Goal: Task Accomplishment & Management: Manage account settings

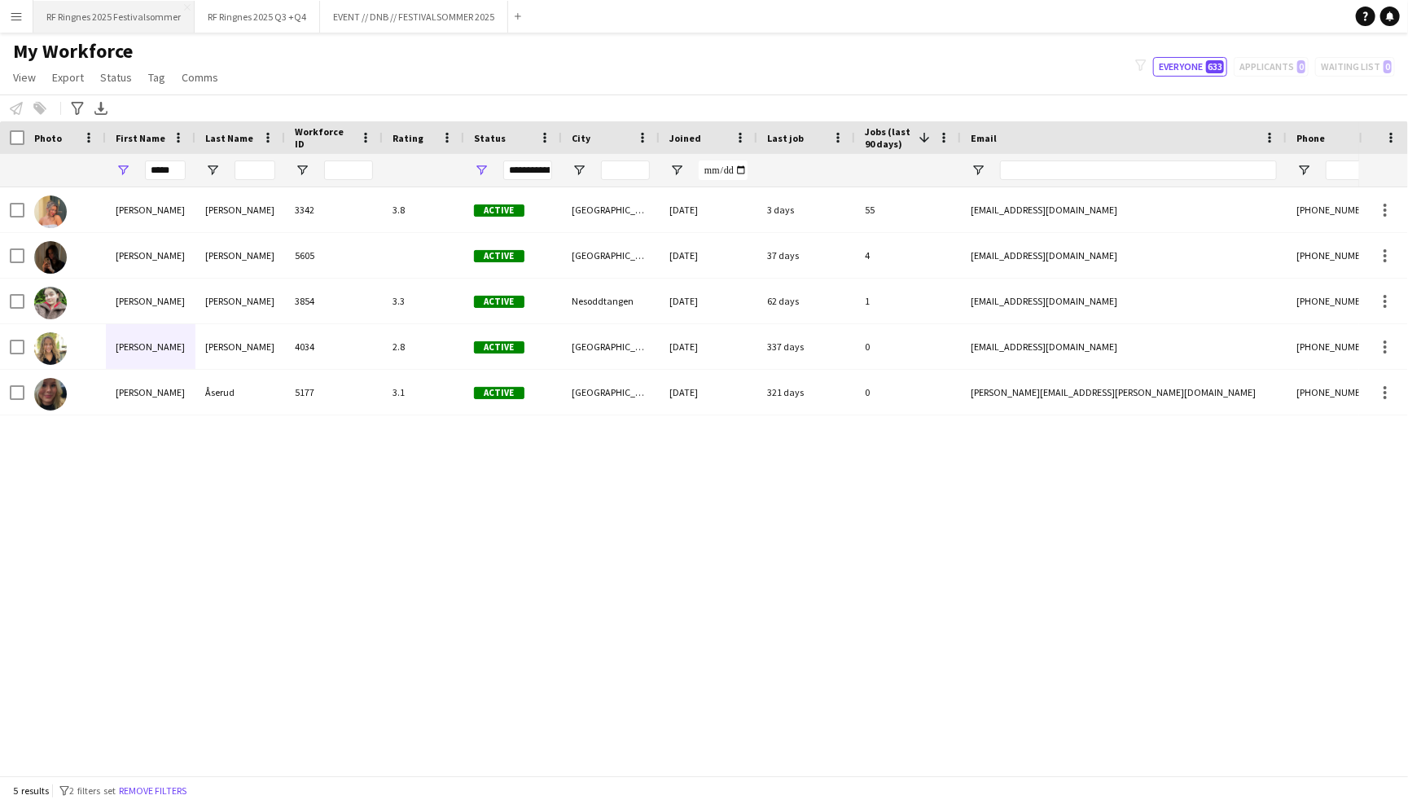
click at [129, 28] on button "RF Ringnes 2025 Festivalsommer Close" at bounding box center [113, 17] width 161 height 32
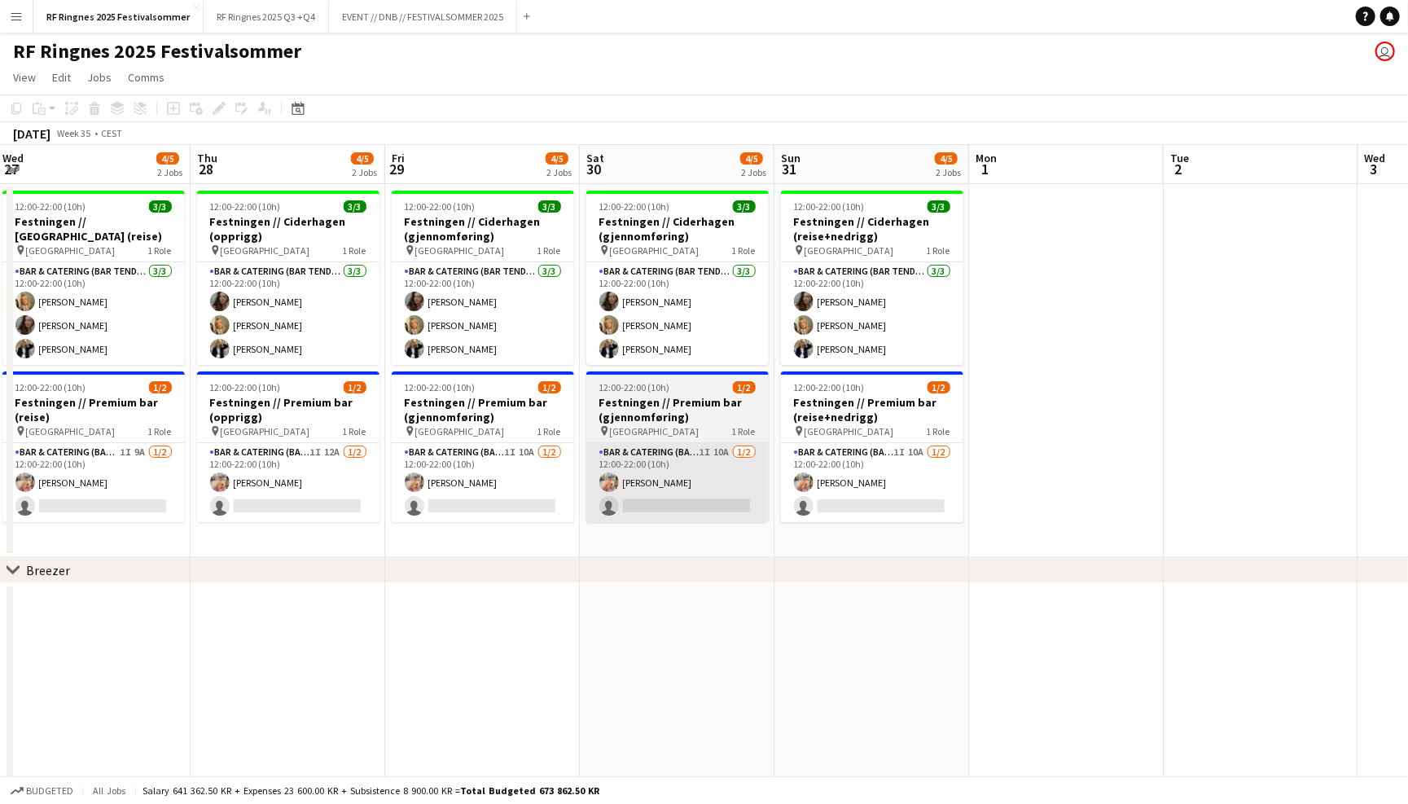
scroll to position [0, 386]
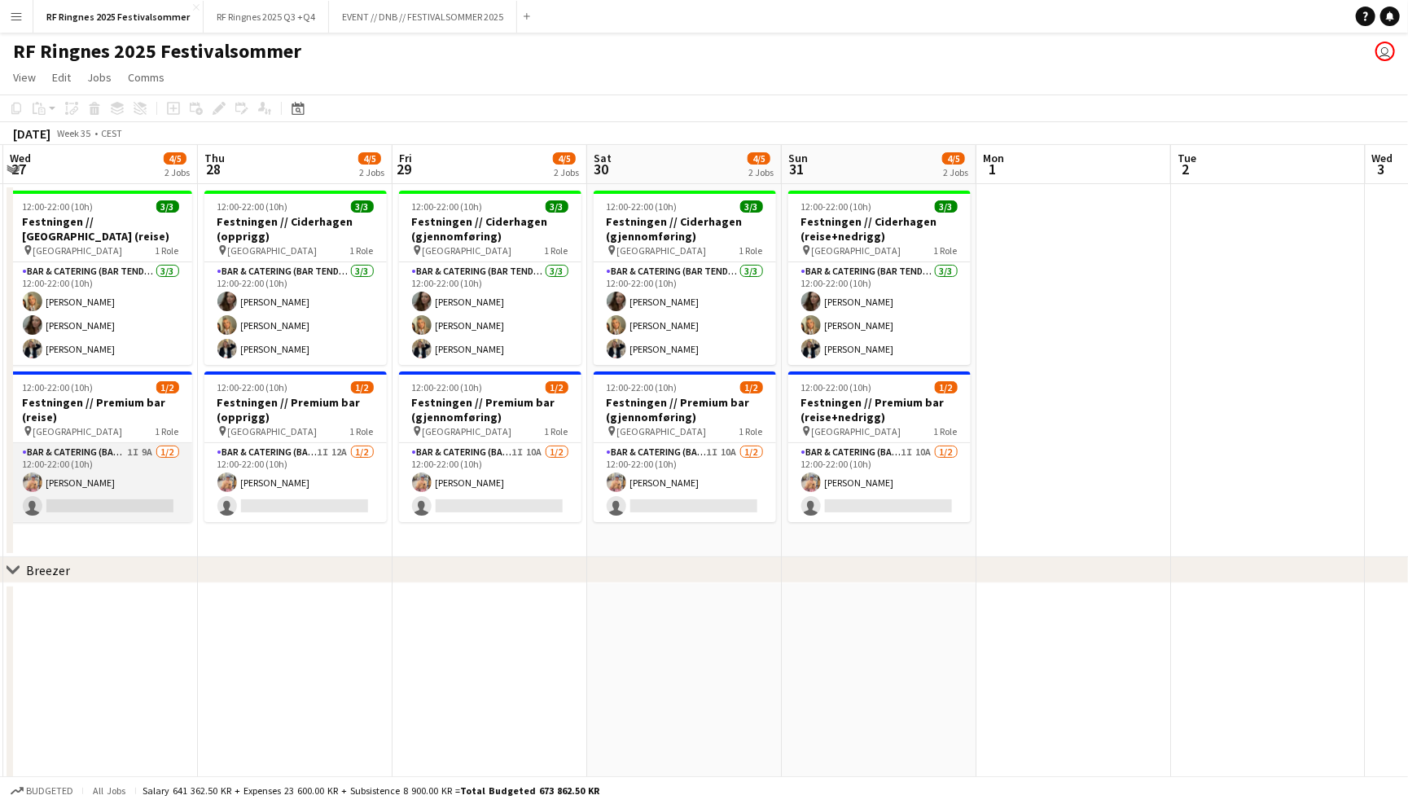
click at [129, 465] on app-card-role "Bar & Catering (Bar Tender) 1I 9A [DATE] 12:00-22:00 (10h) [PERSON_NAME] single…" at bounding box center [101, 482] width 182 height 79
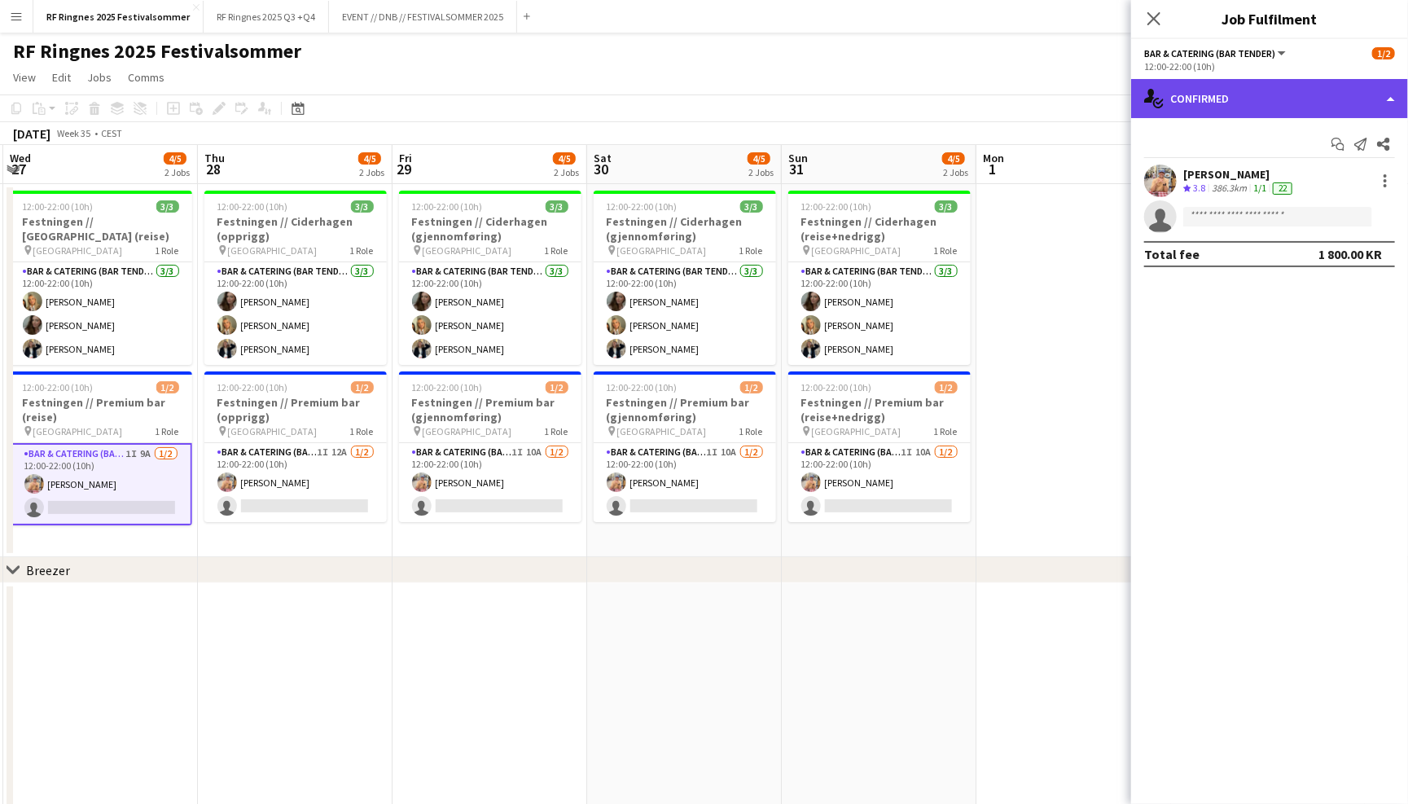
click at [1251, 95] on div "single-neutral-actions-check-2 Confirmed" at bounding box center [1269, 98] width 277 height 39
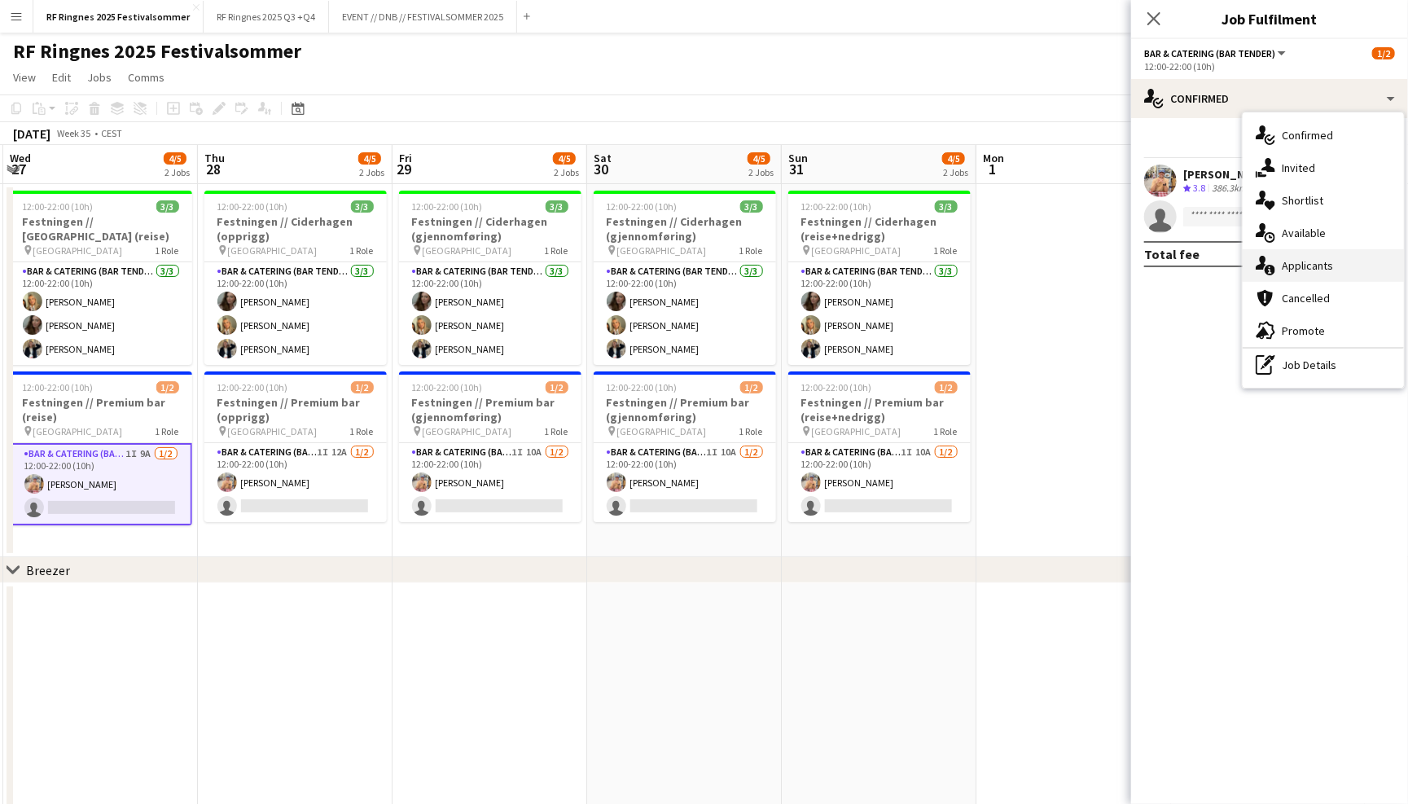
click at [1356, 257] on div "single-neutral-actions-information Applicants" at bounding box center [1323, 265] width 161 height 33
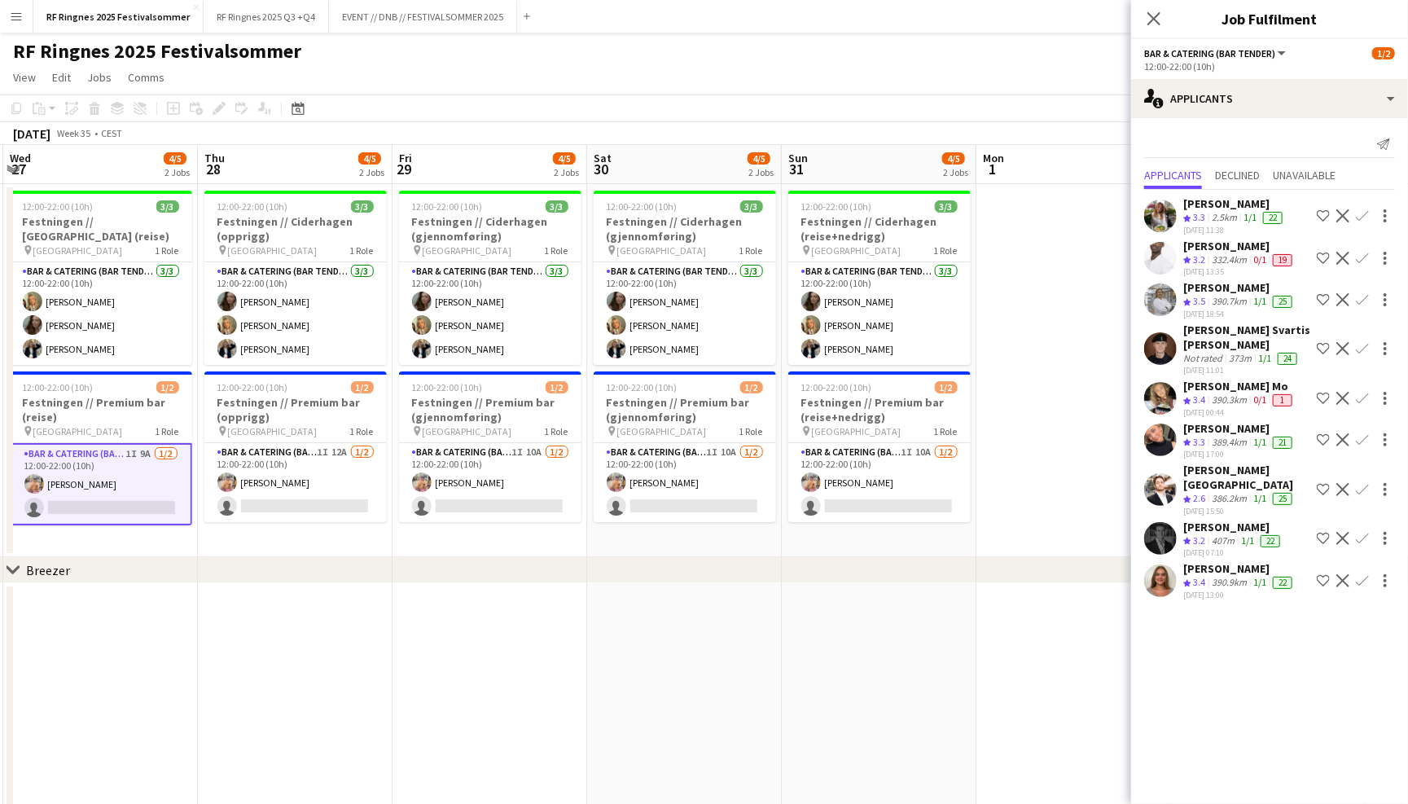
click at [1161, 522] on app-user-avatar at bounding box center [1160, 538] width 33 height 33
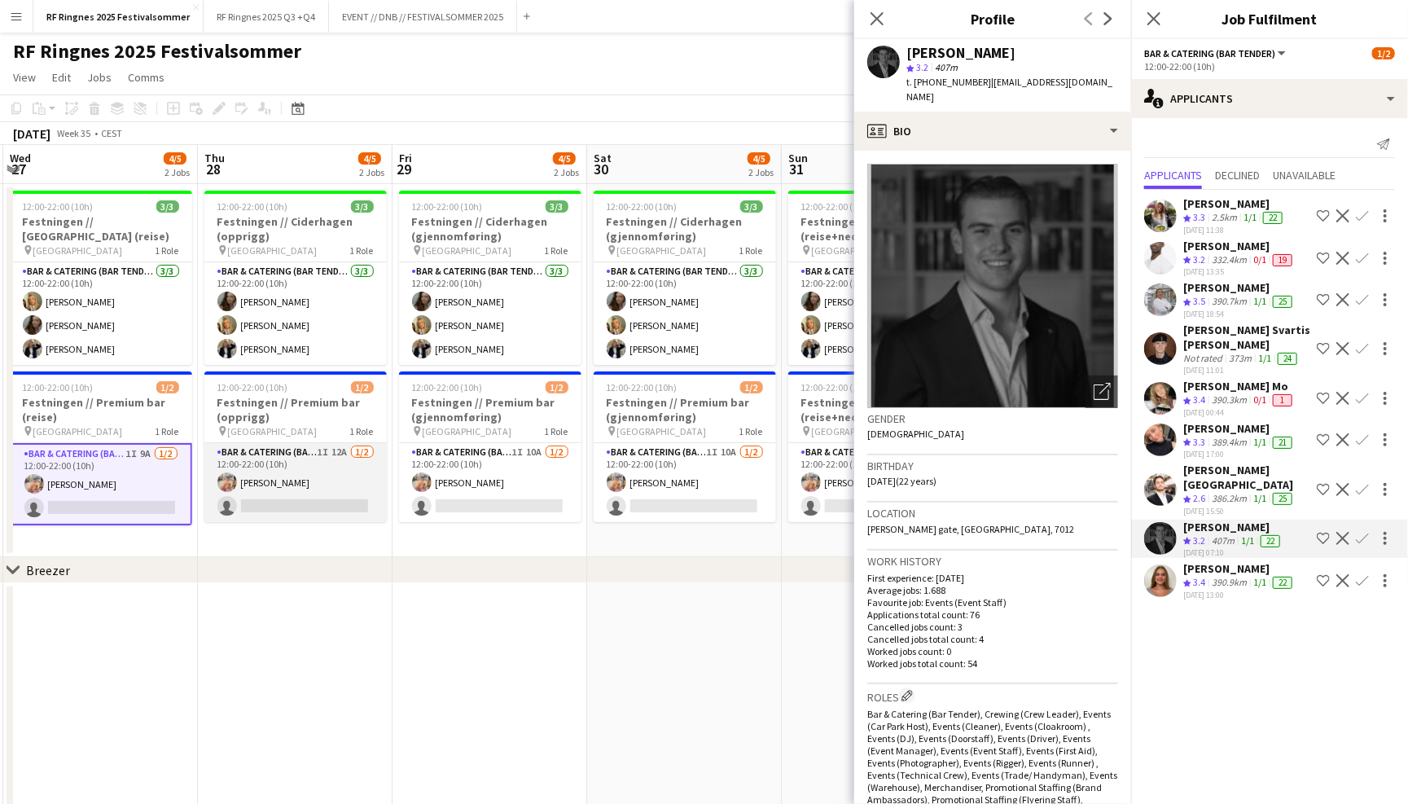
click at [303, 471] on app-card-role "Bar & Catering (Bar Tender) 1I 12A [DATE] 12:00-22:00 (10h) [PERSON_NAME] singl…" at bounding box center [295, 482] width 182 height 79
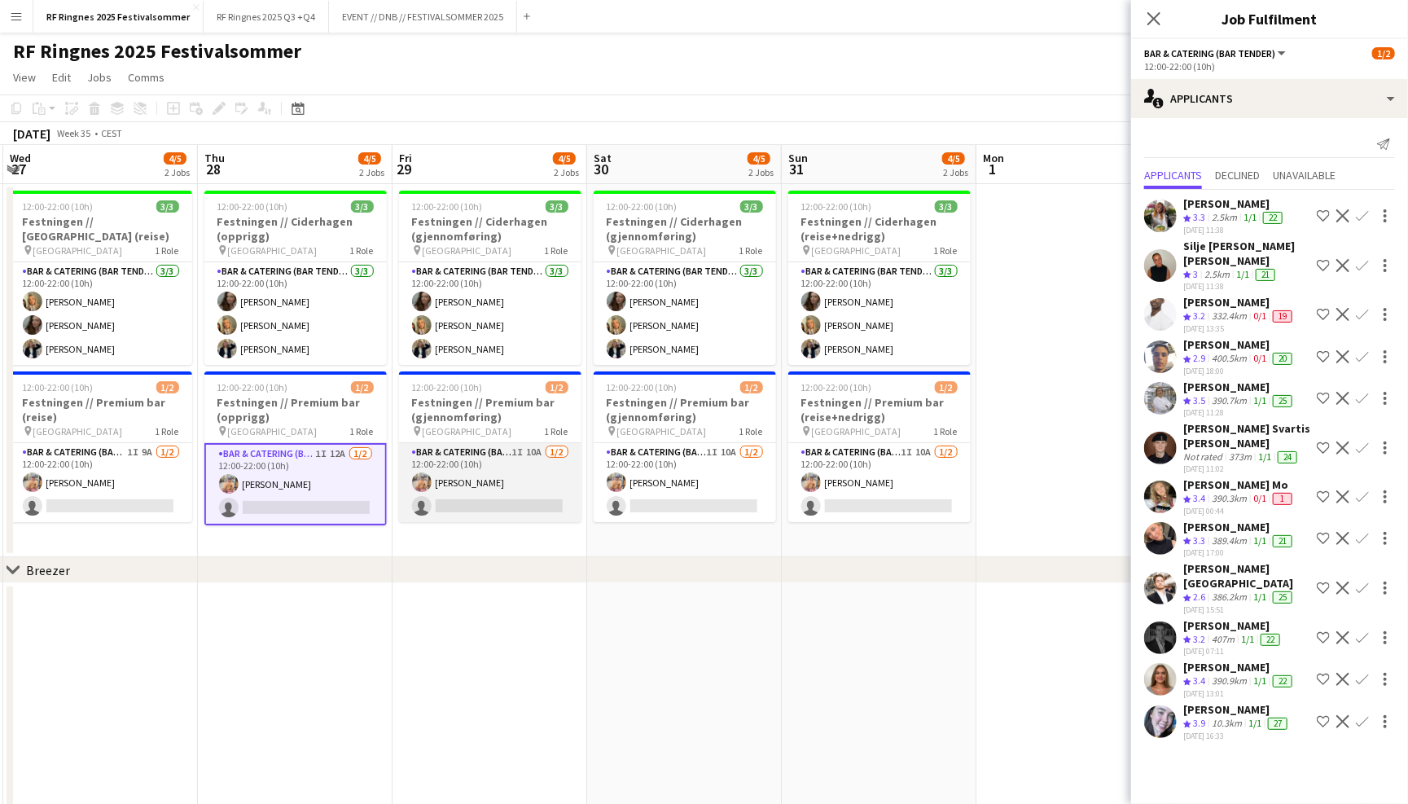
click at [484, 463] on app-card-role "Bar & Catering (Bar Tender) 1I 10A [DATE] 12:00-22:00 (10h) [PERSON_NAME] singl…" at bounding box center [490, 482] width 182 height 79
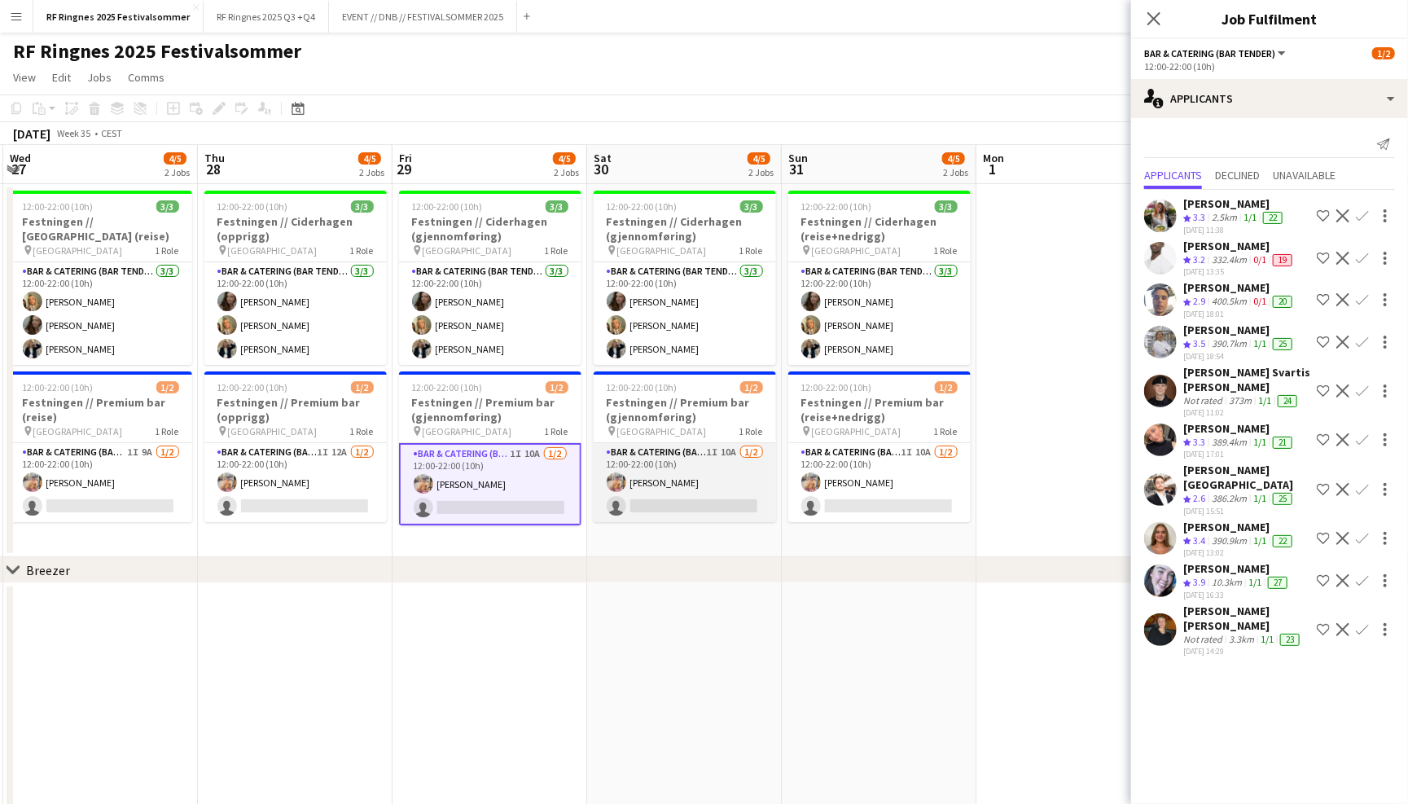
click at [727, 466] on app-card-role "Bar & Catering (Bar Tender) 1I 10A [DATE] 12:00-22:00 (10h) [PERSON_NAME] singl…" at bounding box center [685, 482] width 182 height 79
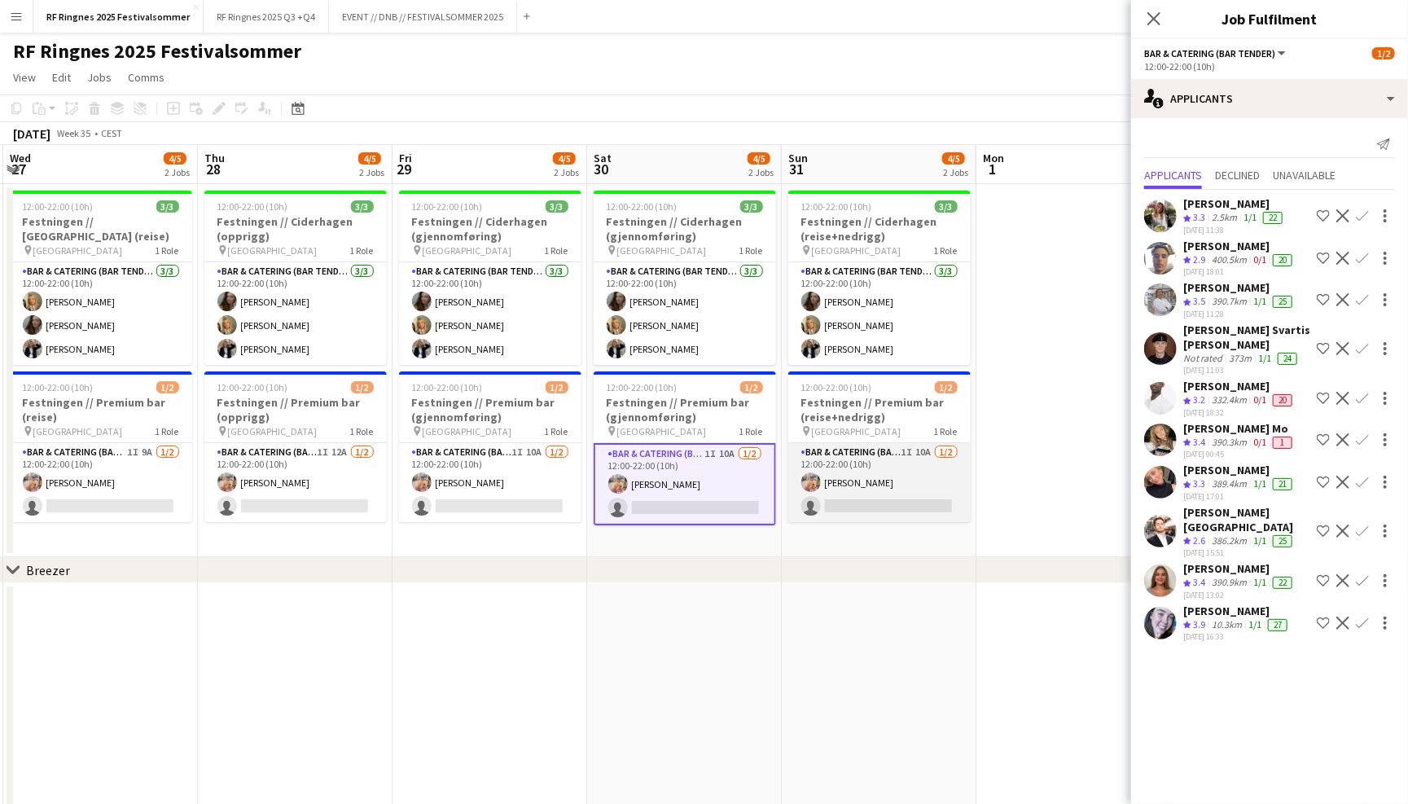
click at [861, 463] on app-card-role "Bar & Catering (Bar Tender) 1I 10A [DATE] 12:00-22:00 (10h) [PERSON_NAME] singl…" at bounding box center [879, 482] width 182 height 79
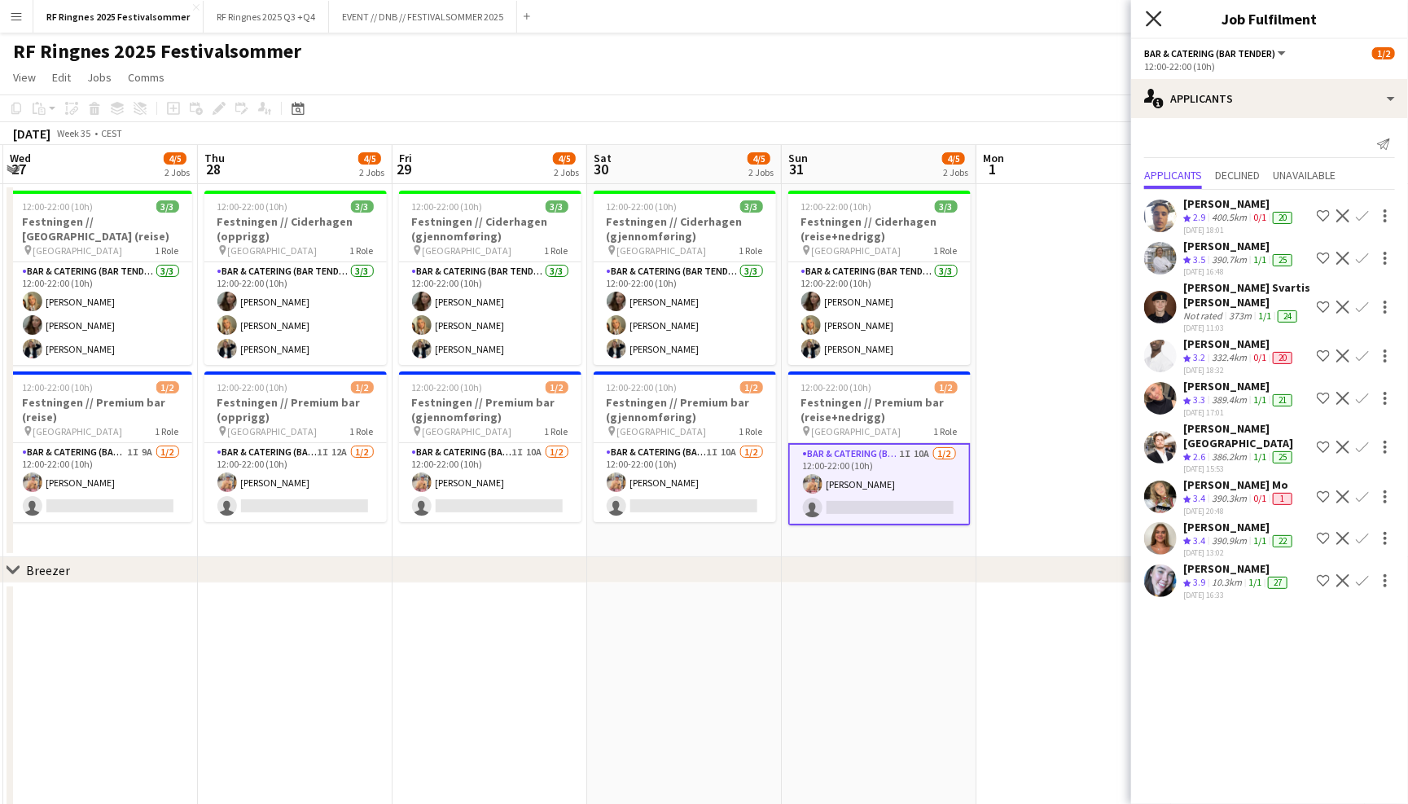
click at [1158, 20] on icon "Close pop-in" at bounding box center [1153, 18] width 15 height 15
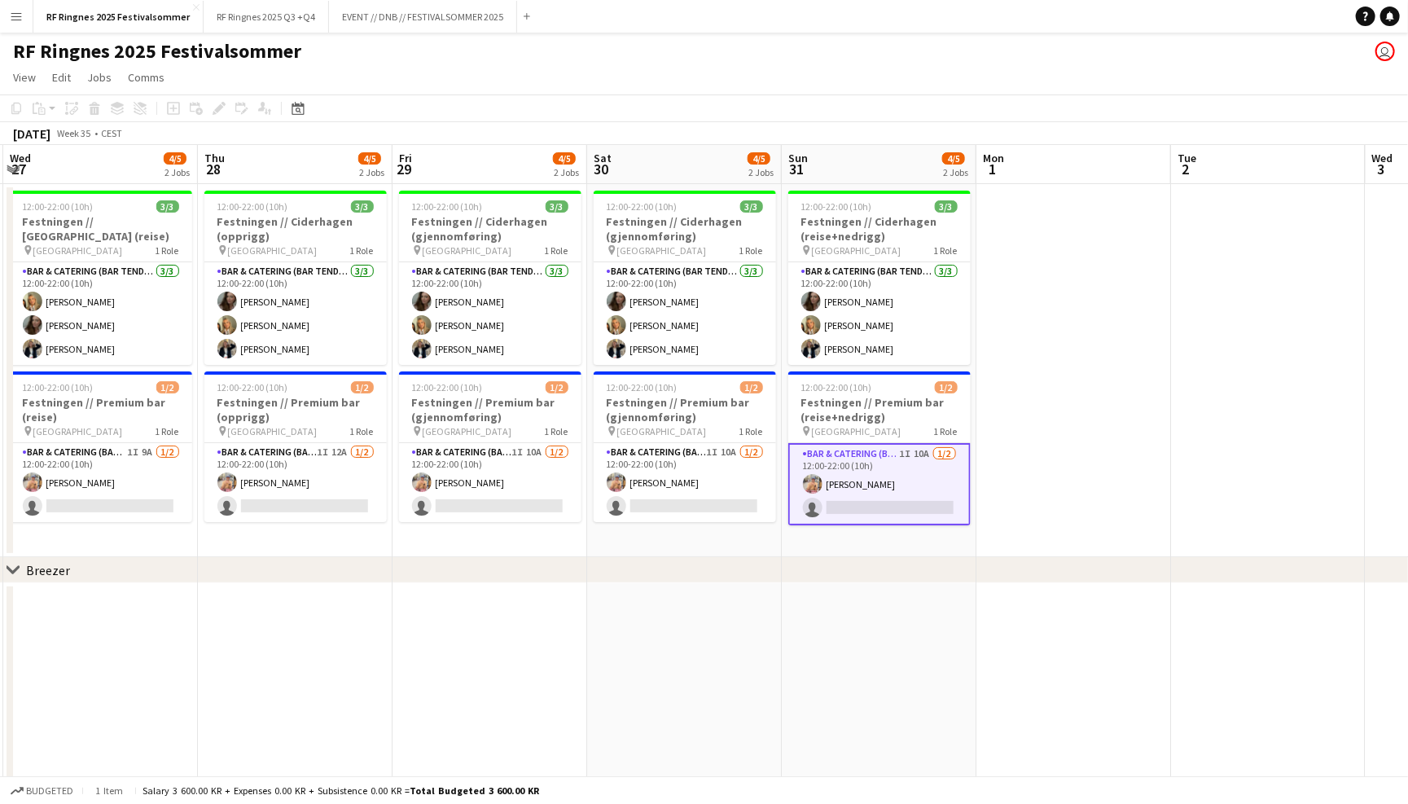
click at [1127, 47] on div "RF Ringnes 2025 Festivalsommer user" at bounding box center [704, 48] width 1408 height 31
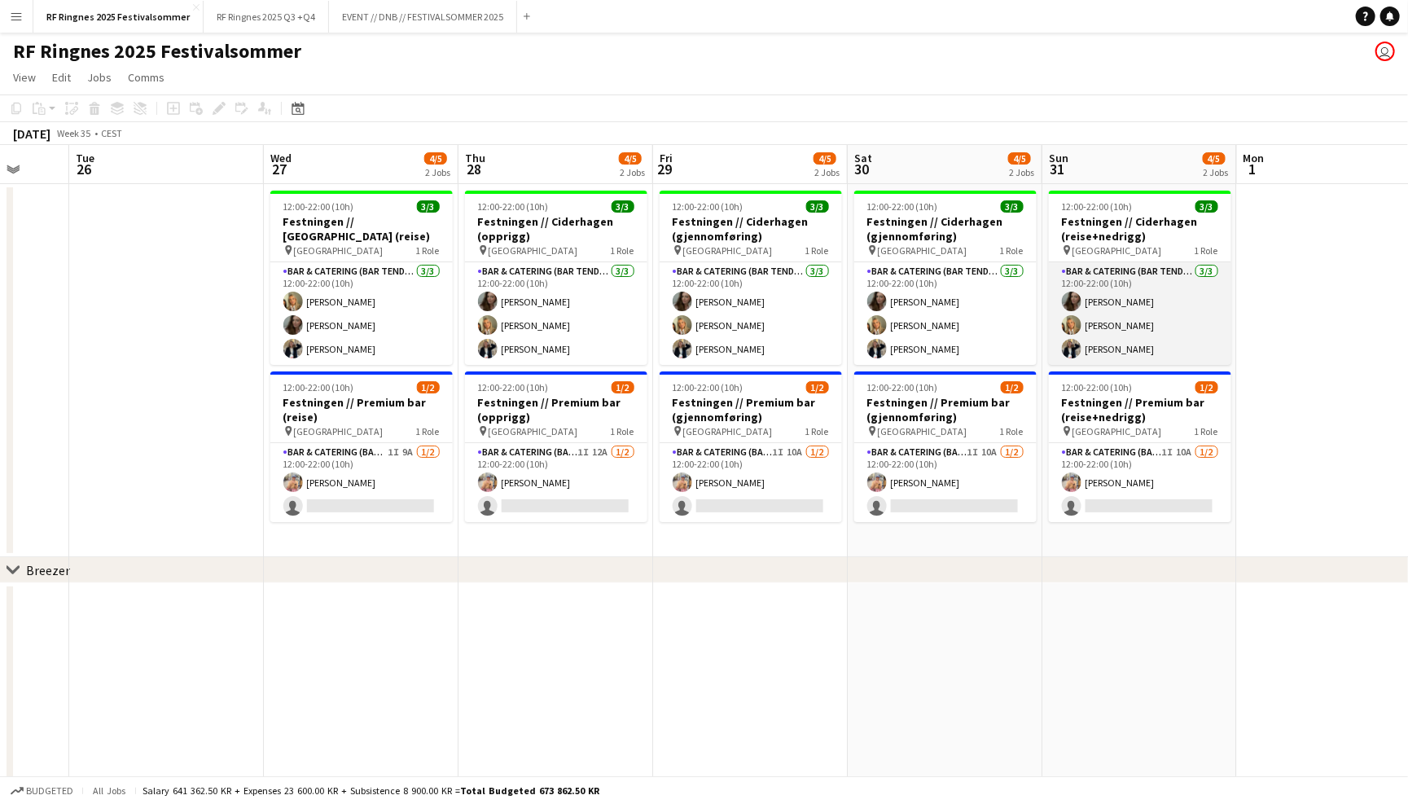
scroll to position [0, 508]
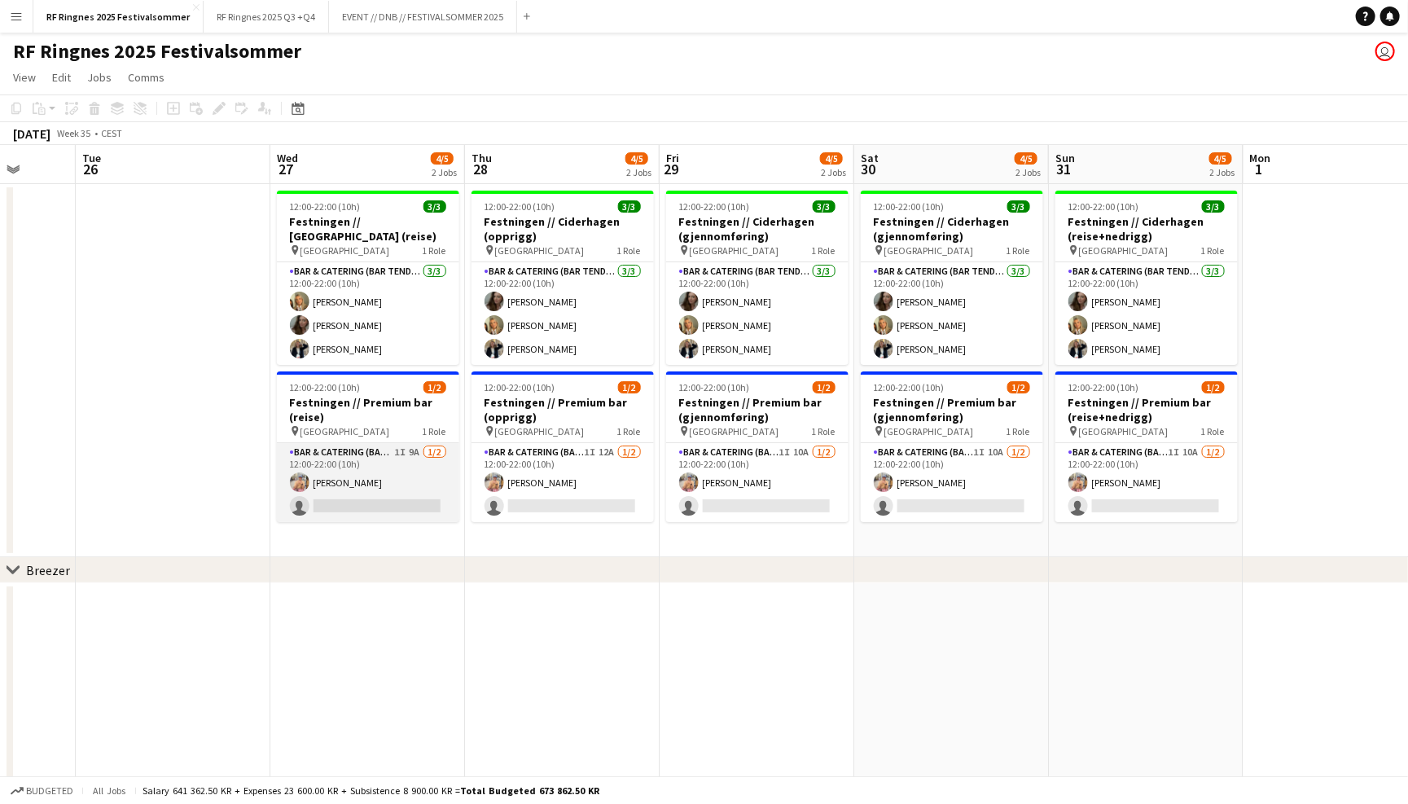
click at [397, 465] on app-card-role "Bar & Catering (Bar Tender) 1I 9A [DATE] 12:00-22:00 (10h) [PERSON_NAME] single…" at bounding box center [368, 482] width 182 height 79
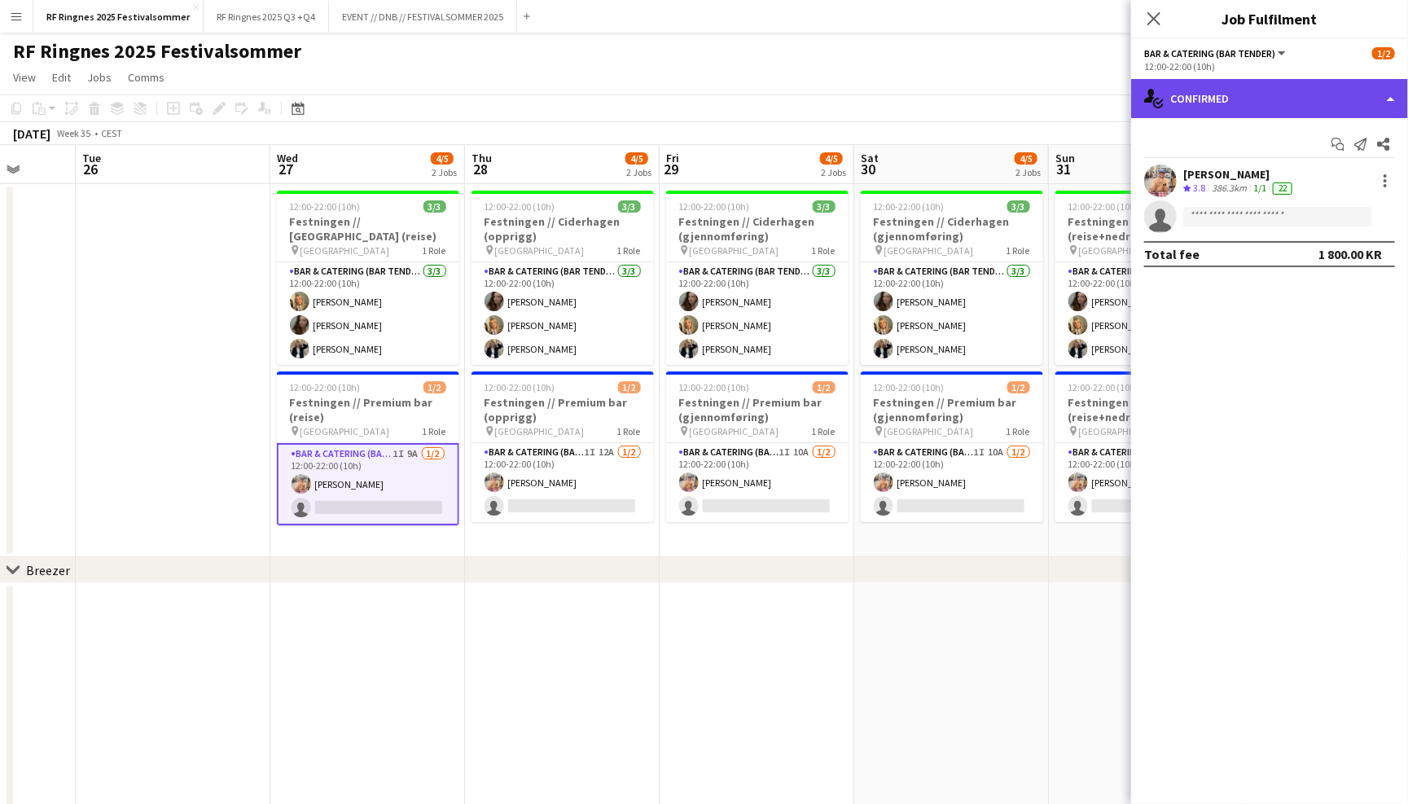
click at [1211, 109] on div "single-neutral-actions-check-2 Confirmed" at bounding box center [1269, 98] width 277 height 39
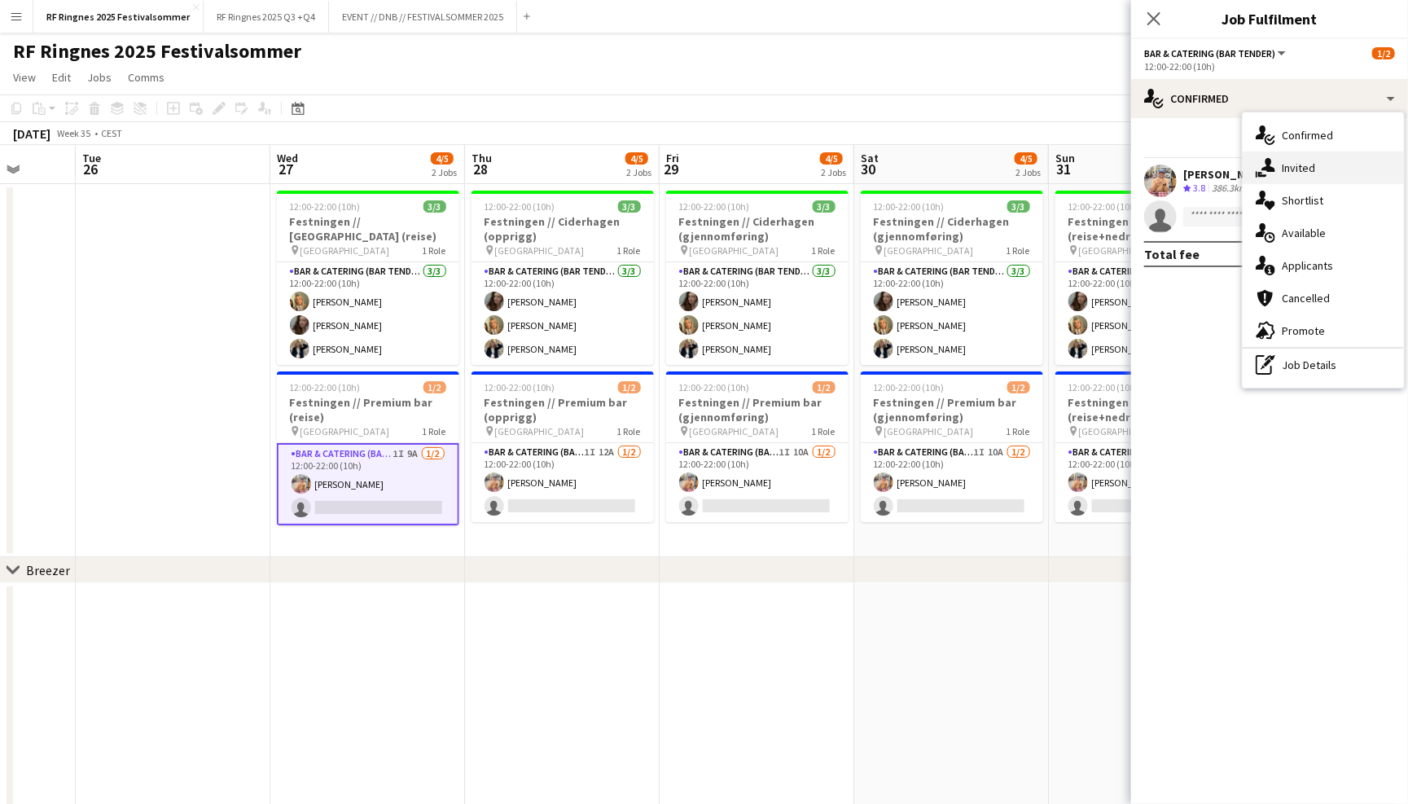
click at [1278, 170] on div "single-neutral-actions-share-1 Invited" at bounding box center [1323, 167] width 161 height 33
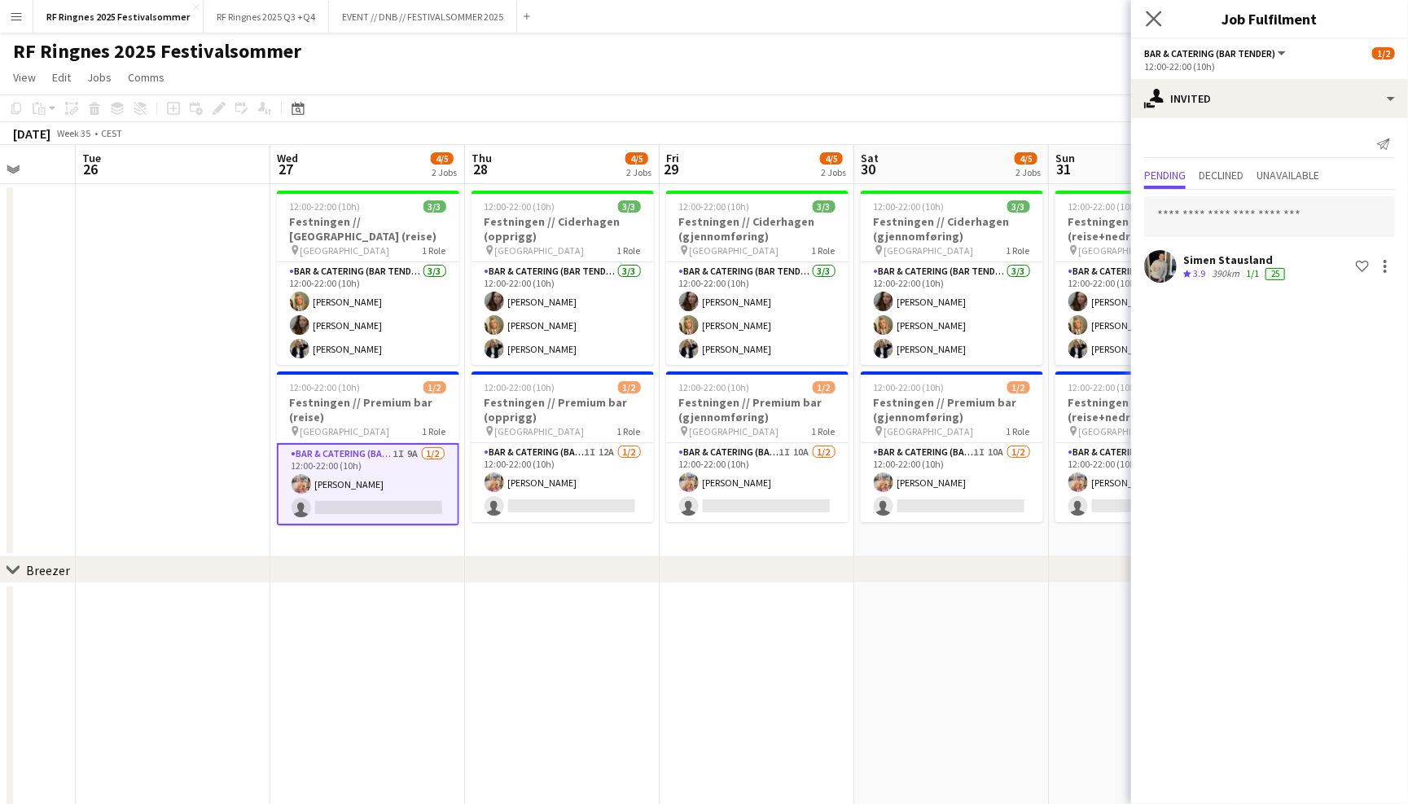
click at [1156, 26] on app-icon "Close pop-in" at bounding box center [1155, 19] width 24 height 24
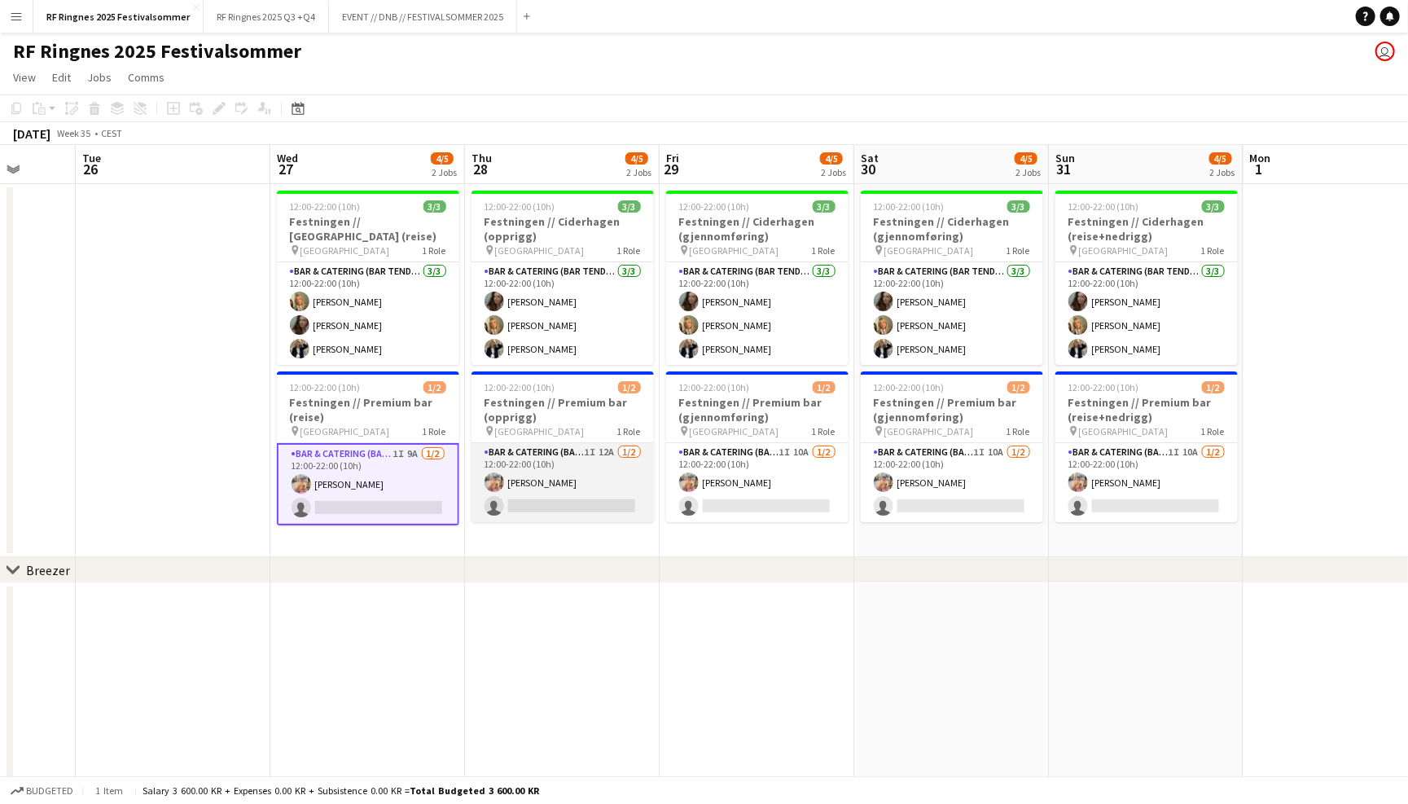
click at [556, 474] on app-card-role "Bar & Catering (Bar Tender) 1I 12A [DATE] 12:00-22:00 (10h) [PERSON_NAME] singl…" at bounding box center [563, 482] width 182 height 79
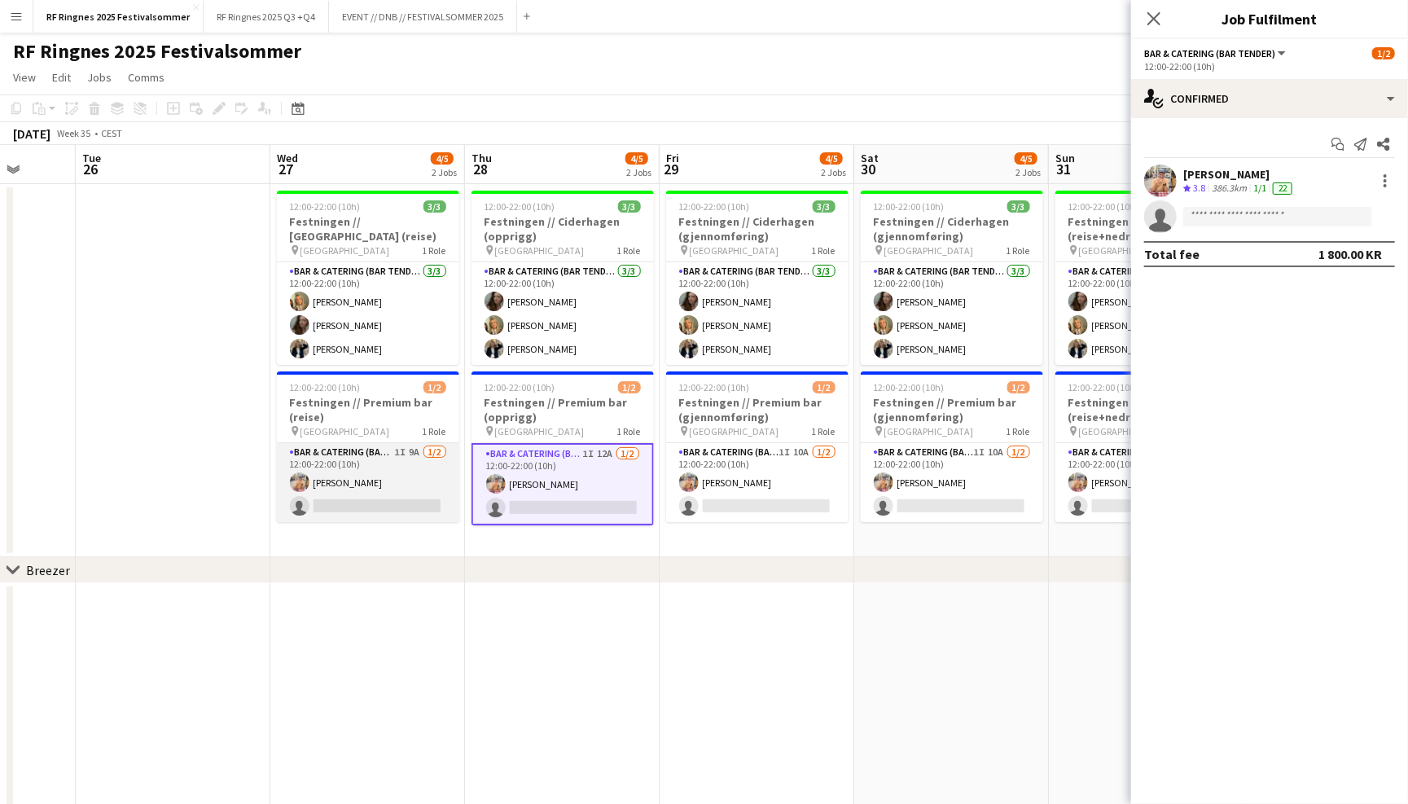
click at [406, 474] on app-card-role "Bar & Catering (Bar Tender) 1I 9A [DATE] 12:00-22:00 (10h) [PERSON_NAME] single…" at bounding box center [368, 482] width 182 height 79
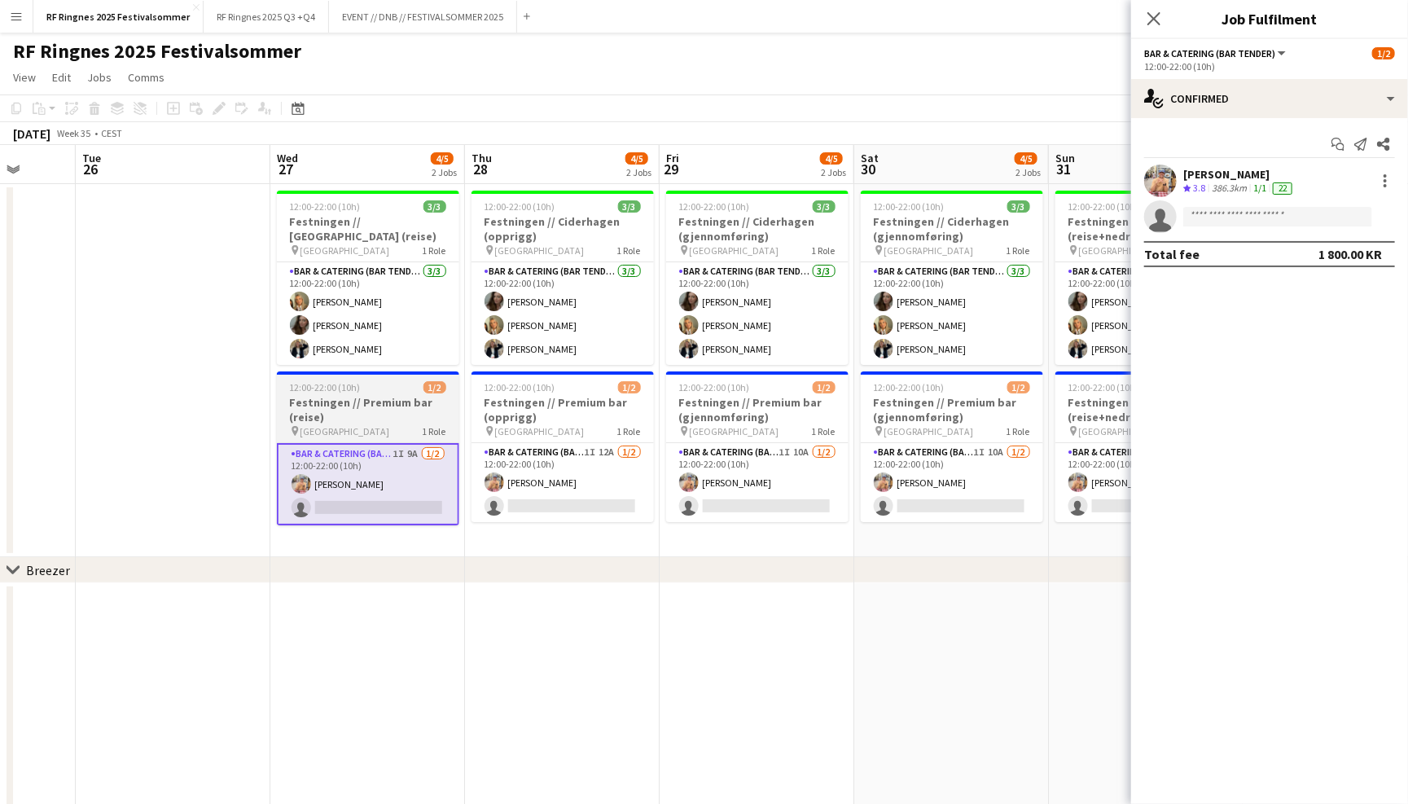
click at [392, 410] on h3 "Festningen // Premium bar (reise)" at bounding box center [368, 409] width 182 height 29
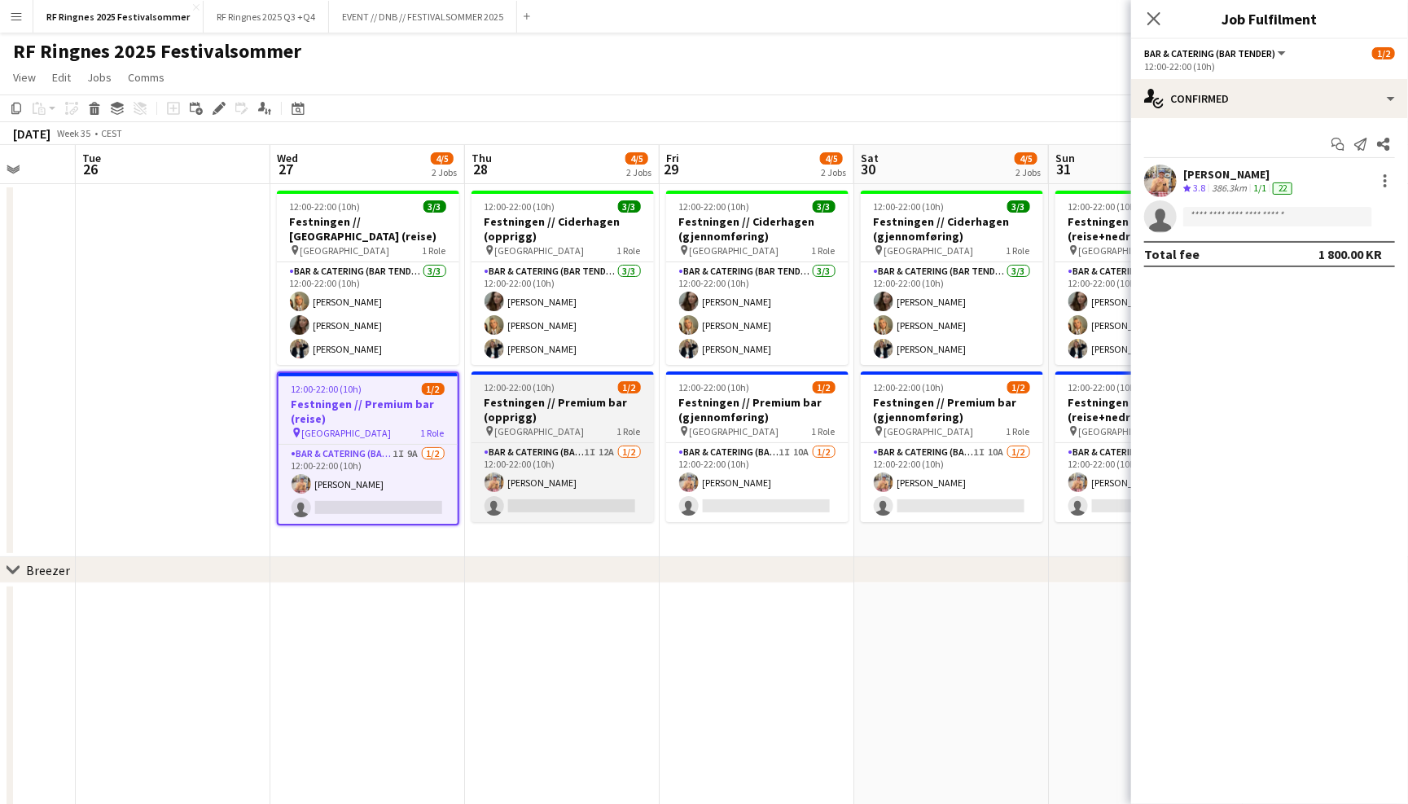
click at [547, 410] on h3 "Festningen // Premium bar (opprigg)" at bounding box center [563, 409] width 182 height 29
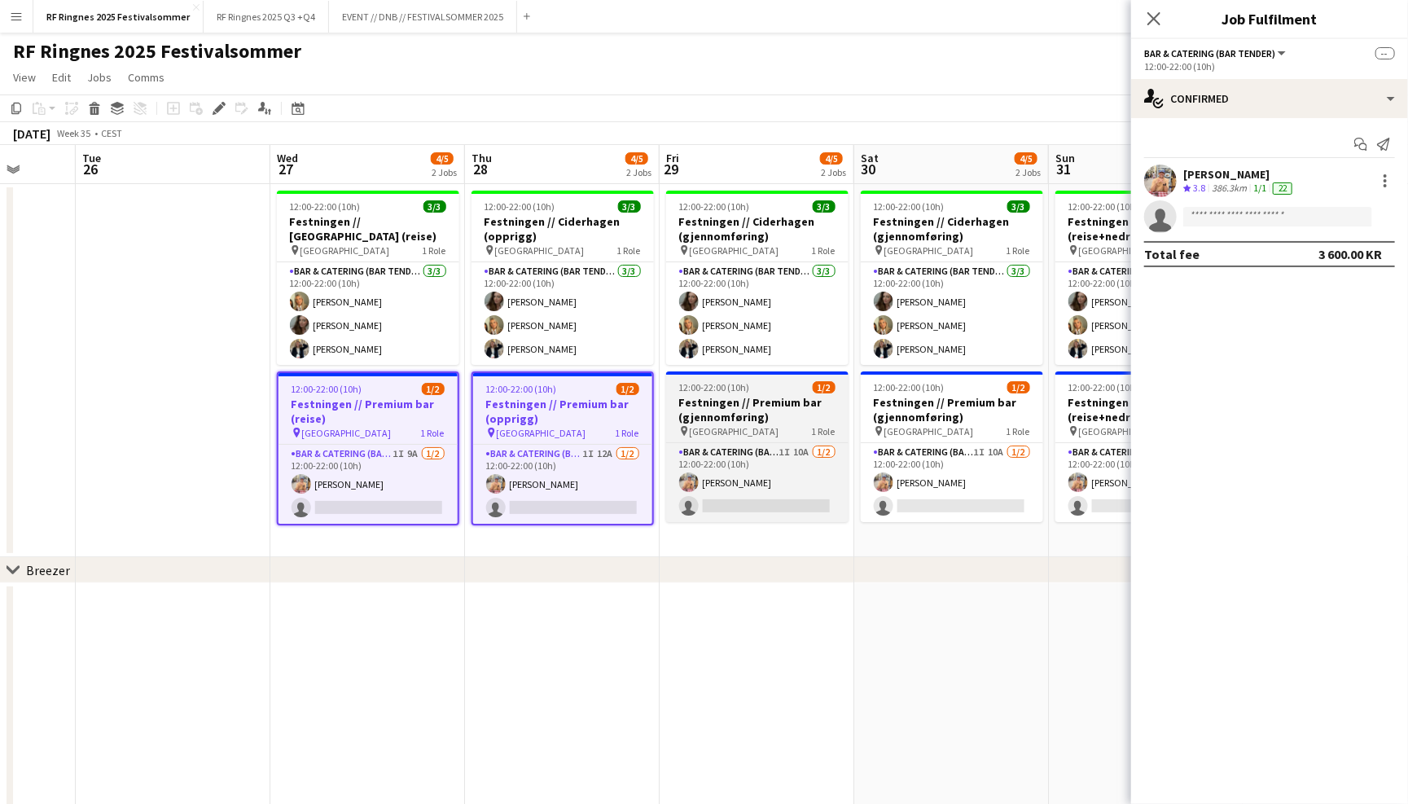
click at [731, 424] on div "pin Trondheim 1 Role" at bounding box center [757, 430] width 182 height 13
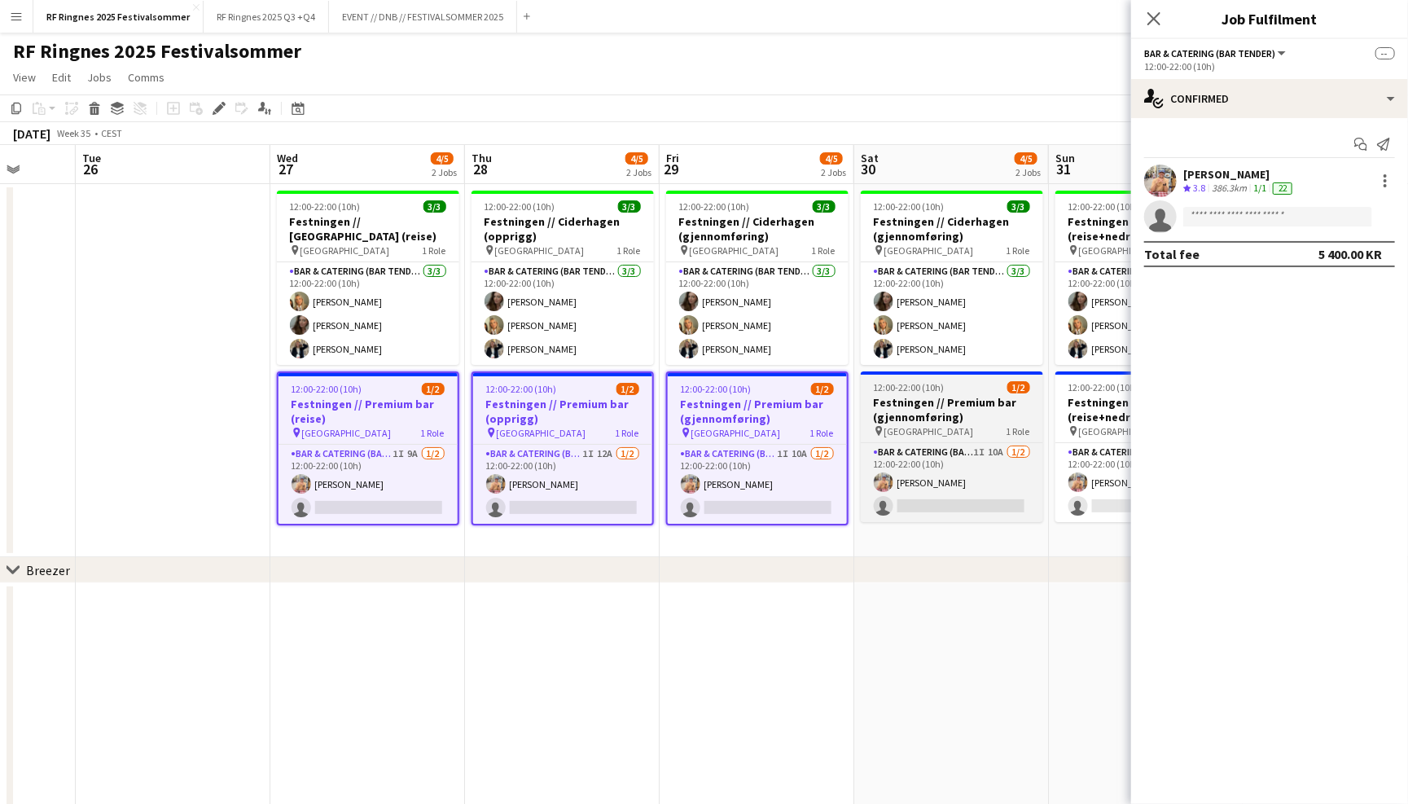
click at [956, 405] on h3 "Festningen // Premium bar (gjennomføring)" at bounding box center [952, 409] width 182 height 29
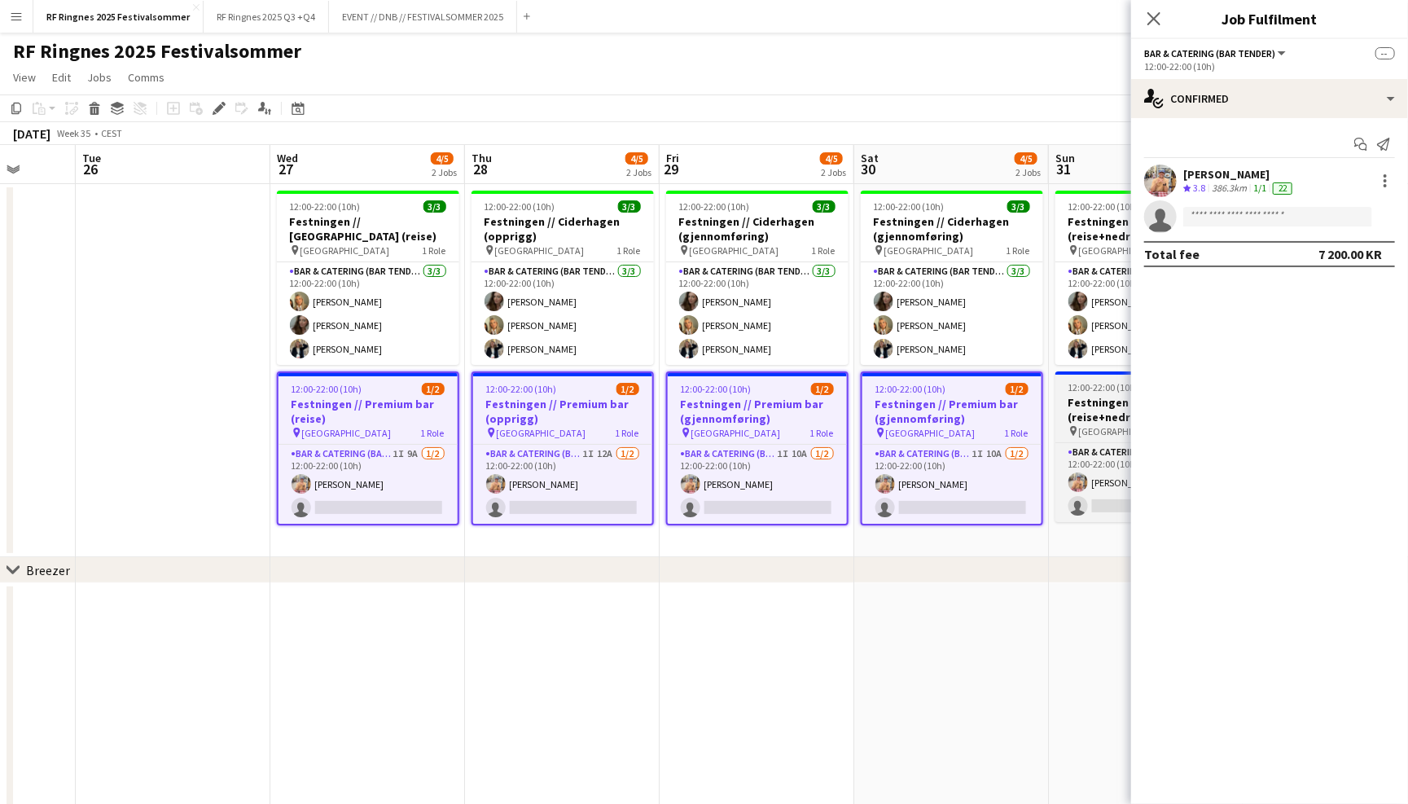
click at [1083, 414] on h3 "Festningen // Premium bar (reise+nedrigg)" at bounding box center [1147, 409] width 182 height 29
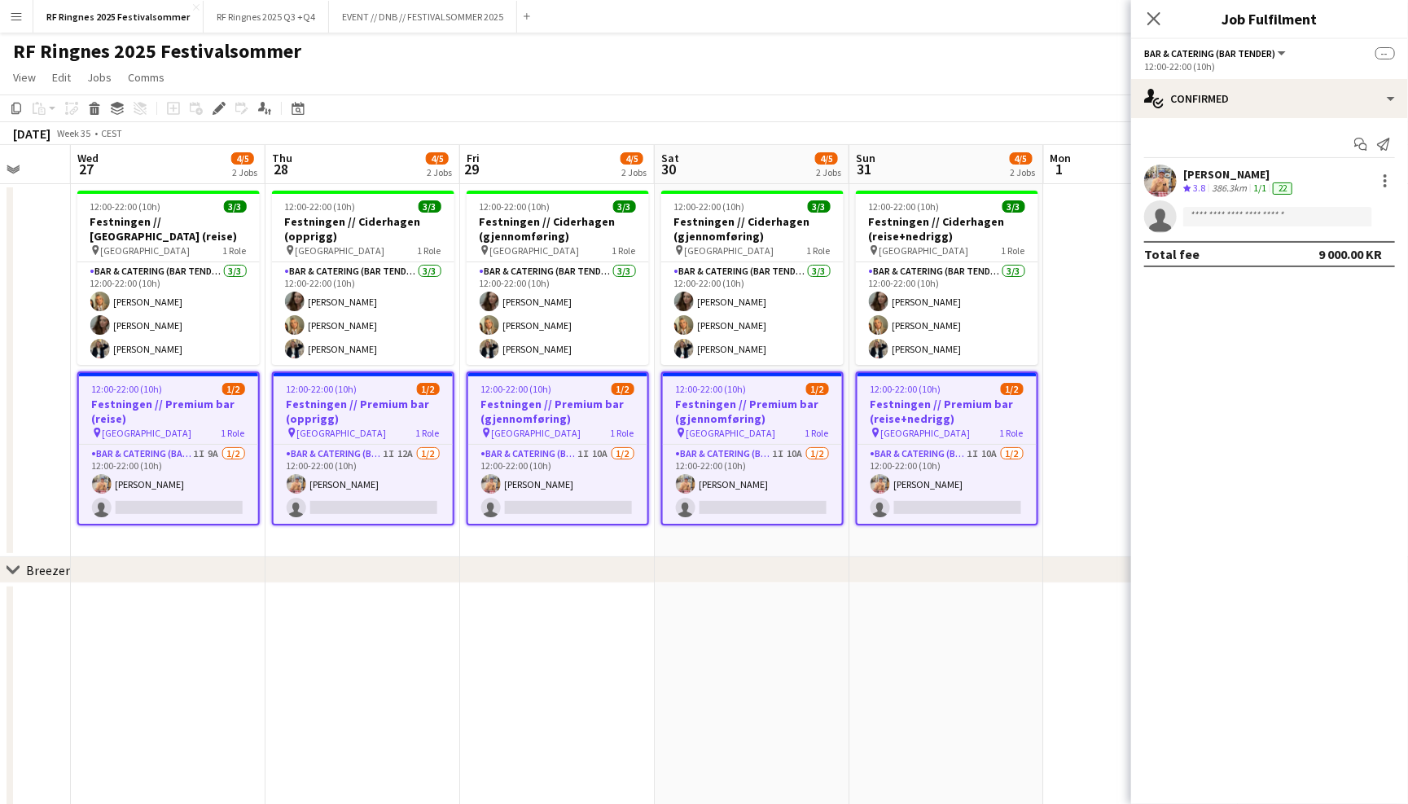
scroll to position [0, 681]
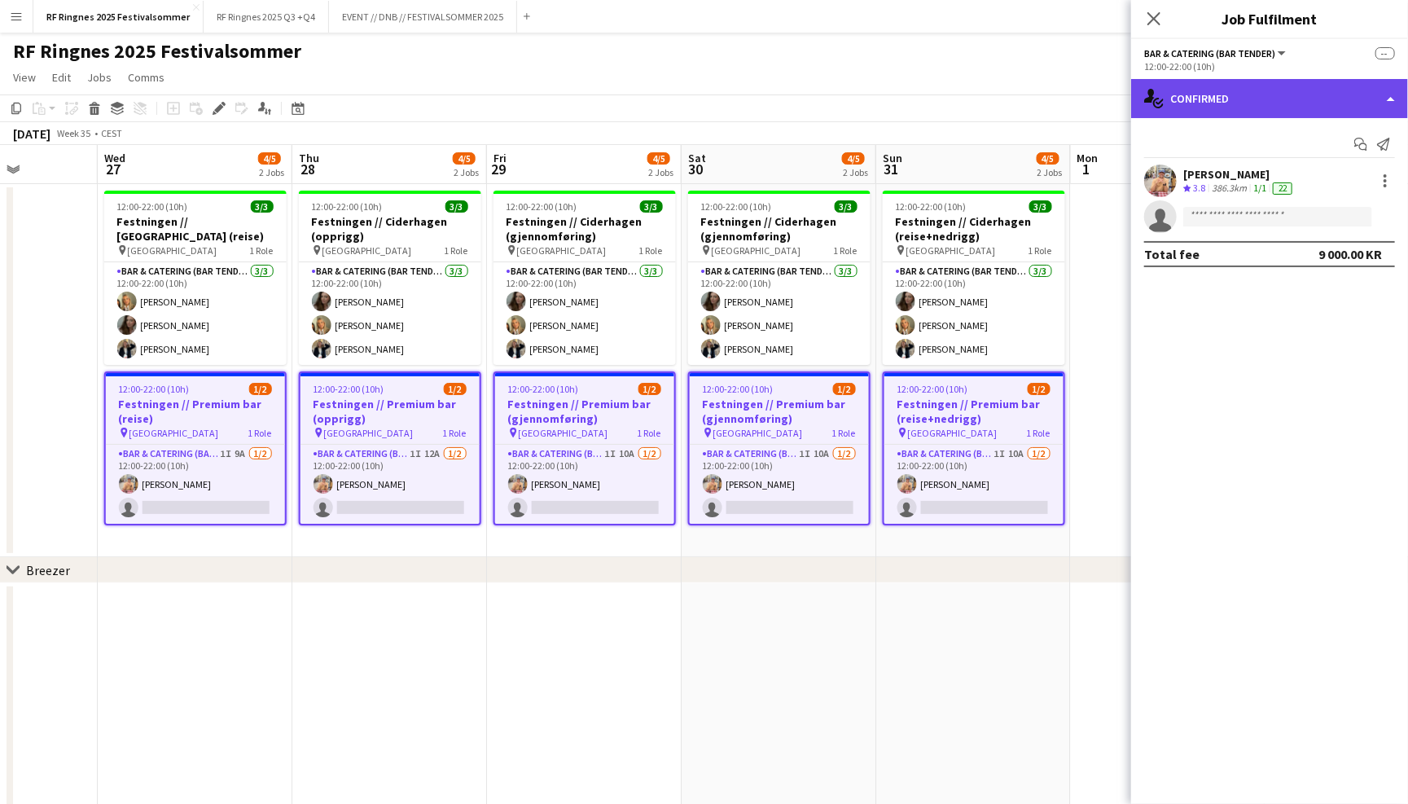
click at [1217, 115] on div "single-neutral-actions-check-2 Confirmed" at bounding box center [1269, 98] width 277 height 39
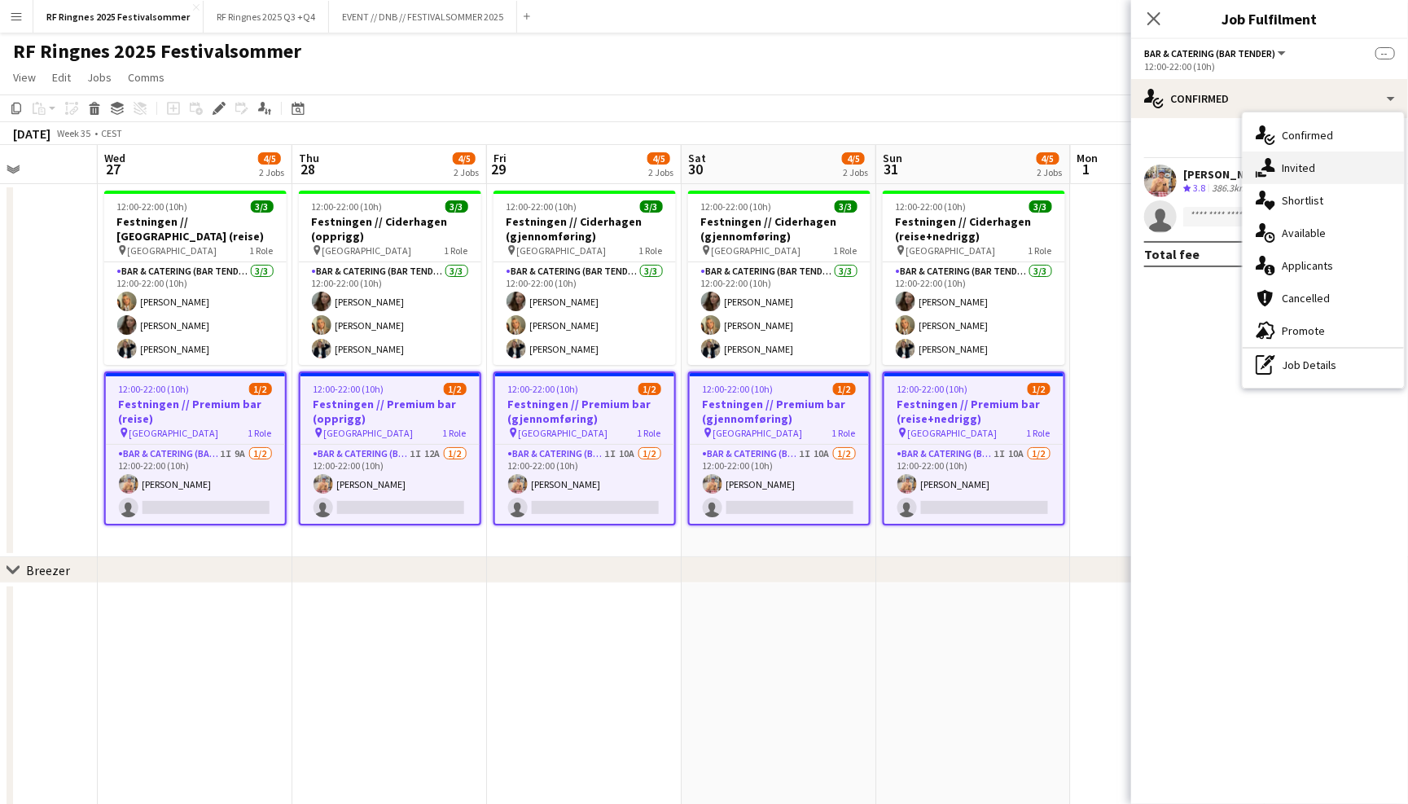
click at [1268, 165] on icon at bounding box center [1269, 165] width 14 height 14
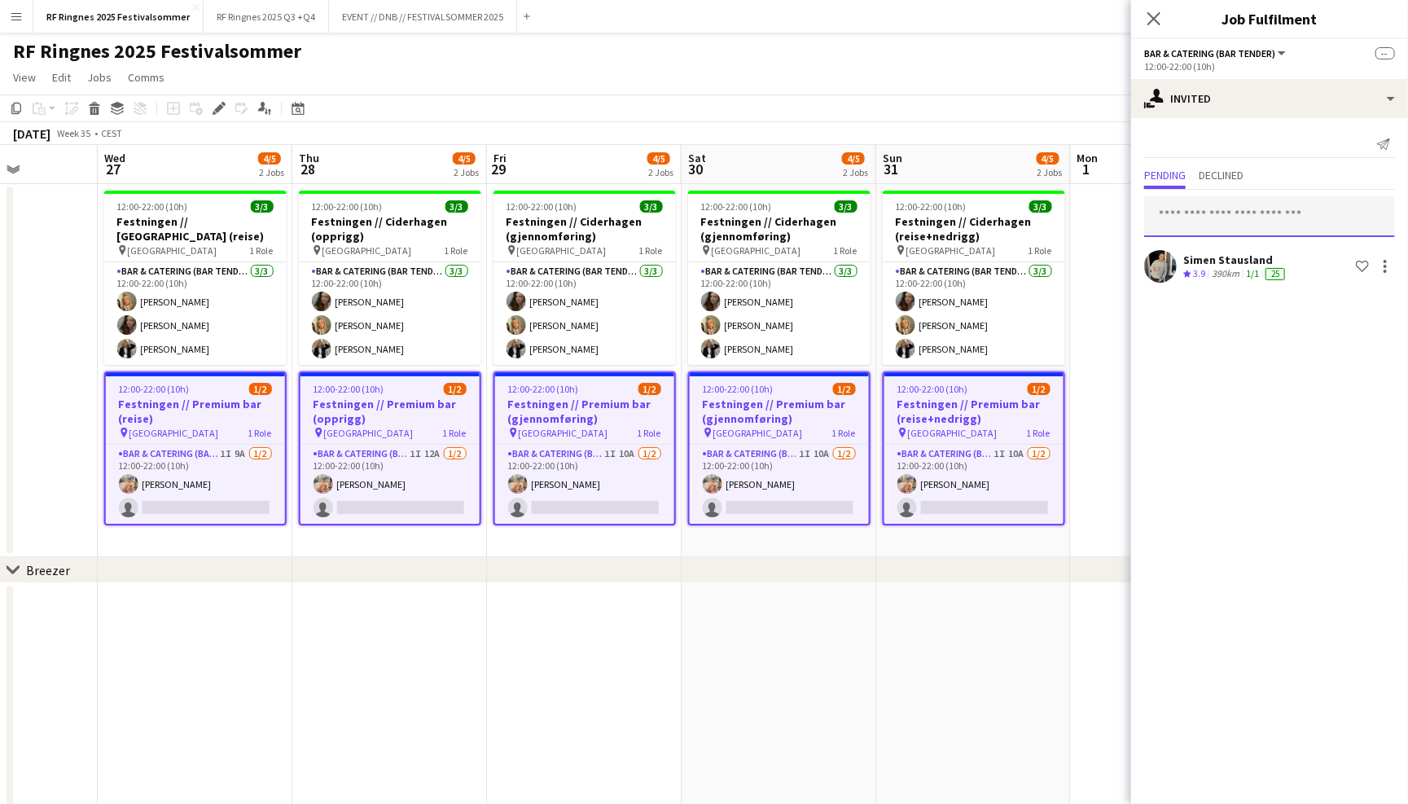
click at [1248, 203] on input "text" at bounding box center [1269, 216] width 251 height 41
type input "*"
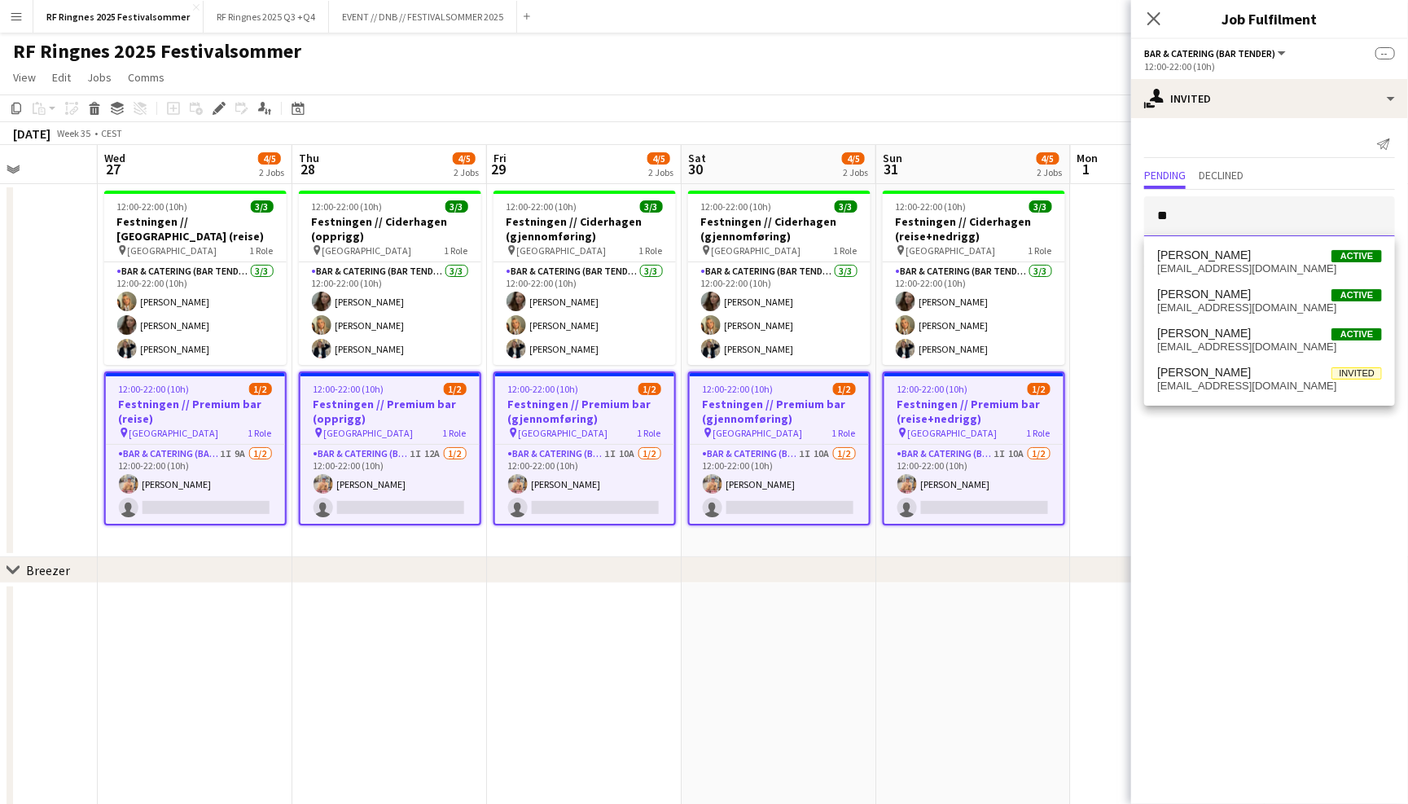
type input "*"
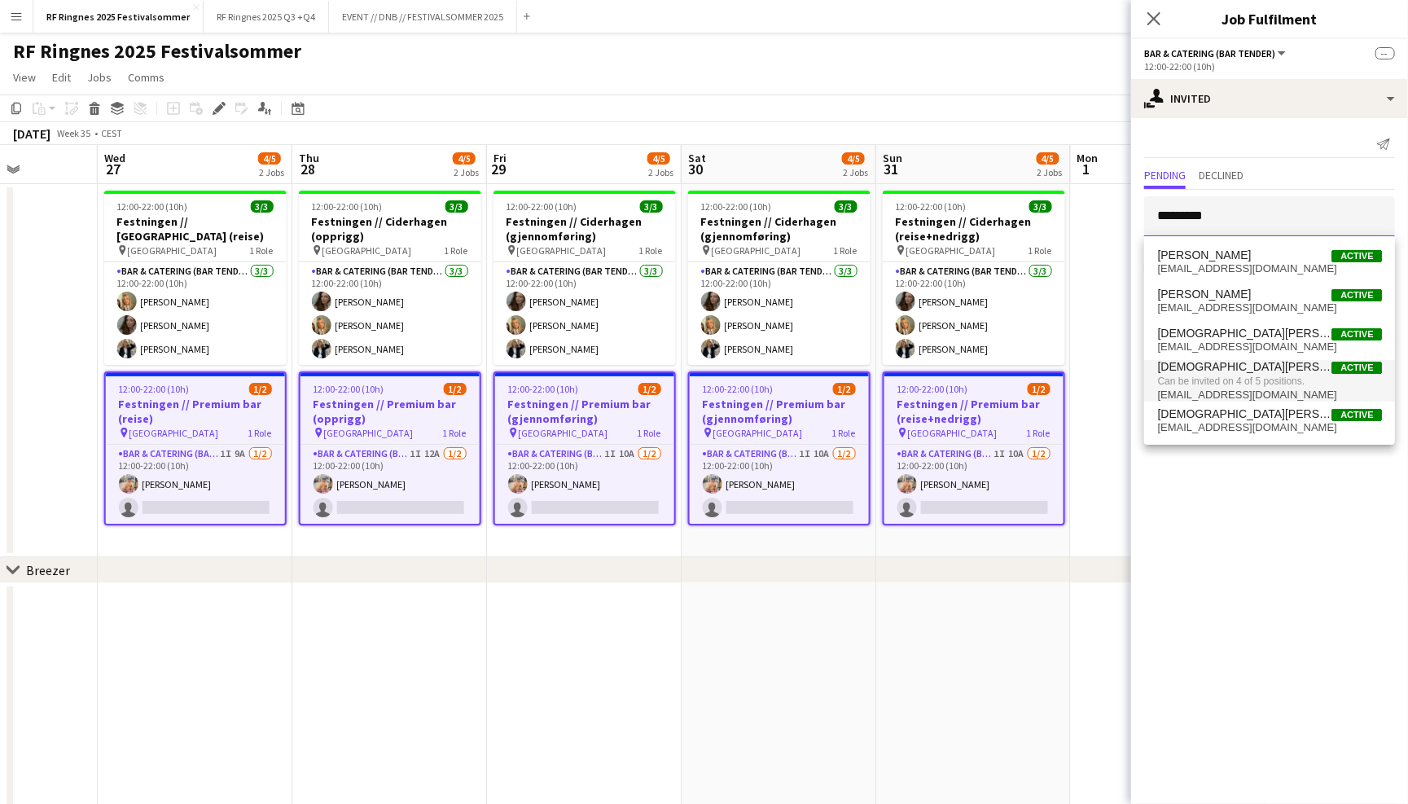
type input "*********"
click at [1251, 371] on span "[DEMOGRAPHIC_DATA][PERSON_NAME] Active" at bounding box center [1269, 367] width 225 height 14
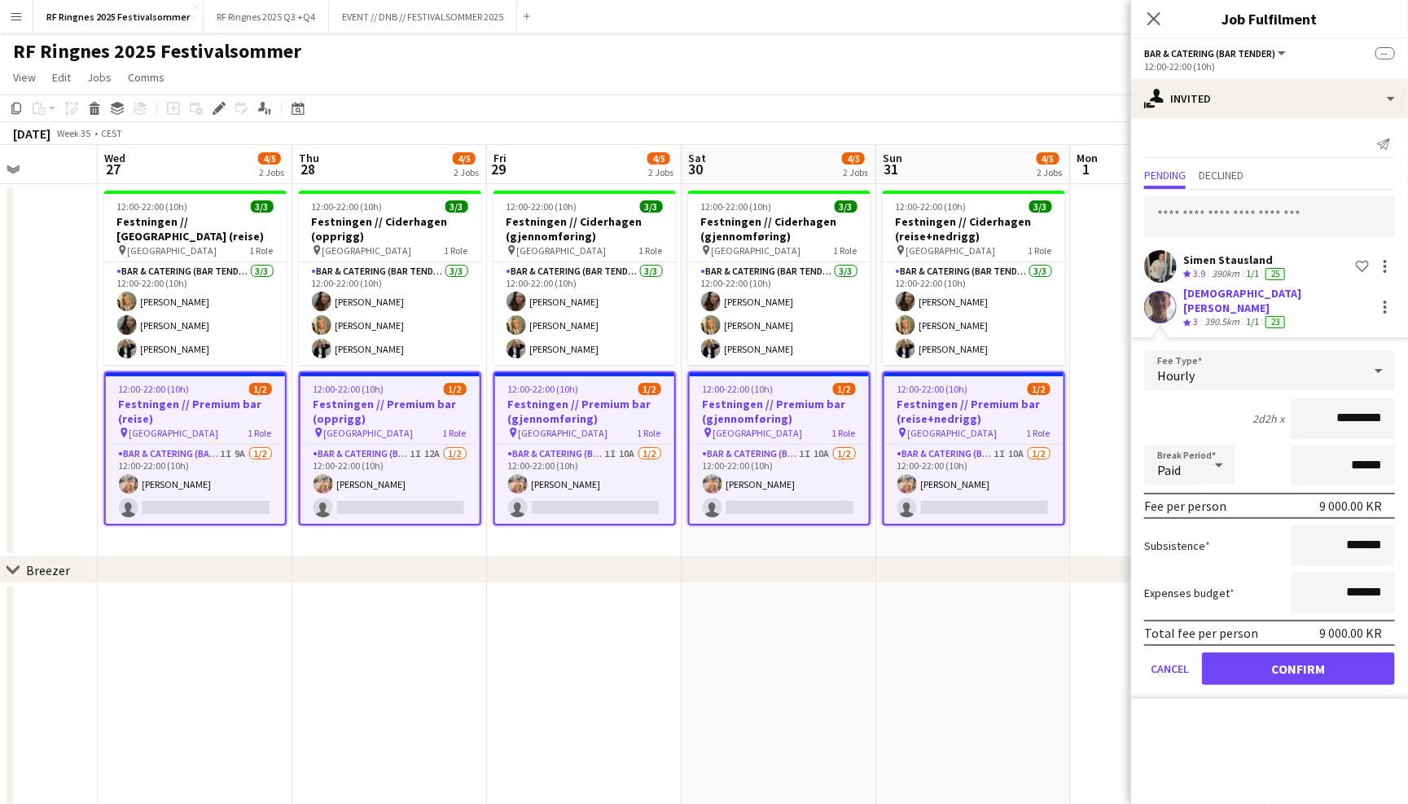
click at [1300, 652] on button "Confirm" at bounding box center [1298, 668] width 193 height 33
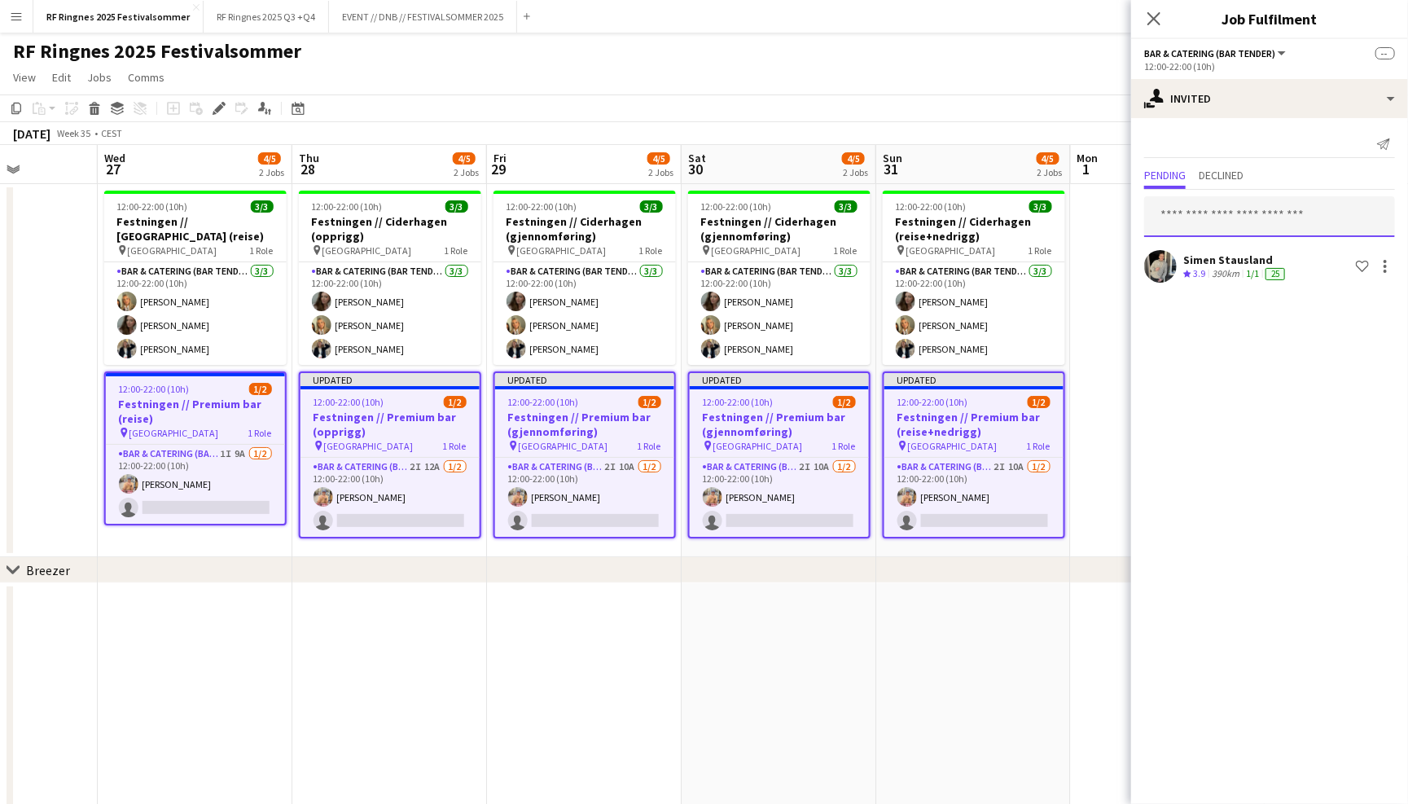
click at [1257, 214] on input "text" at bounding box center [1269, 216] width 251 height 41
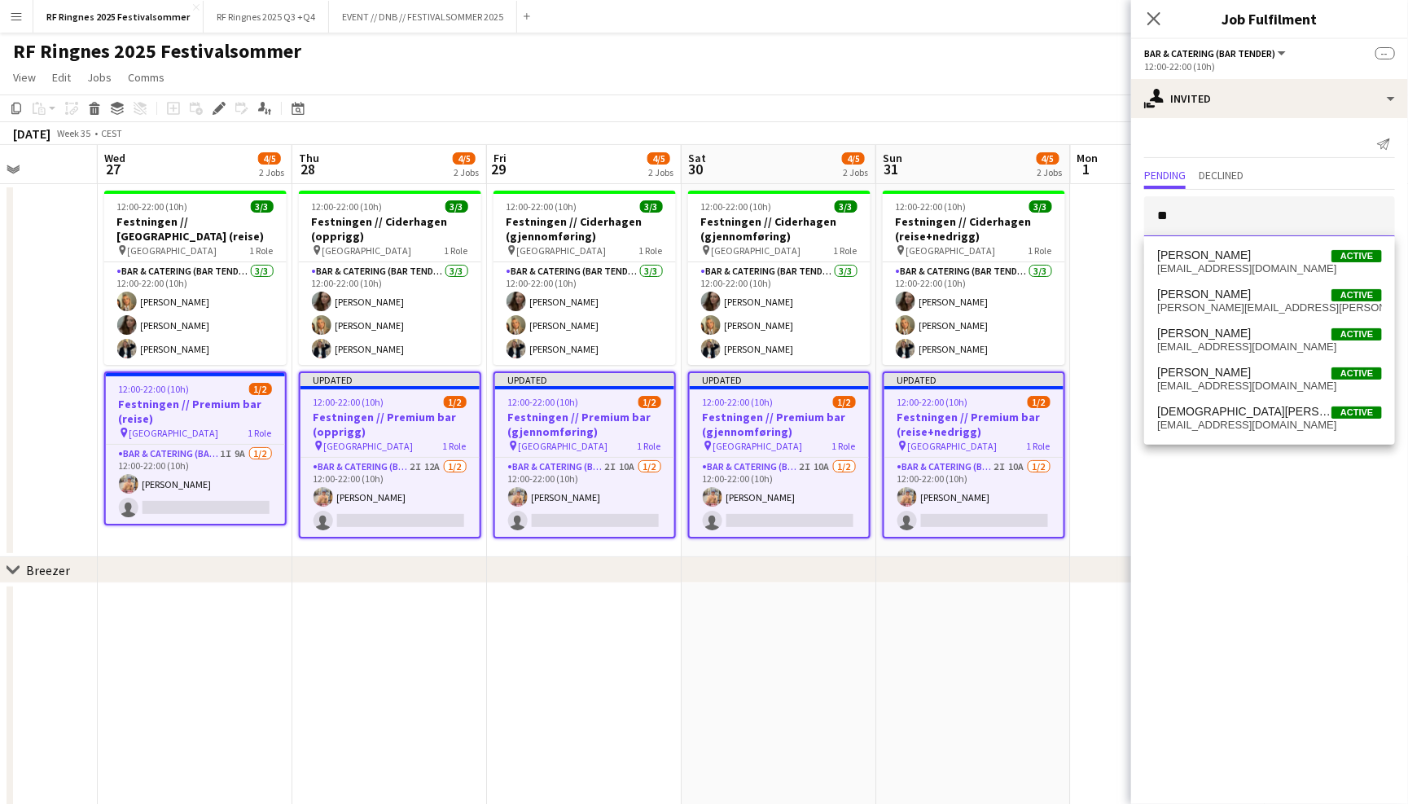
type input "*"
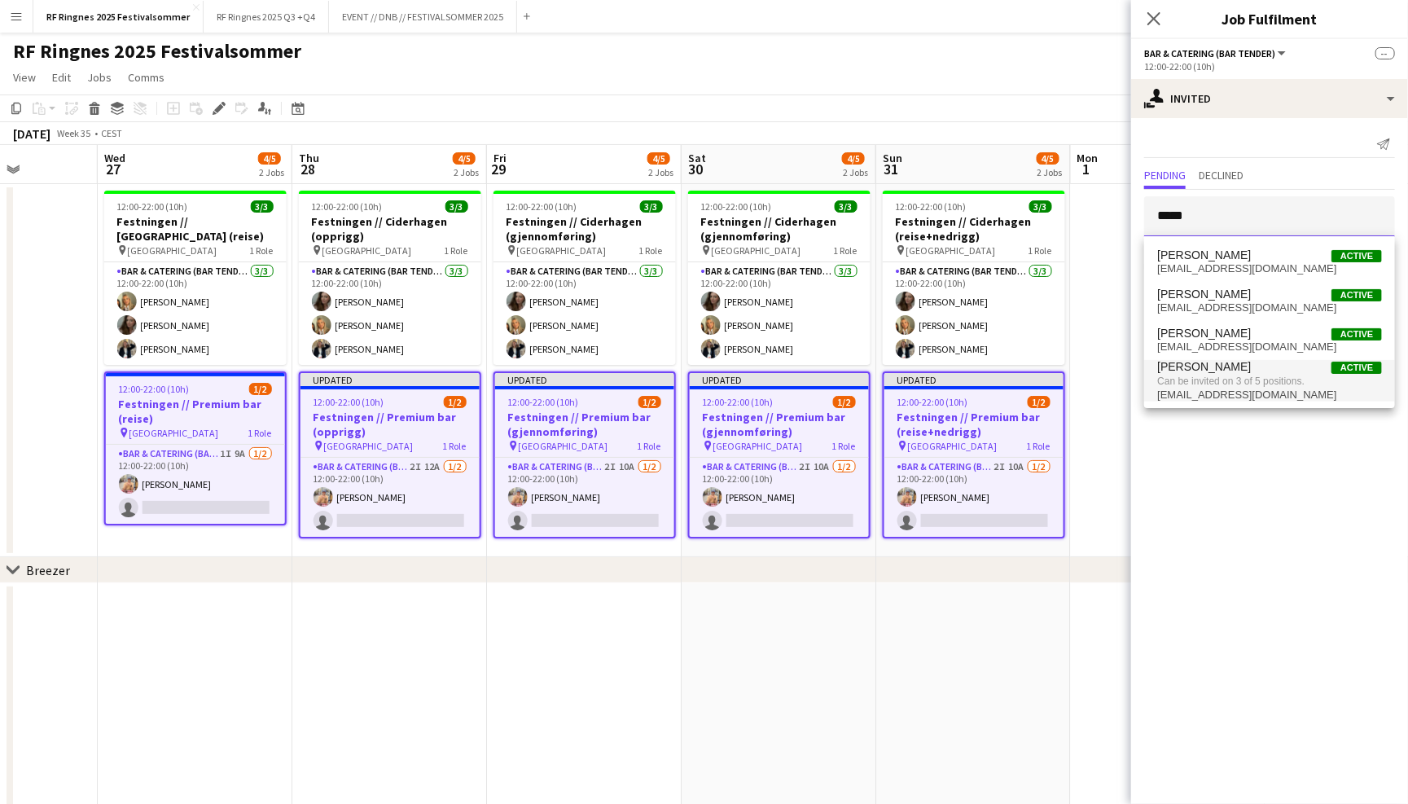
type input "*****"
click at [1270, 389] on span "[EMAIL_ADDRESS][DOMAIN_NAME]" at bounding box center [1269, 395] width 225 height 13
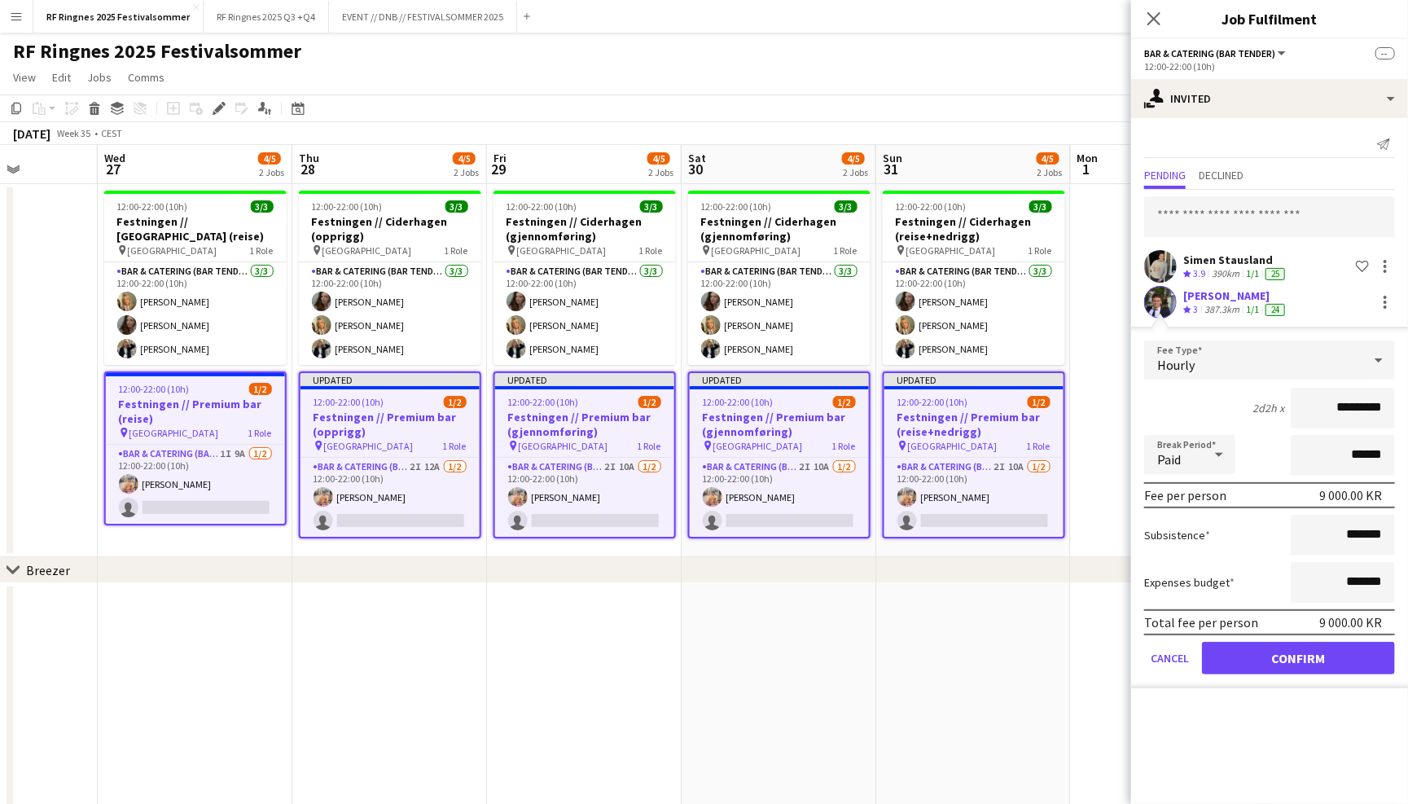
click at [1291, 659] on button "Confirm" at bounding box center [1298, 658] width 193 height 33
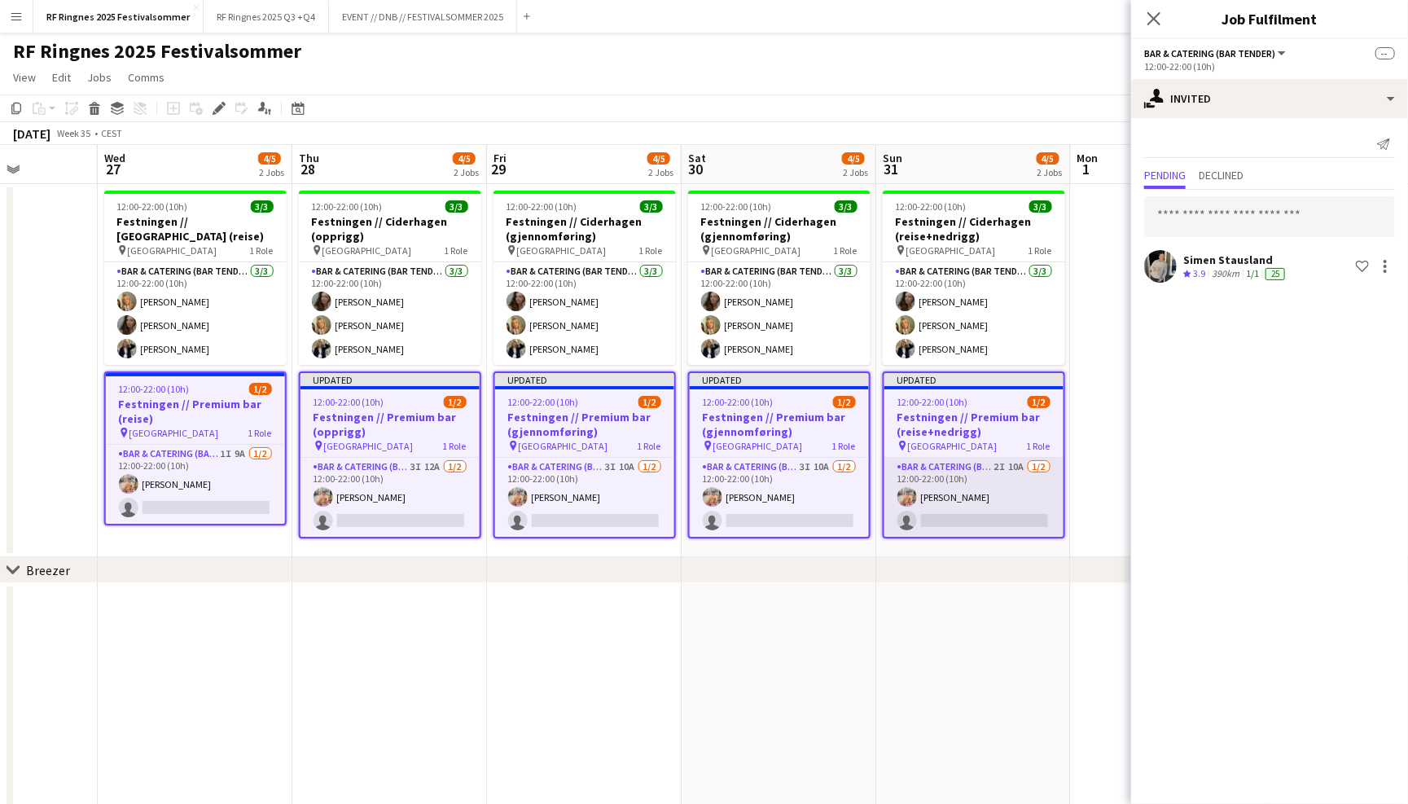
scroll to position [0, 680]
click at [937, 478] on app-card-role "Bar & Catering (Bar Tender) 2I 10A [DATE] 12:00-22:00 (10h) [PERSON_NAME] singl…" at bounding box center [974, 497] width 179 height 79
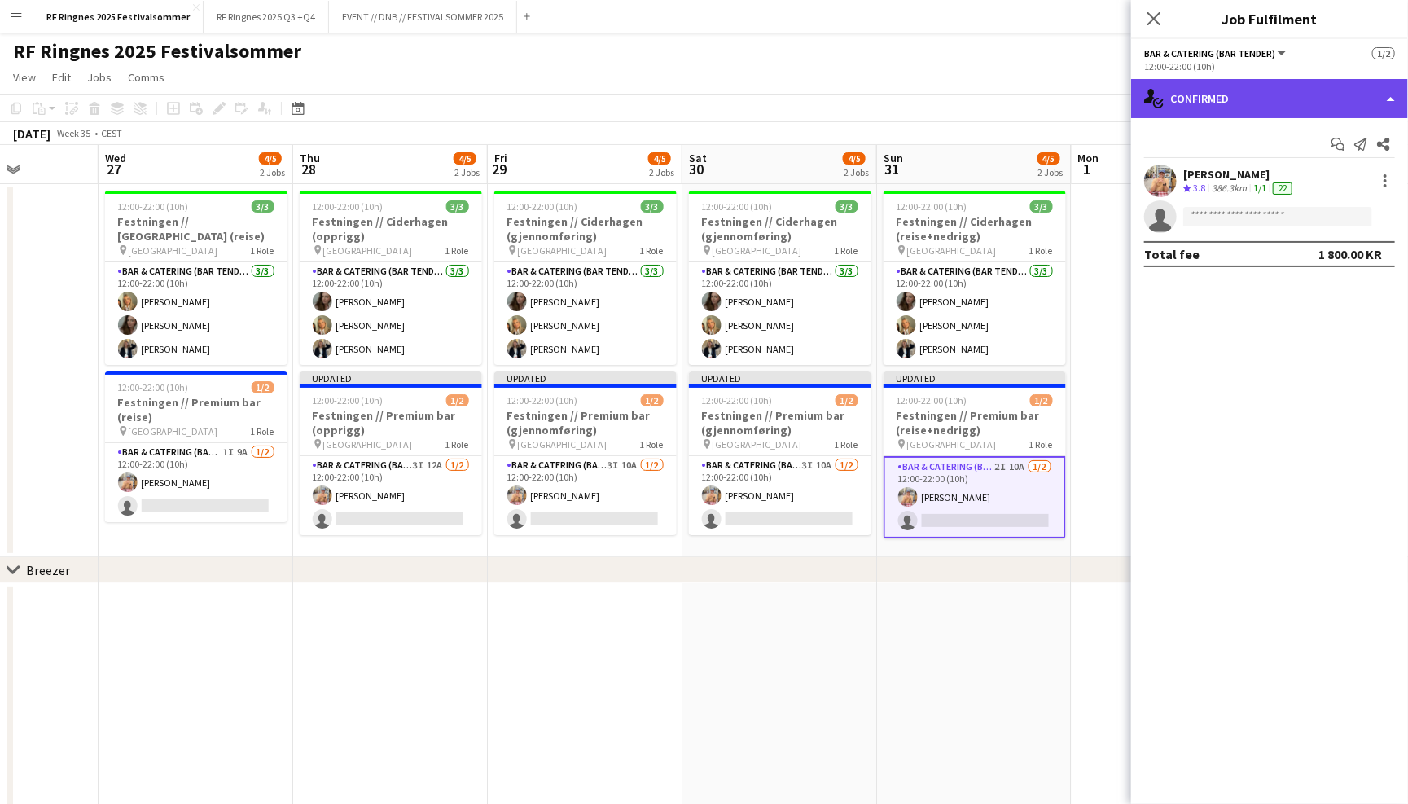
click at [1213, 96] on div "single-neutral-actions-check-2 Confirmed" at bounding box center [1269, 98] width 277 height 39
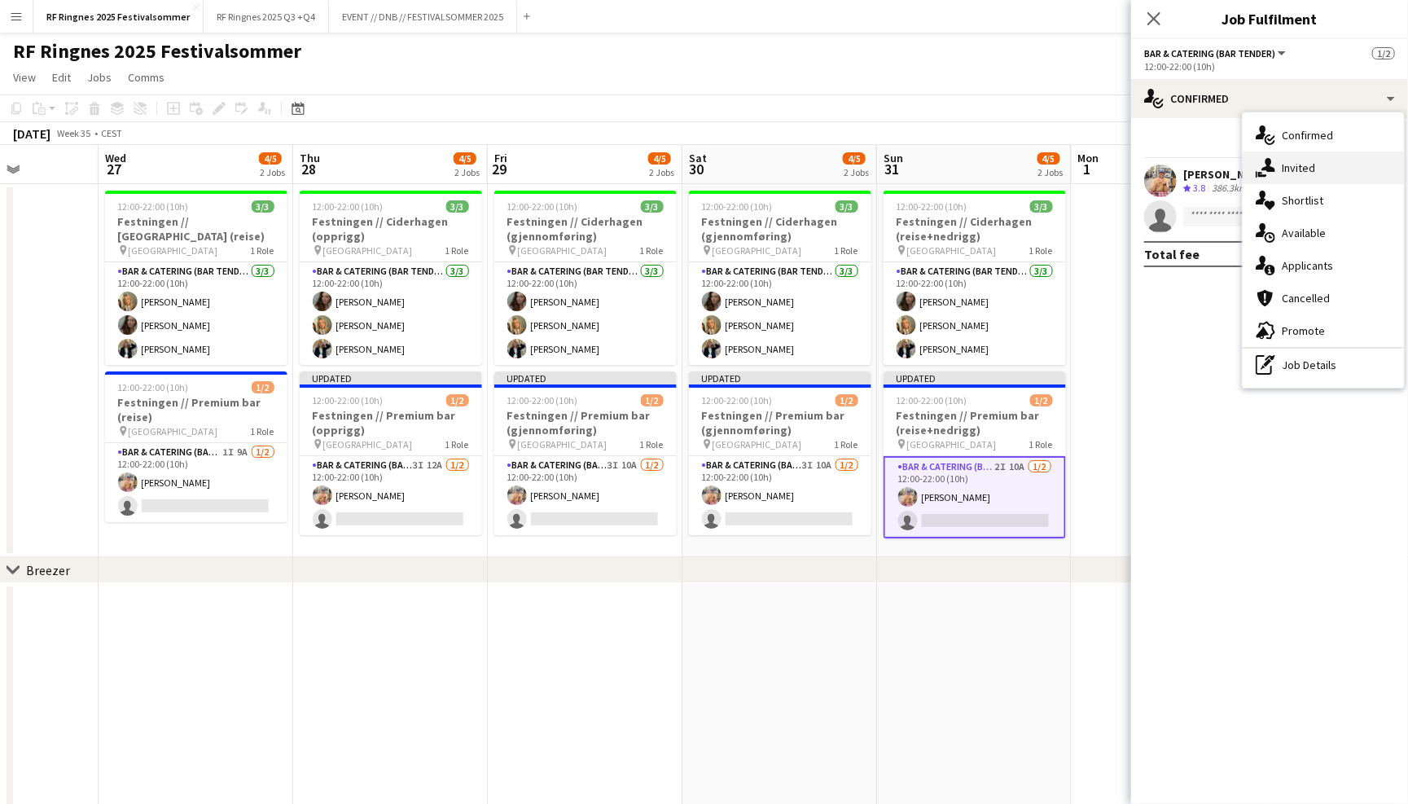
click at [1293, 169] on div "single-neutral-actions-share-1 Invited" at bounding box center [1323, 167] width 161 height 33
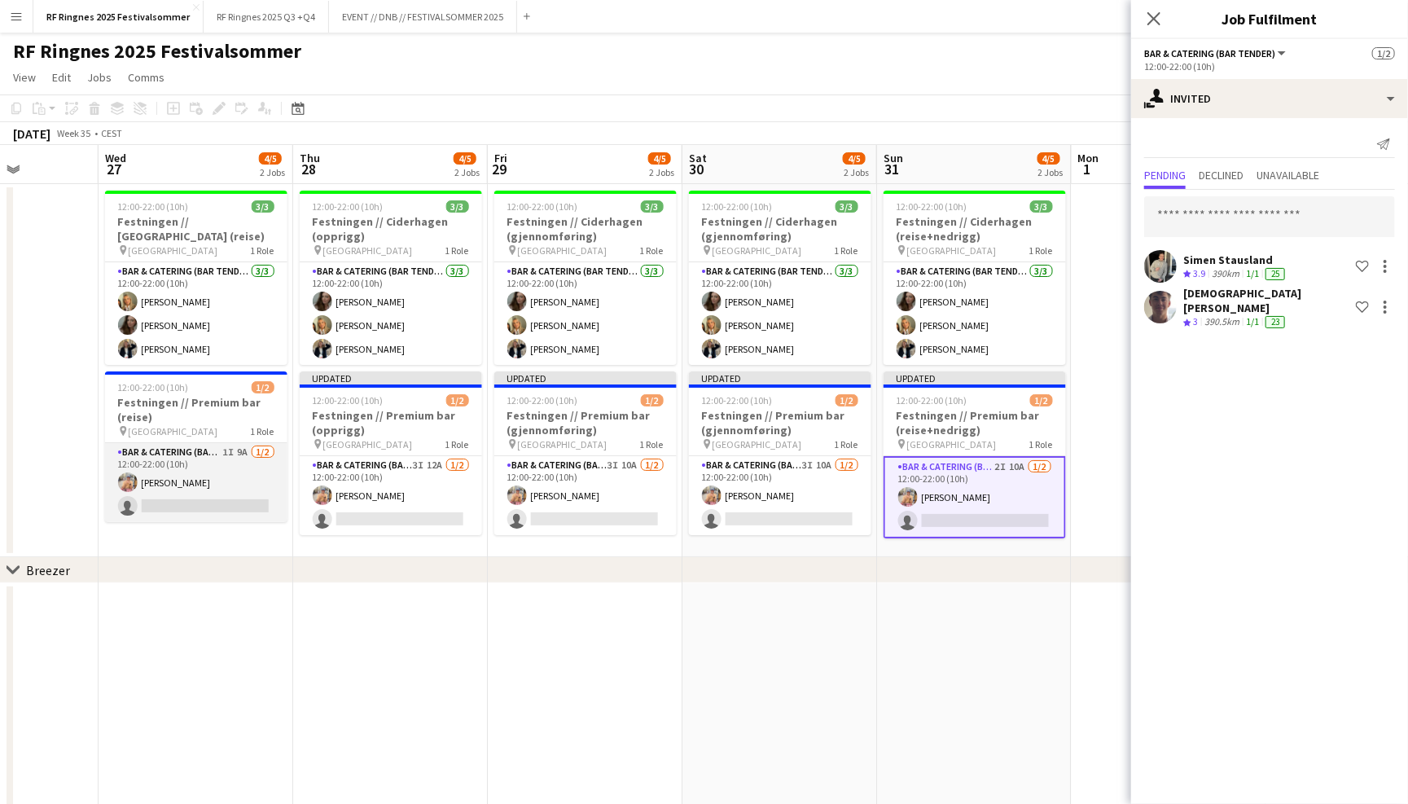
click at [220, 457] on app-card-role "Bar & Catering (Bar Tender) 1I 9A [DATE] 12:00-22:00 (10h) [PERSON_NAME] single…" at bounding box center [196, 482] width 182 height 79
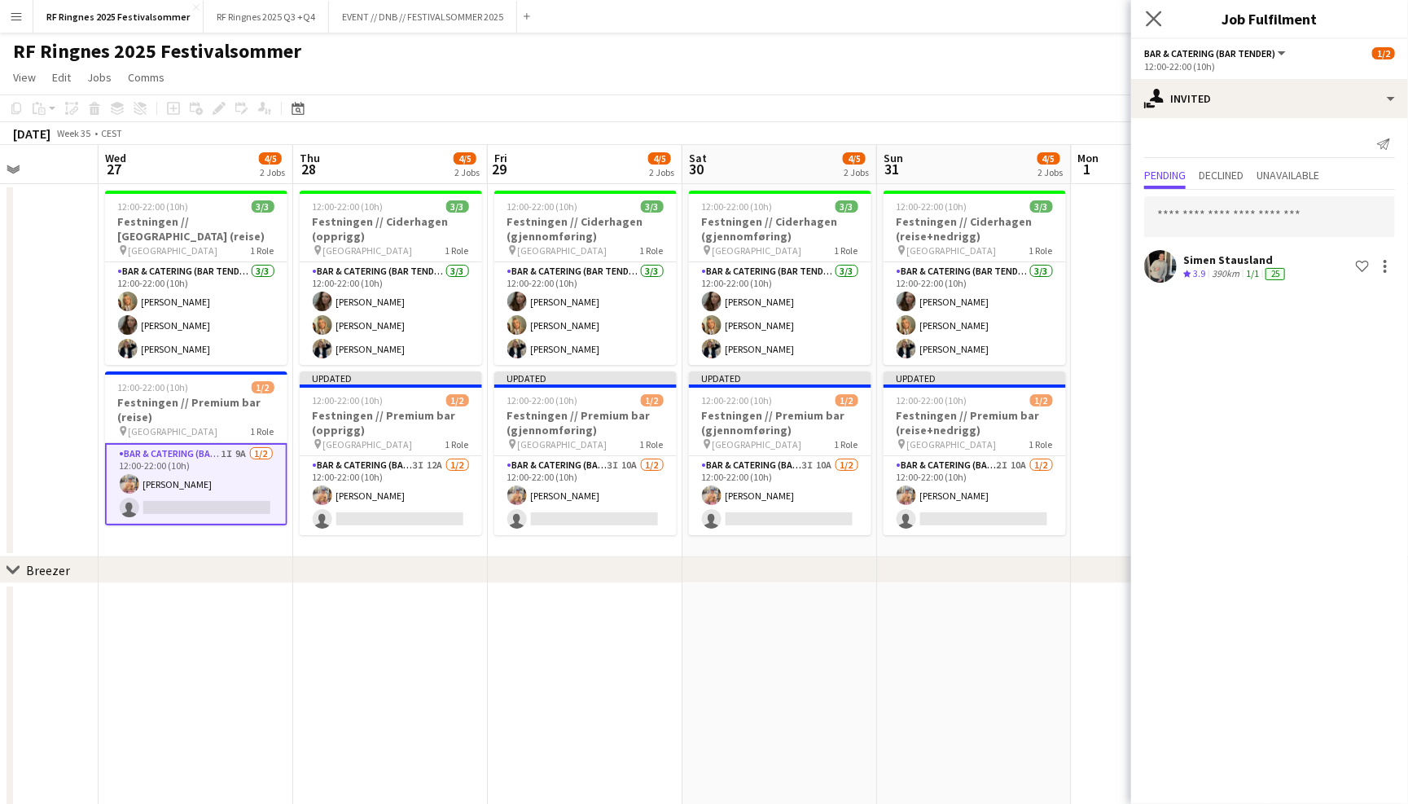
click at [1154, 26] on app-icon "Close pop-in" at bounding box center [1155, 19] width 24 height 24
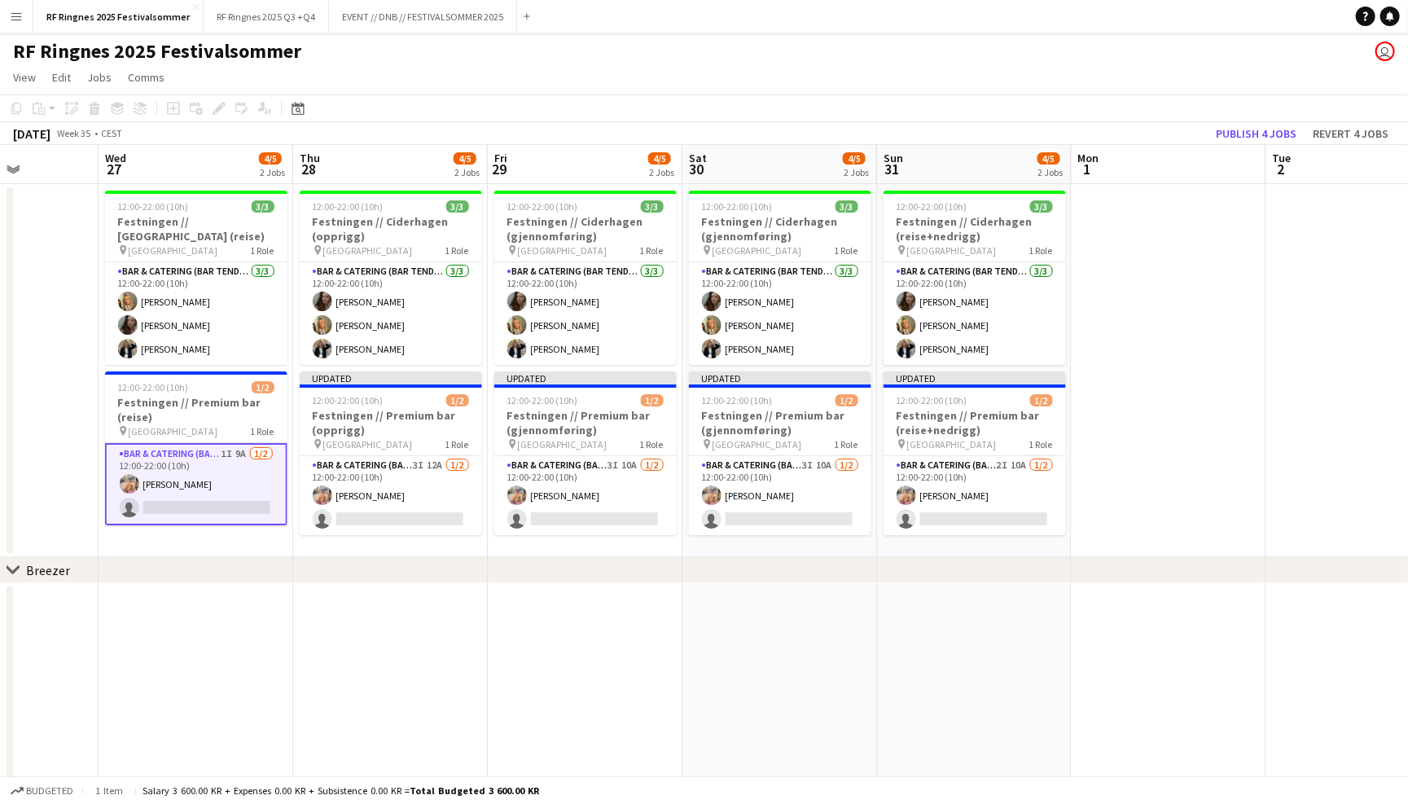
click at [1153, 33] on div "RF Ringnes 2025 Festivalsommer user" at bounding box center [704, 48] width 1408 height 31
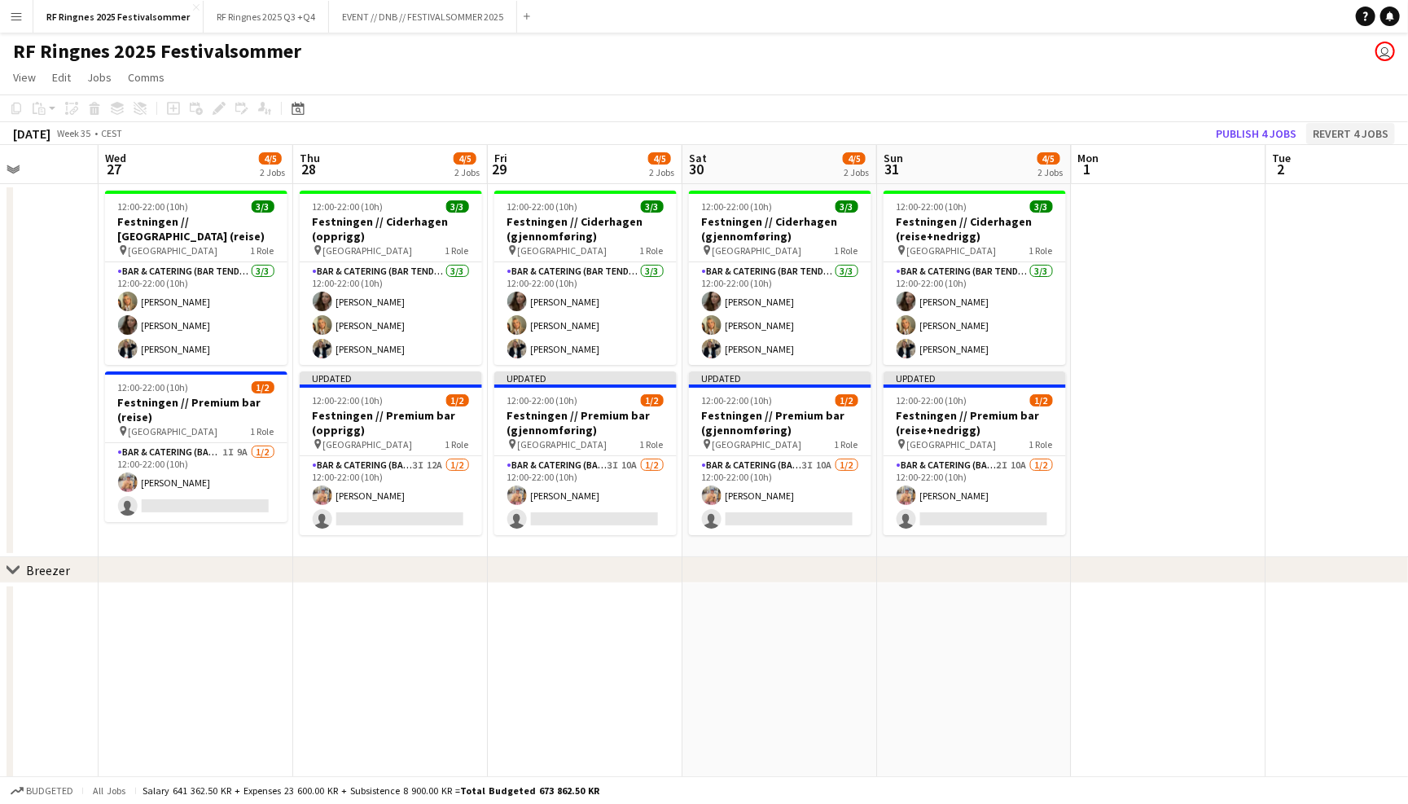
click at [1361, 131] on button "Revert 4 jobs" at bounding box center [1350, 133] width 89 height 21
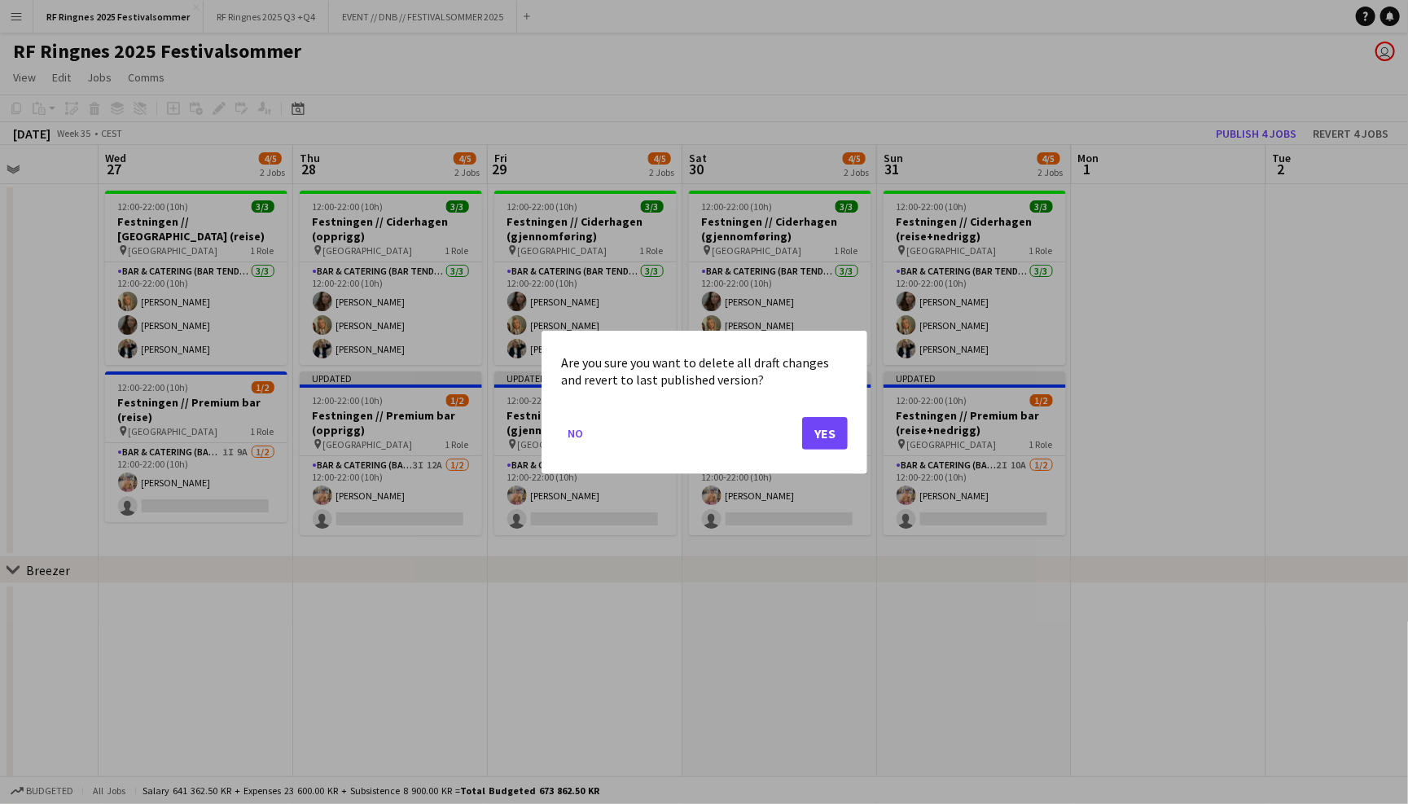
click at [841, 425] on button "Yes" at bounding box center [825, 432] width 46 height 33
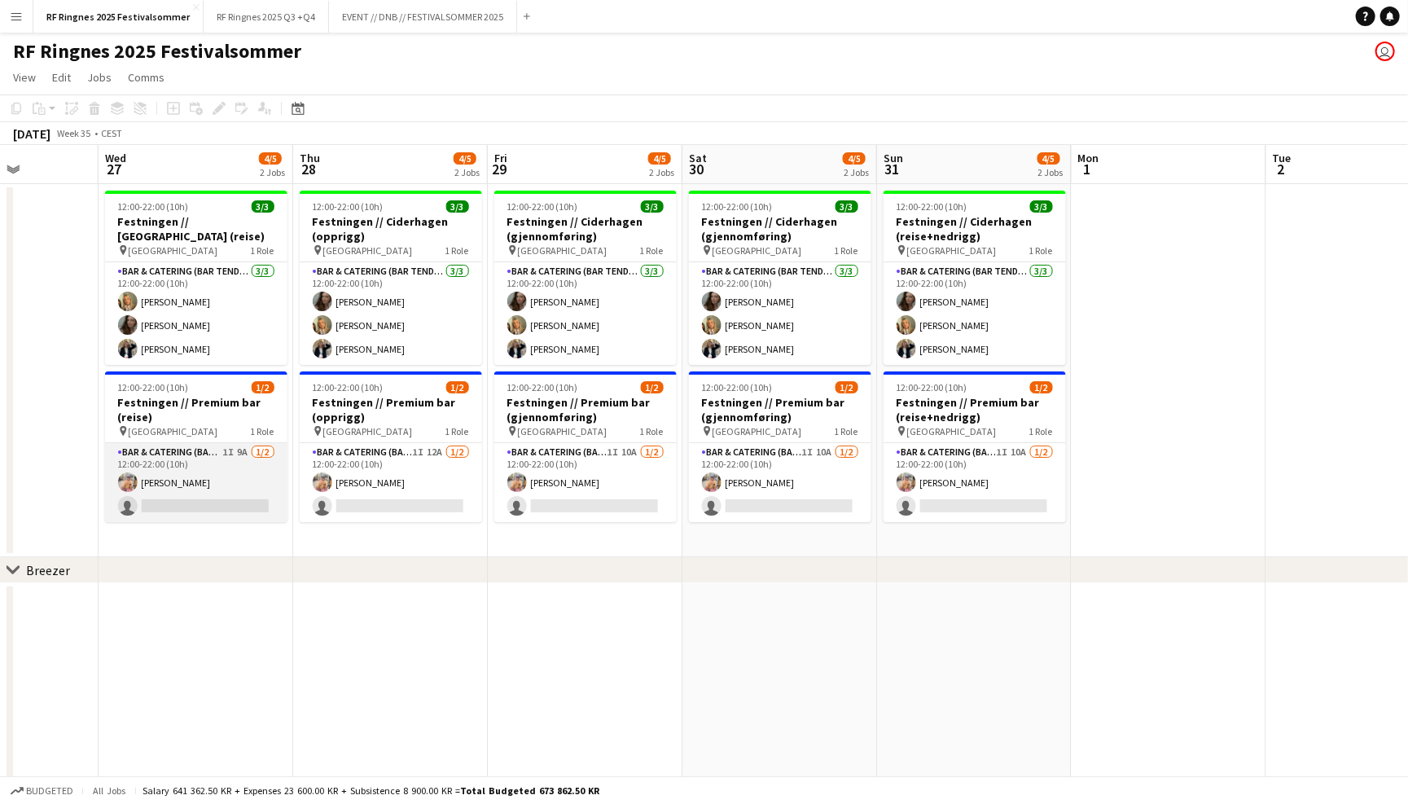
click at [242, 475] on app-card-role "Bar & Catering (Bar Tender) 1I 9A [DATE] 12:00-22:00 (10h) [PERSON_NAME] single…" at bounding box center [196, 482] width 182 height 79
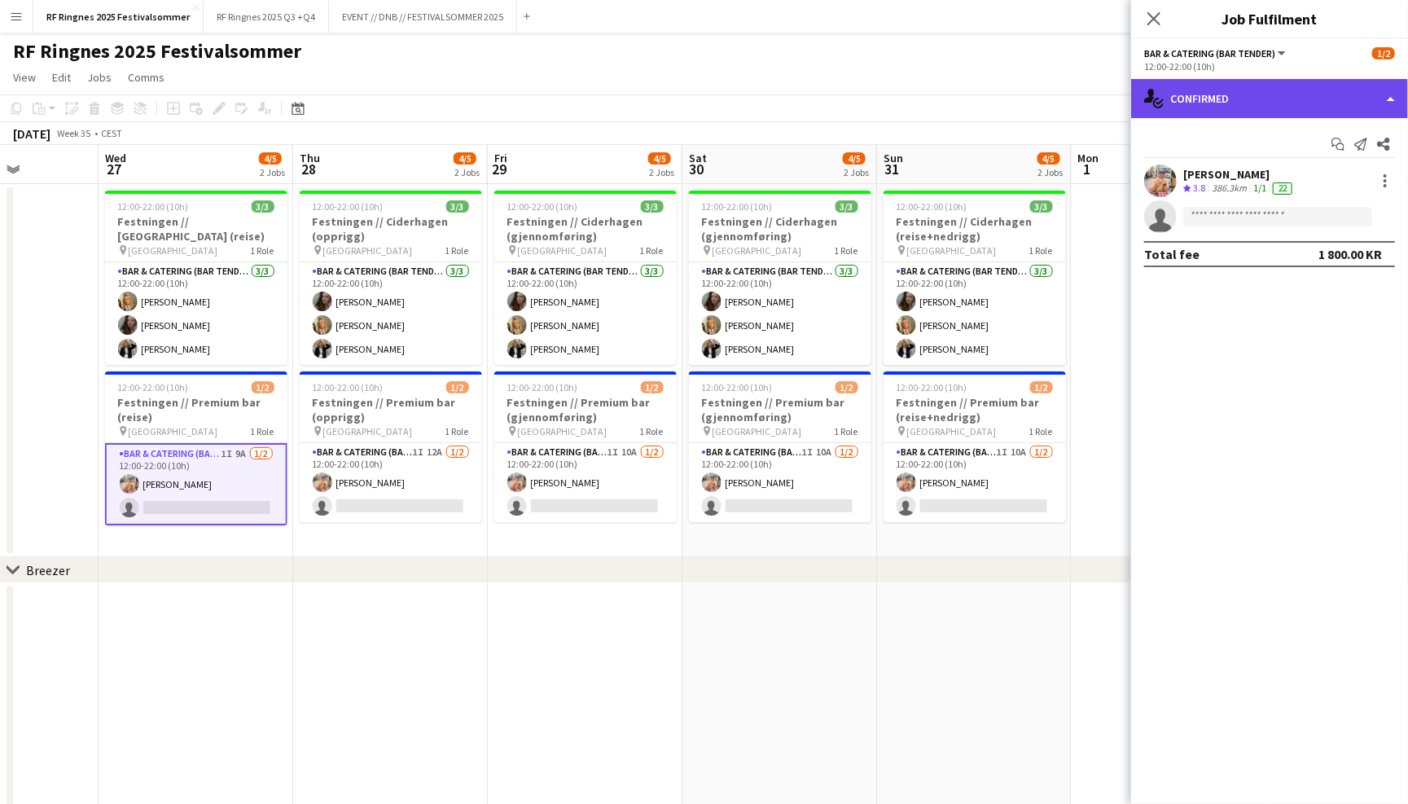
click at [1288, 105] on div "single-neutral-actions-check-2 Confirmed" at bounding box center [1269, 98] width 277 height 39
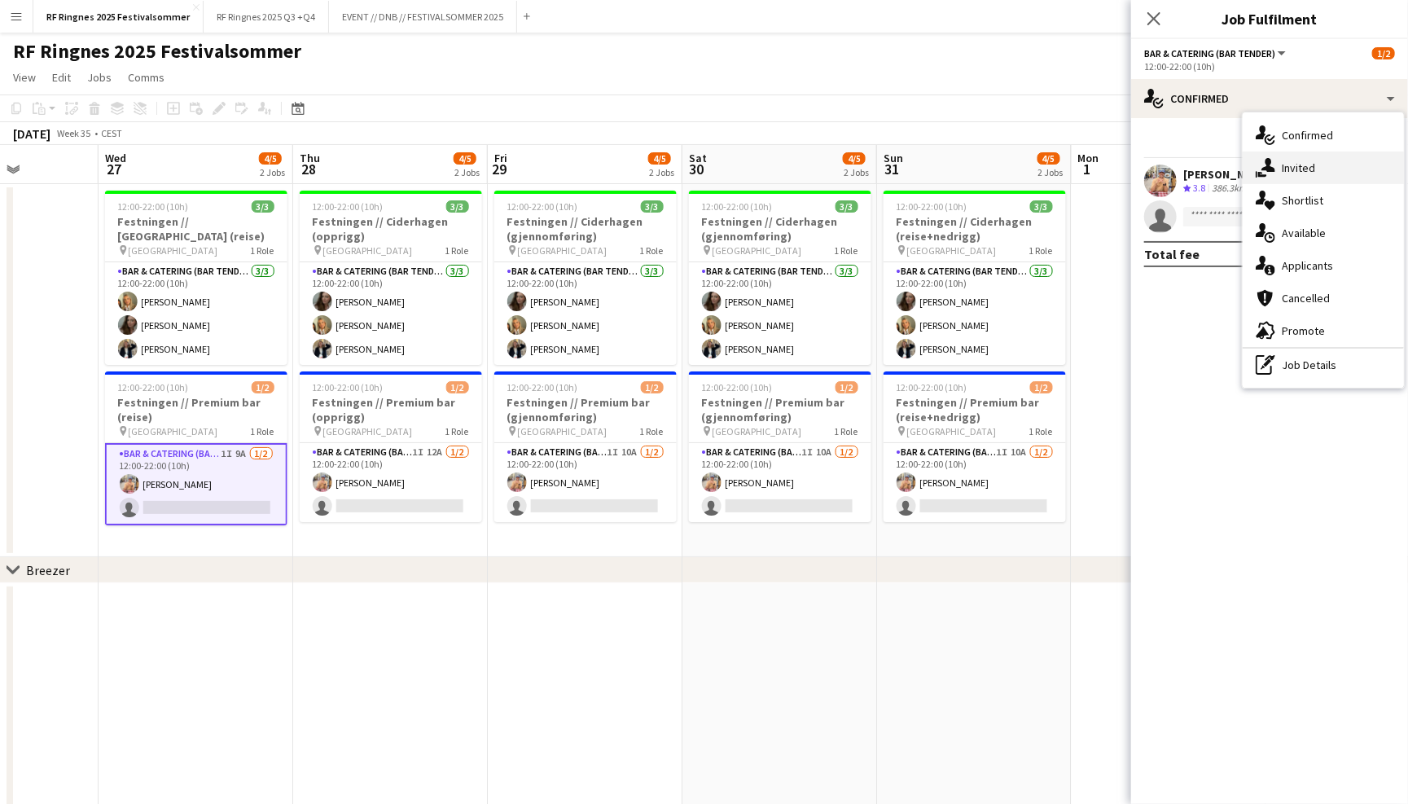
click at [1327, 158] on div "single-neutral-actions-share-1 Invited" at bounding box center [1323, 167] width 161 height 33
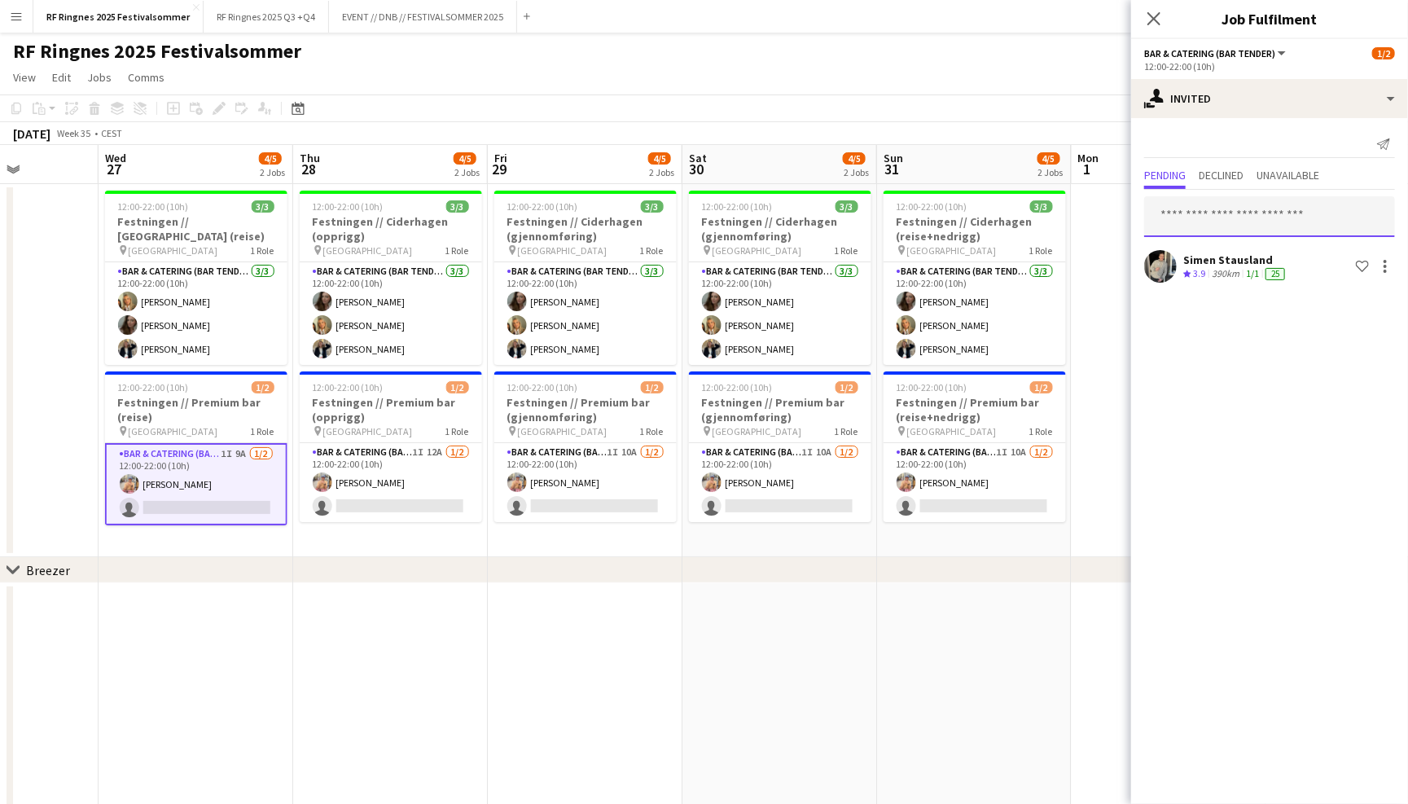
click at [1239, 213] on input "text" at bounding box center [1269, 216] width 251 height 41
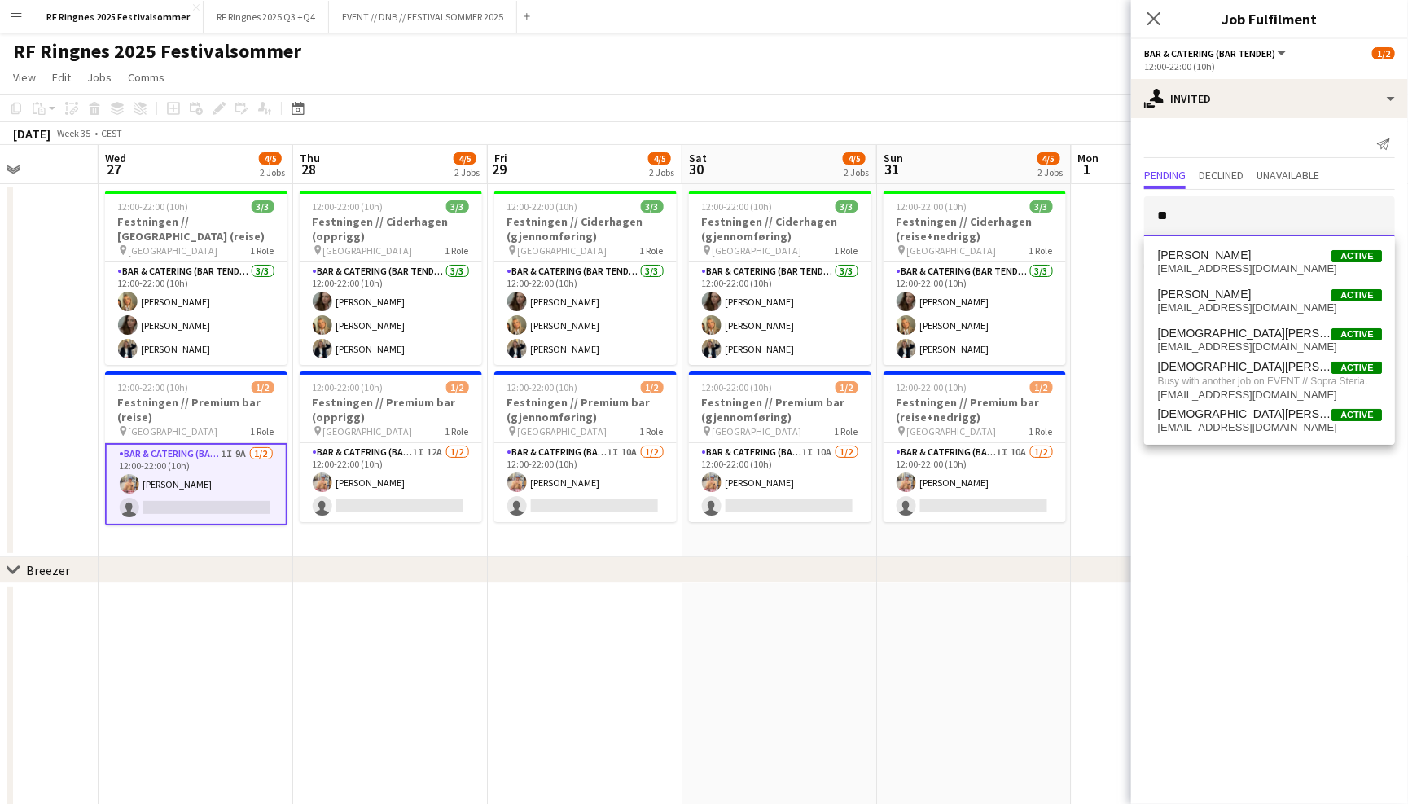
type input "*"
type input "******"
click at [1185, 564] on mat-expansion-panel "user-plus Invited Send notification Pending Declined Unavailable ****** Simen S…" at bounding box center [1269, 461] width 277 height 686
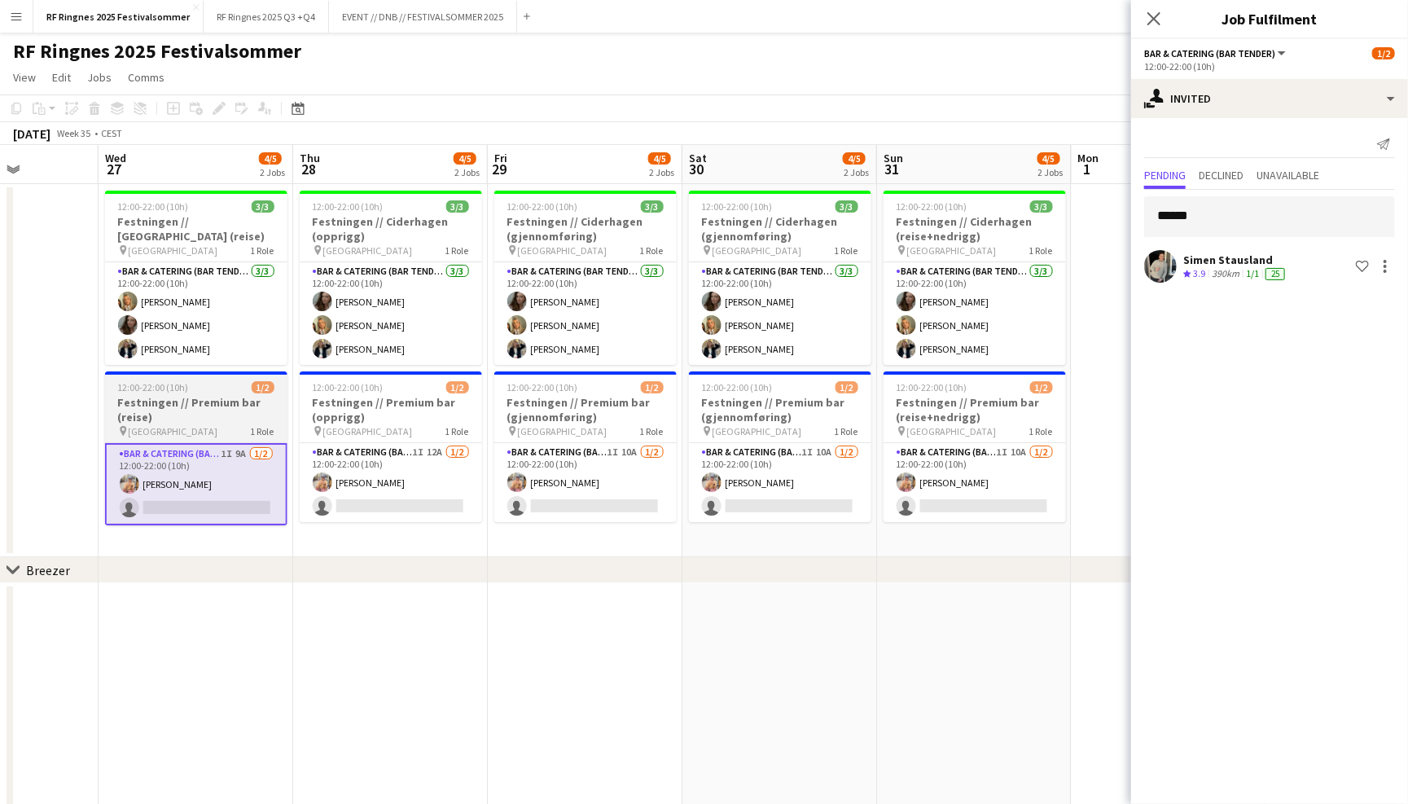
click at [229, 383] on div "12:00-22:00 (10h) 1/2" at bounding box center [196, 387] width 182 height 12
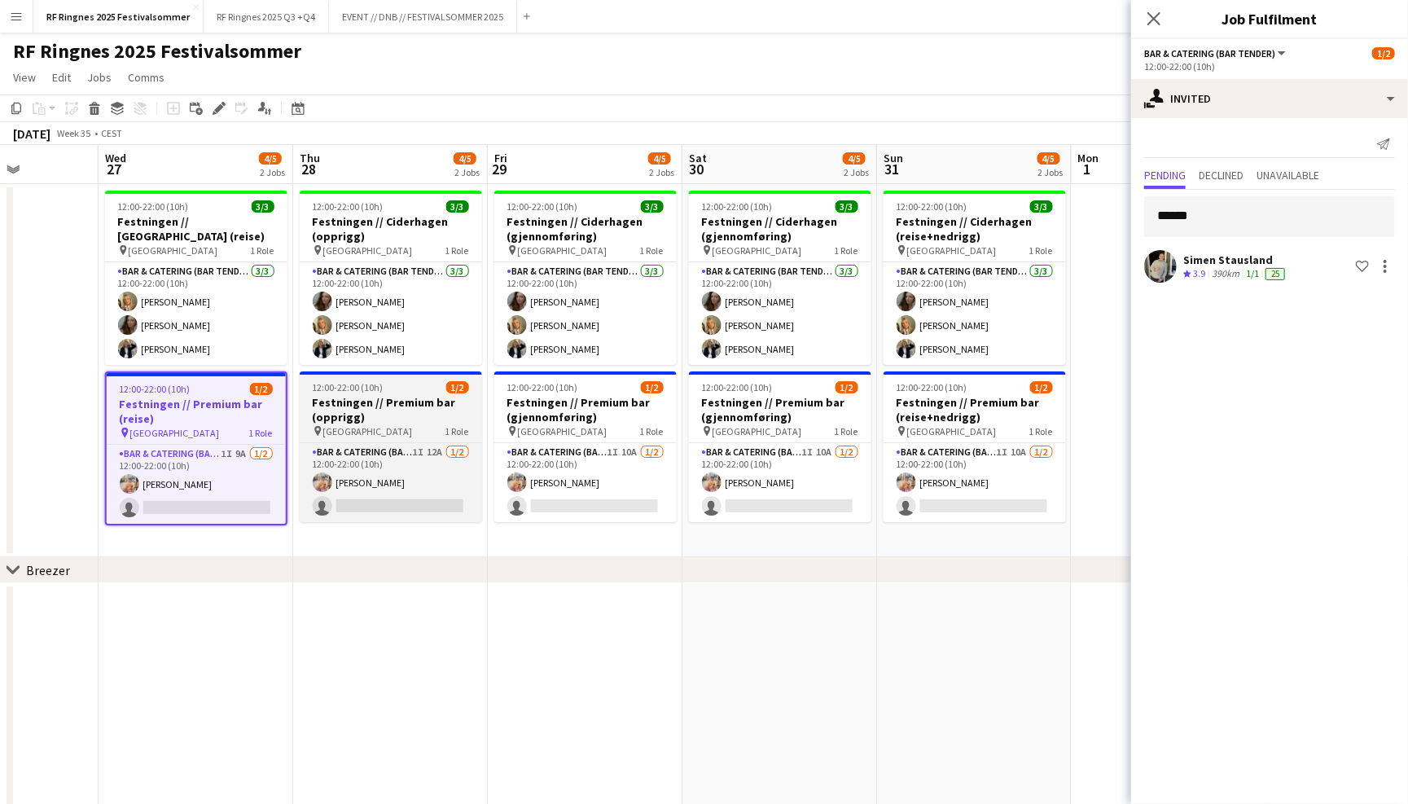
click at [402, 402] on h3 "Festningen // Premium bar (opprigg)" at bounding box center [391, 409] width 182 height 29
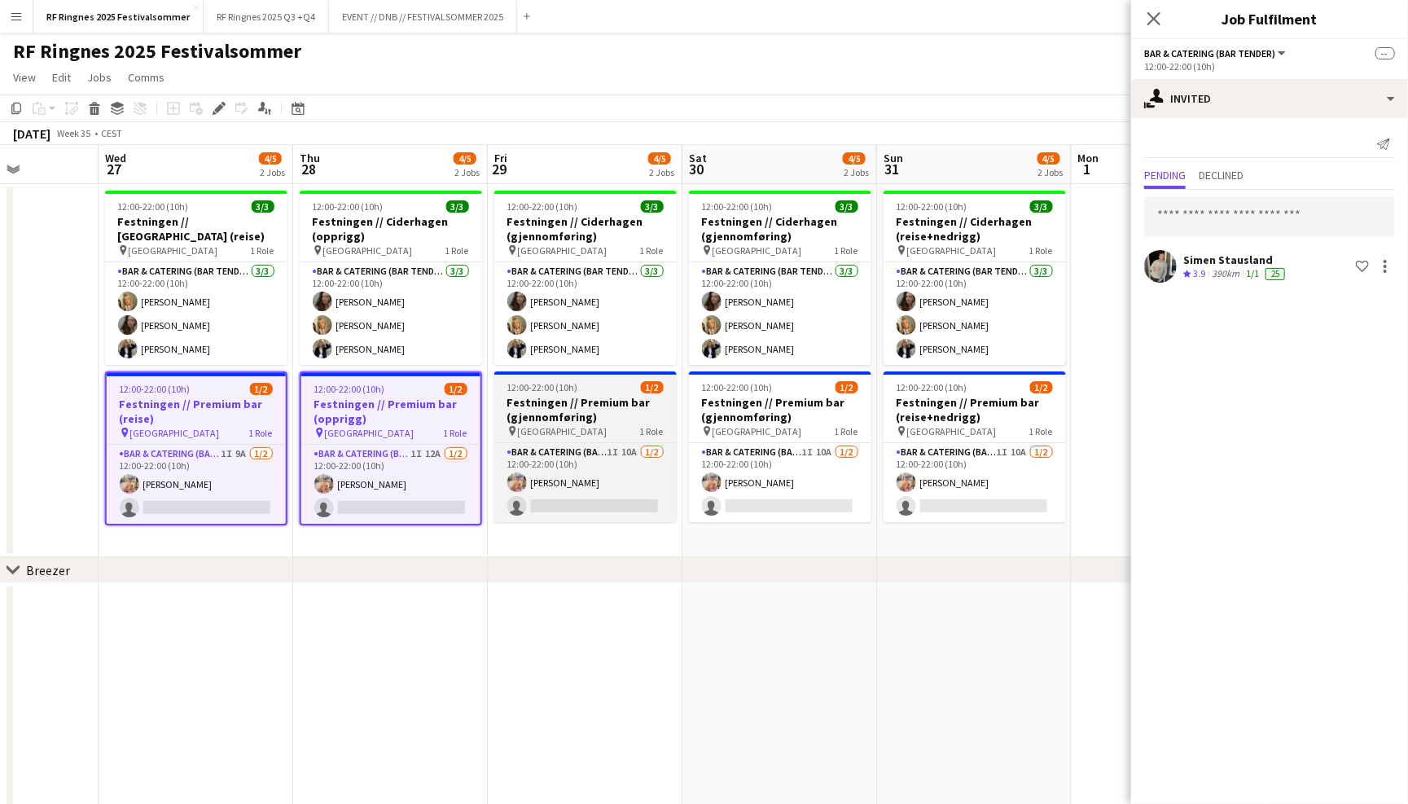
click at [586, 404] on h3 "Festningen // Premium bar (gjennomføring)" at bounding box center [585, 409] width 182 height 29
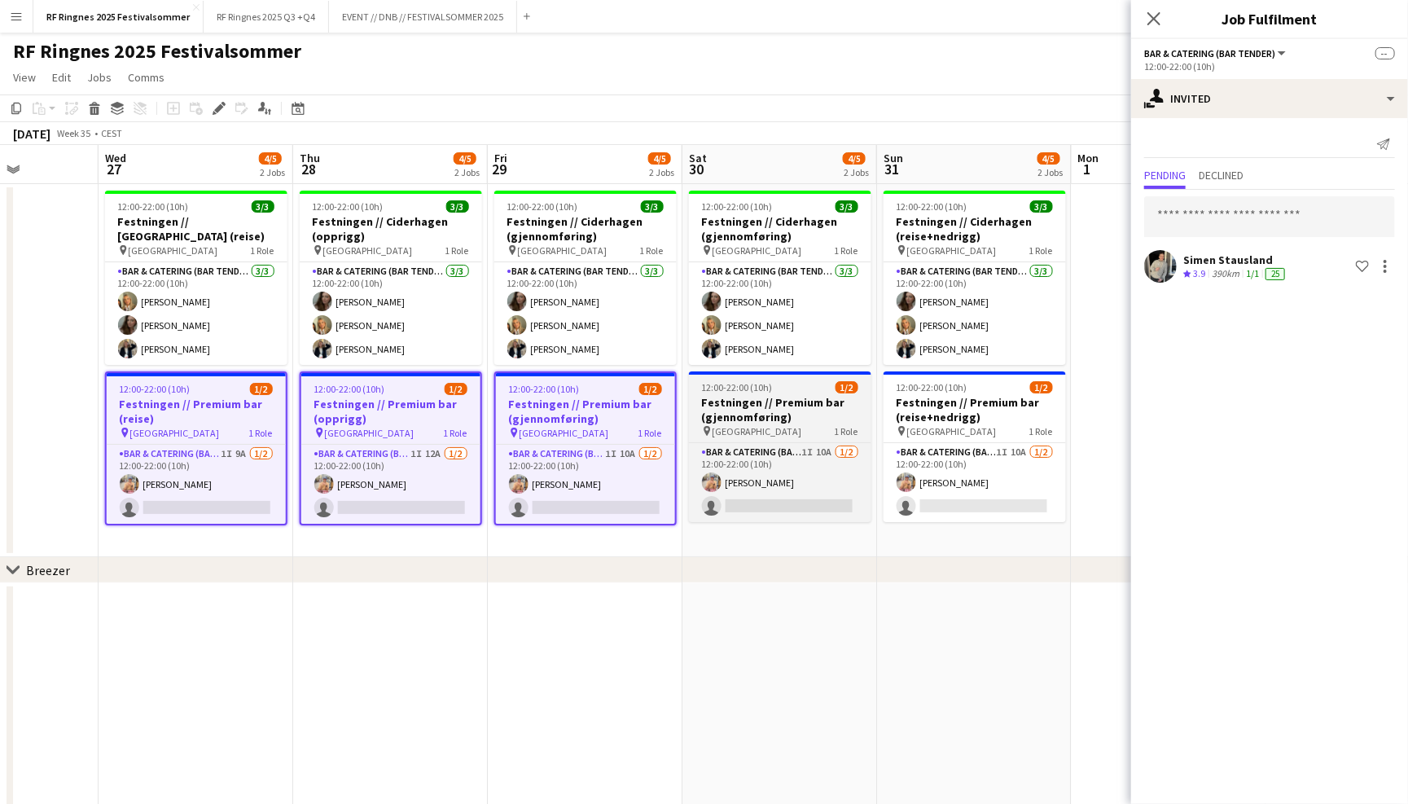
click at [800, 404] on h3 "Festningen // Premium bar (gjennomføring)" at bounding box center [780, 409] width 182 height 29
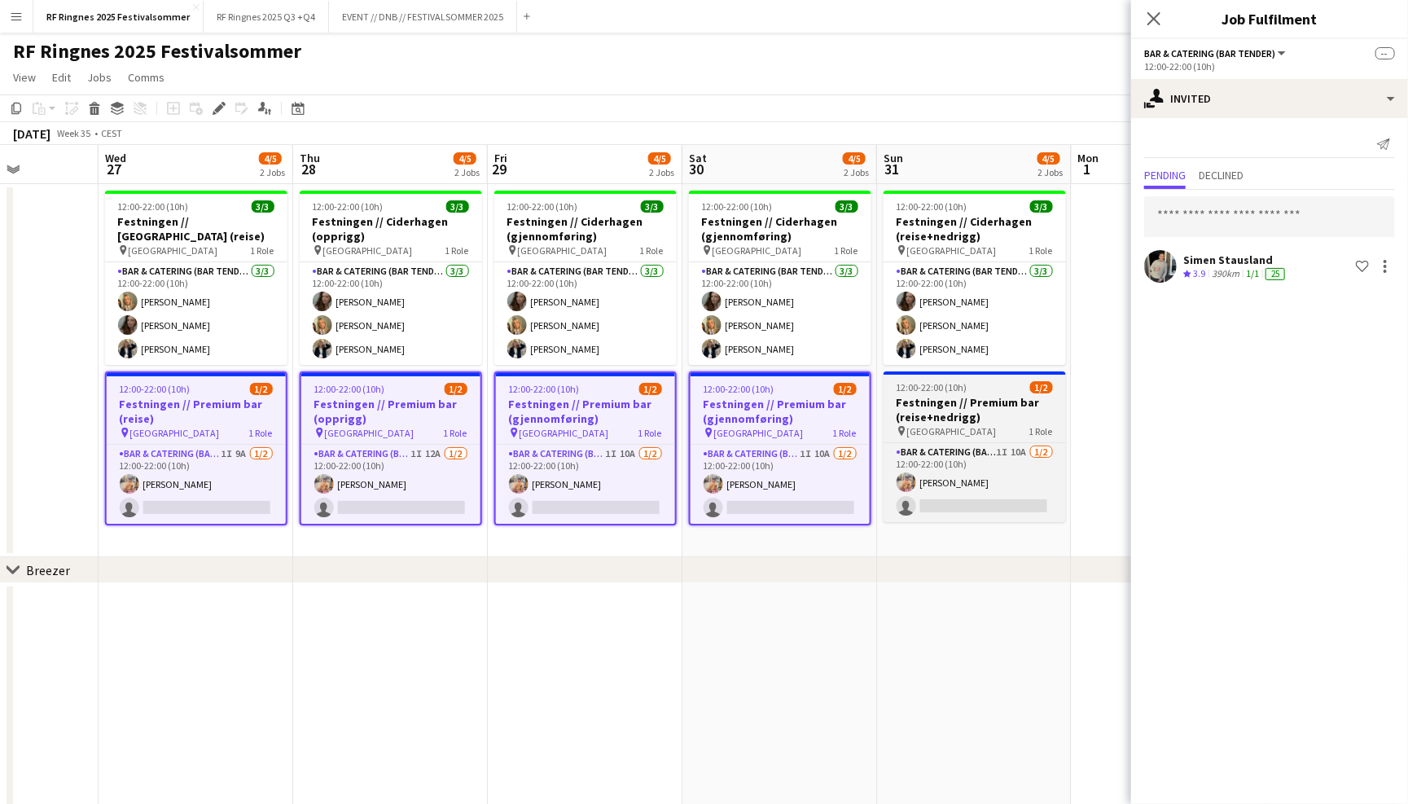
click at [971, 410] on h3 "Festningen // Premium bar (reise+nedrigg)" at bounding box center [975, 409] width 182 height 29
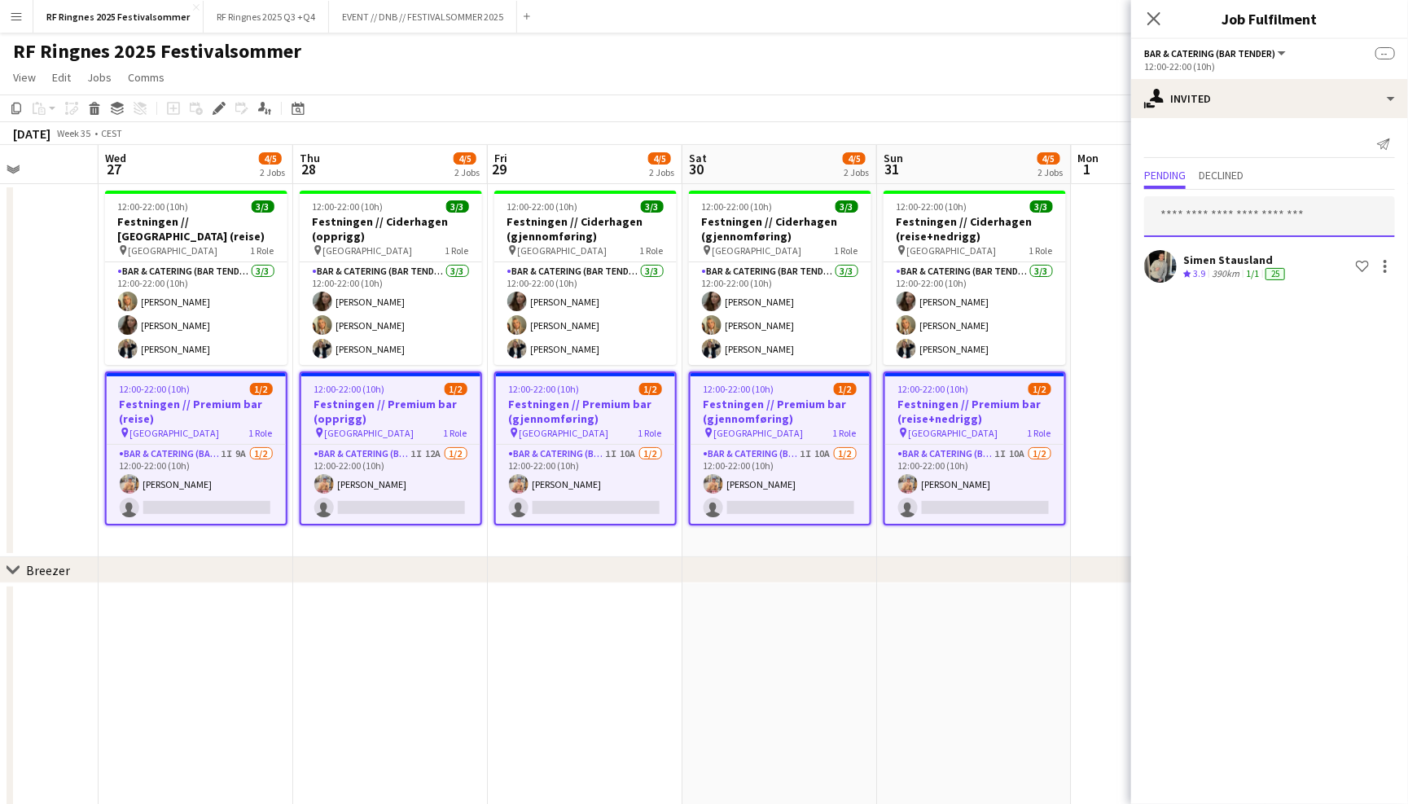
click at [1229, 217] on input "text" at bounding box center [1269, 216] width 251 height 41
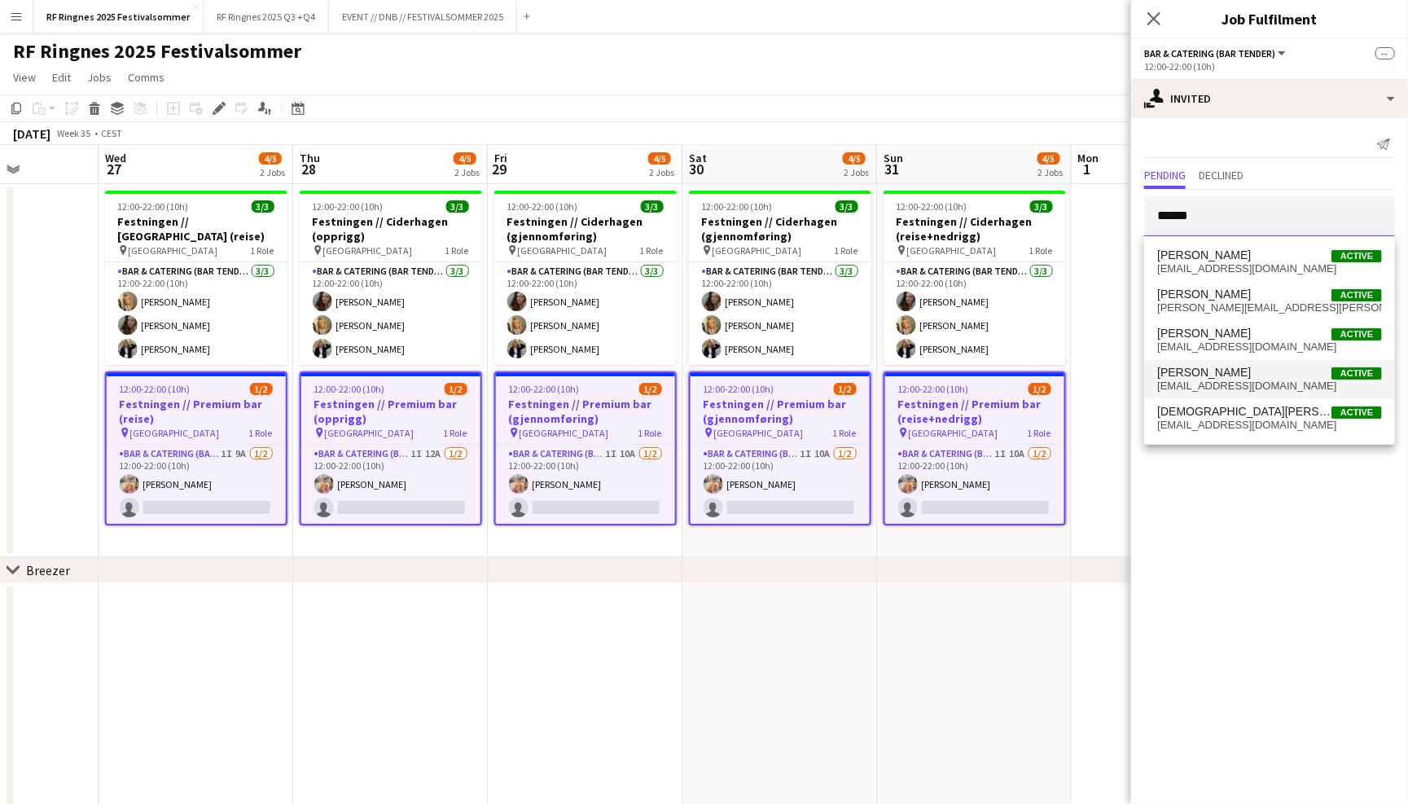
type input "******"
click at [1261, 374] on span "[PERSON_NAME] Active" at bounding box center [1269, 373] width 225 height 14
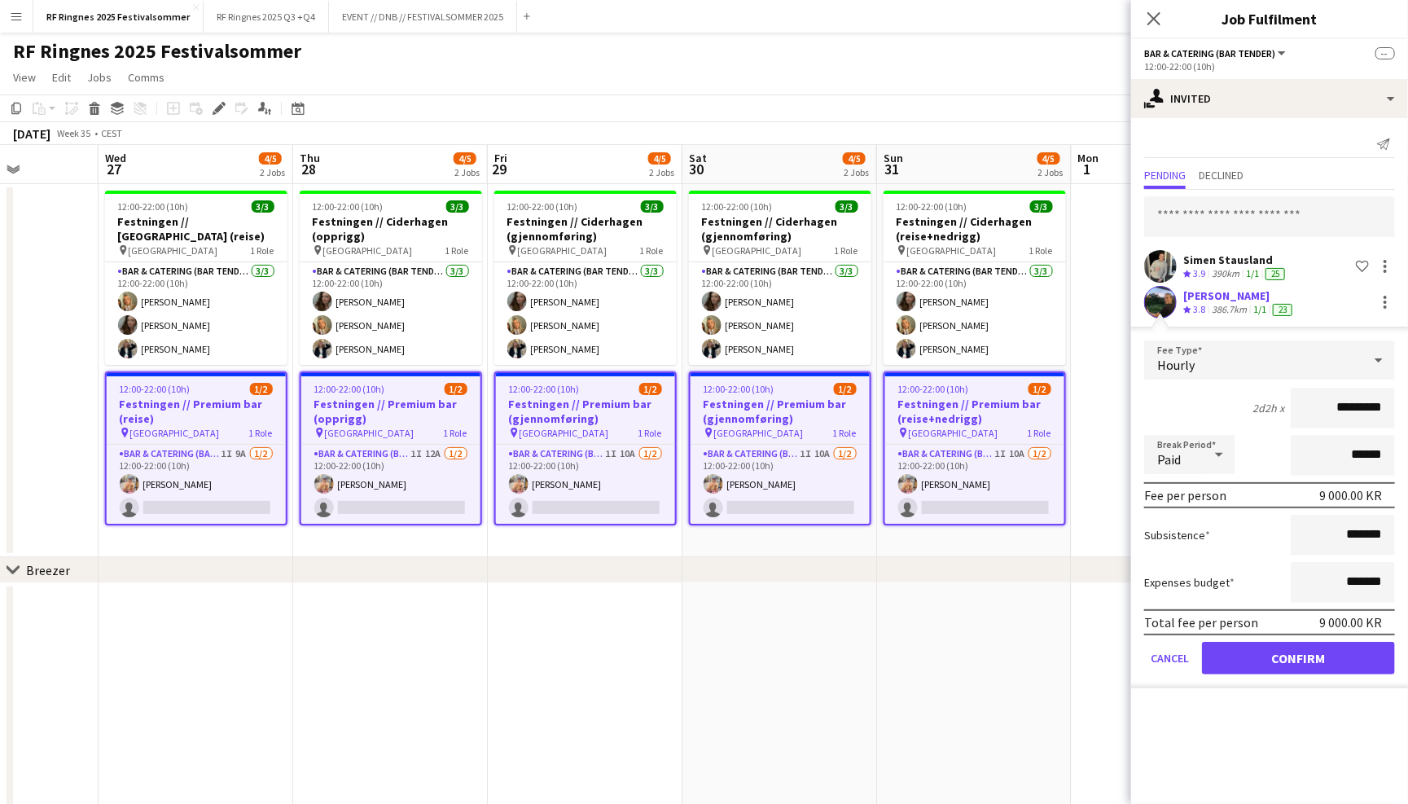
click at [1258, 642] on button "Confirm" at bounding box center [1298, 658] width 193 height 33
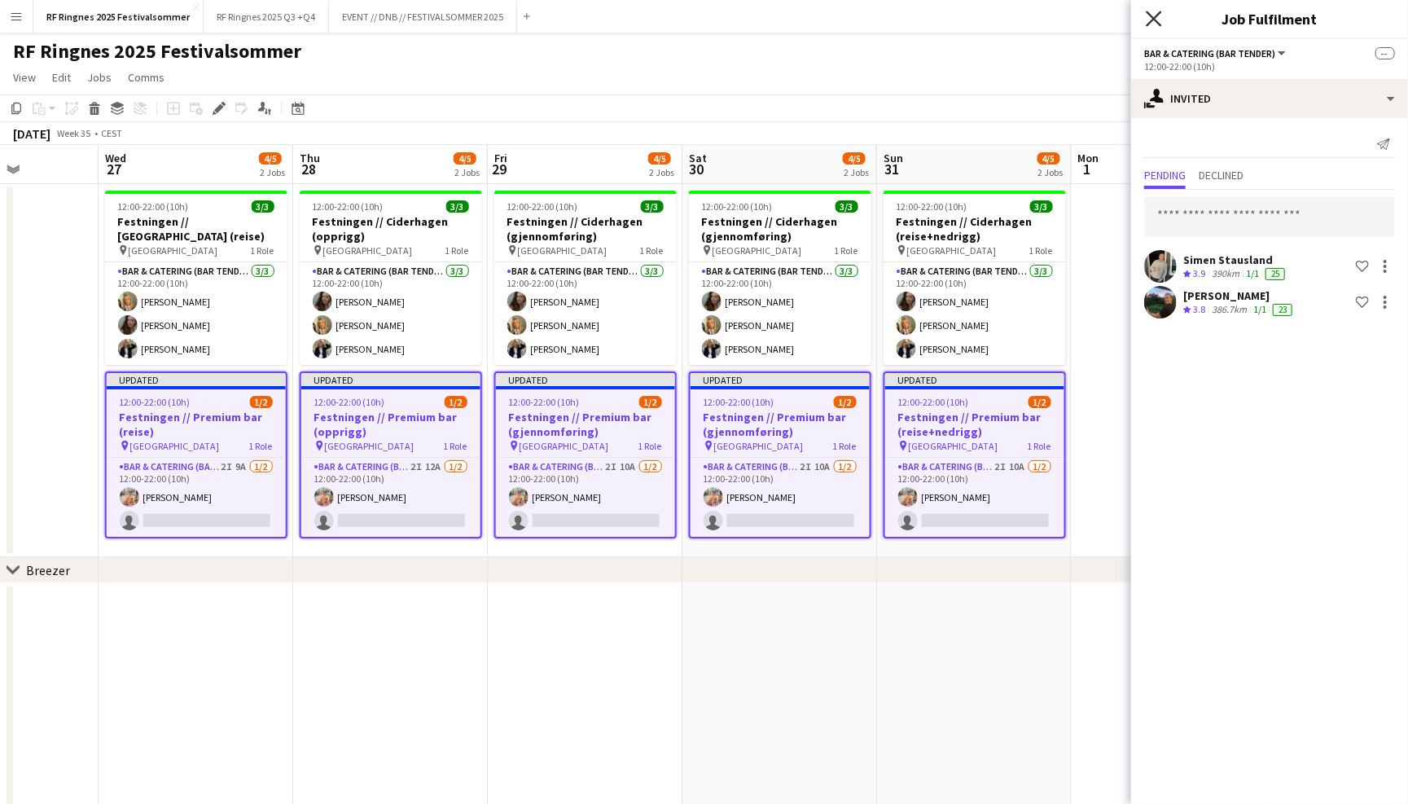
click at [1156, 19] on icon "Close pop-in" at bounding box center [1153, 18] width 15 height 15
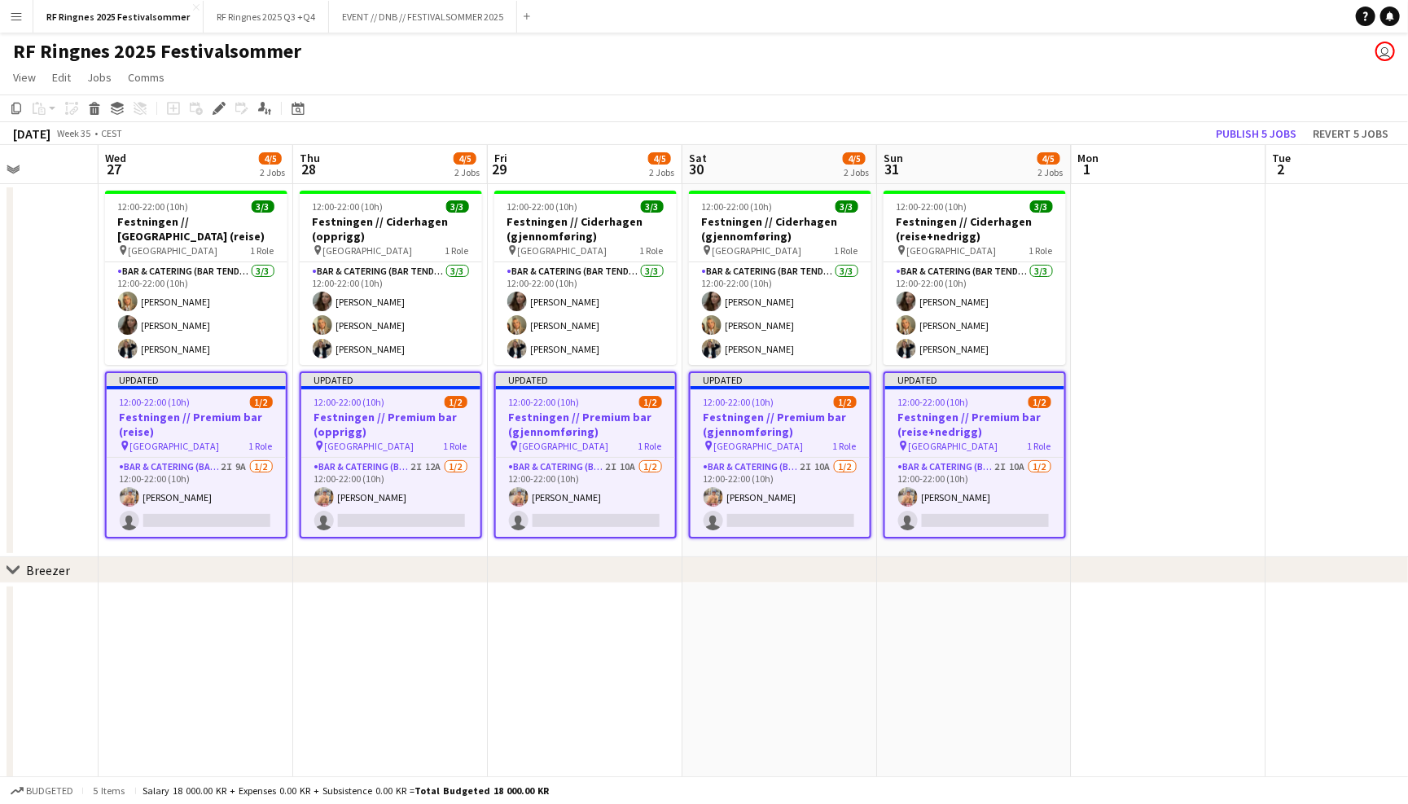
click at [1120, 45] on div "RF Ringnes 2025 Festivalsommer user" at bounding box center [704, 48] width 1408 height 31
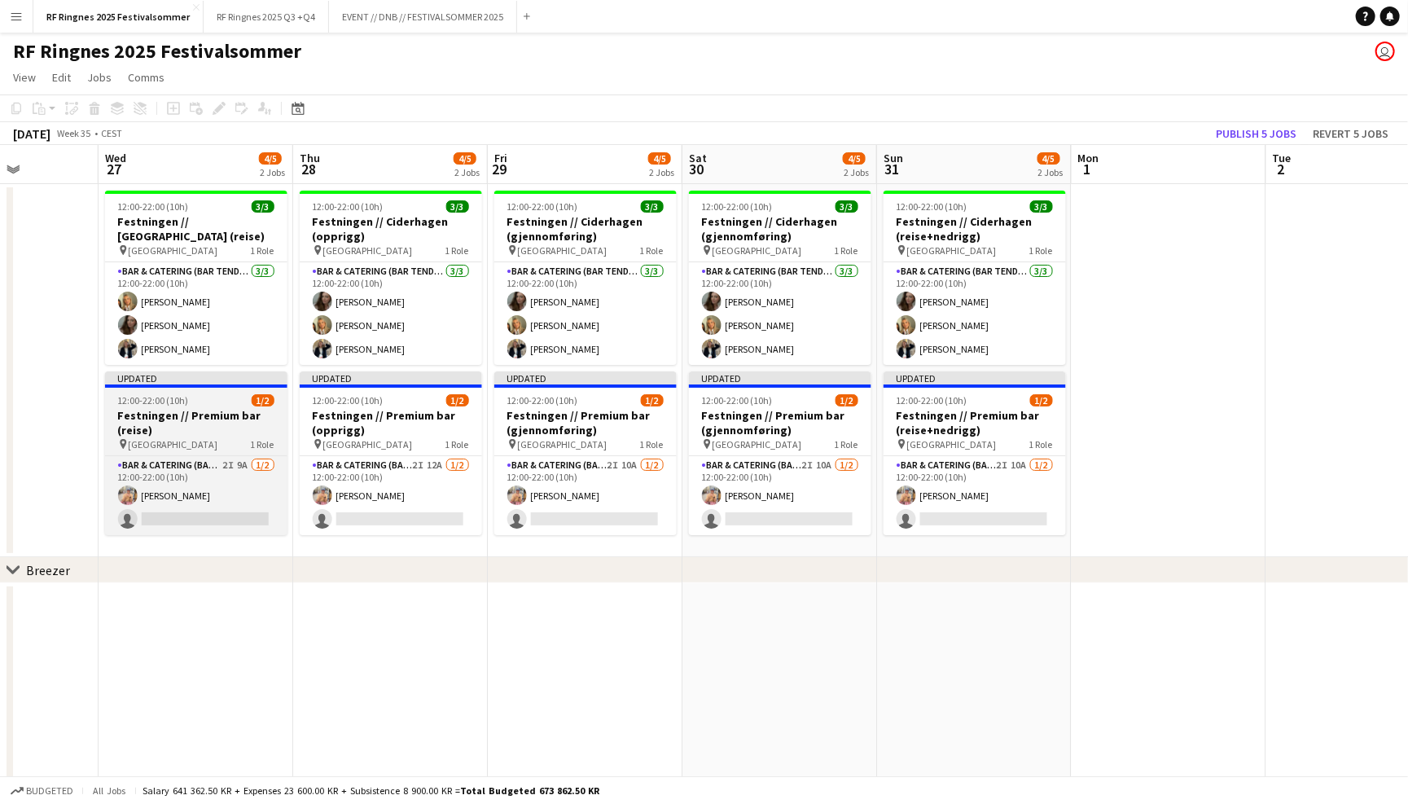
click at [202, 421] on h3 "Festningen // Premium bar (reise)" at bounding box center [196, 422] width 182 height 29
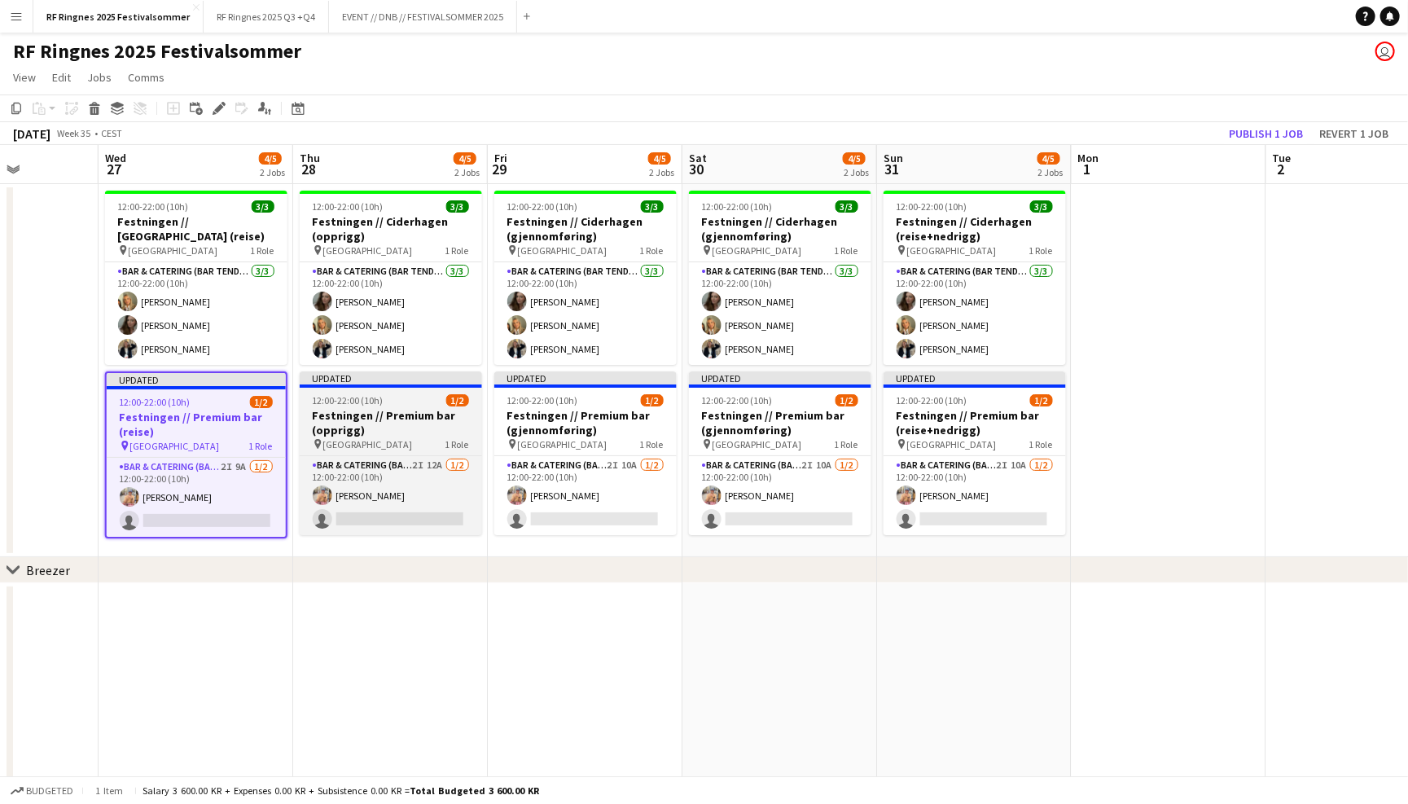
click at [399, 414] on h3 "Festningen // Premium bar (opprigg)" at bounding box center [391, 422] width 182 height 29
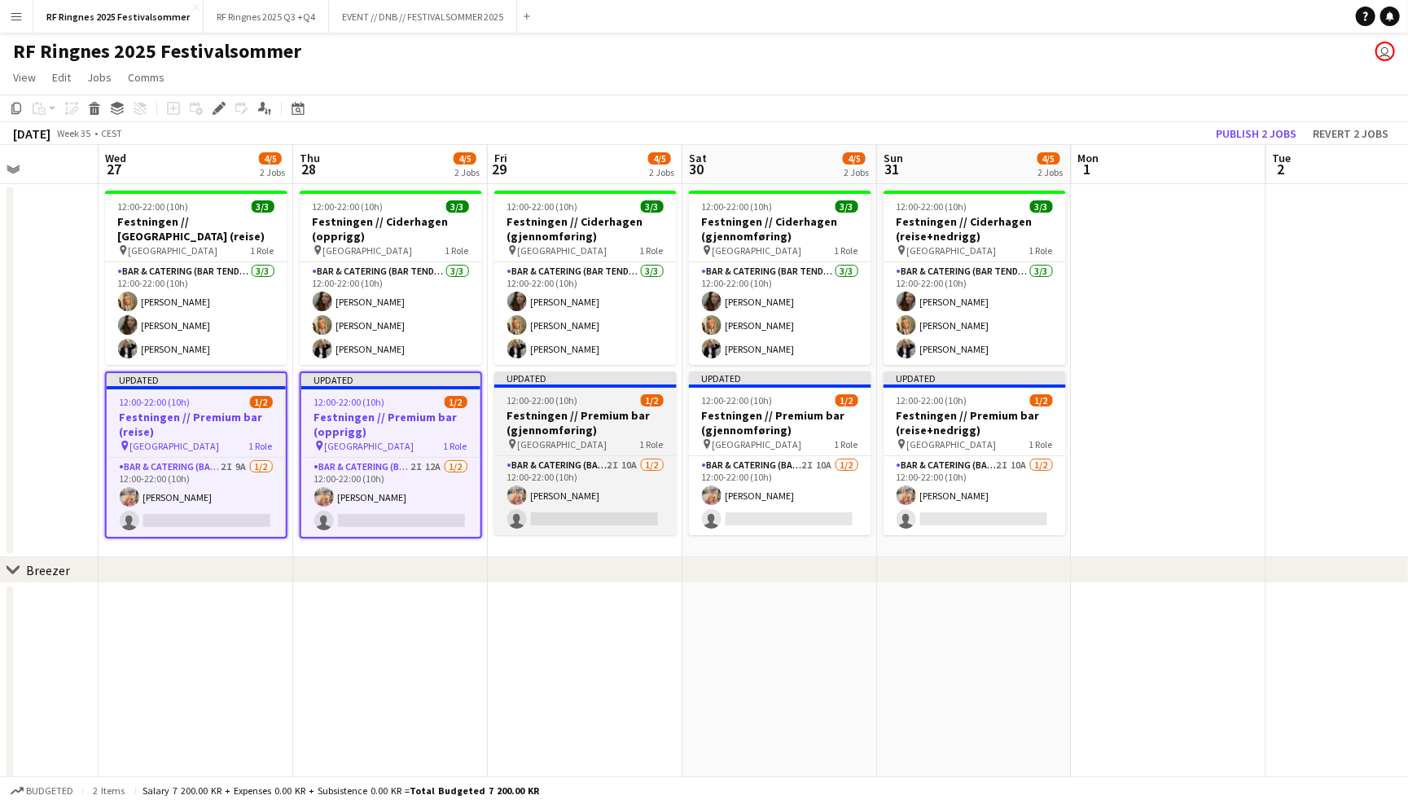
click at [560, 413] on h3 "Festningen // Premium bar (gjennomføring)" at bounding box center [585, 422] width 182 height 29
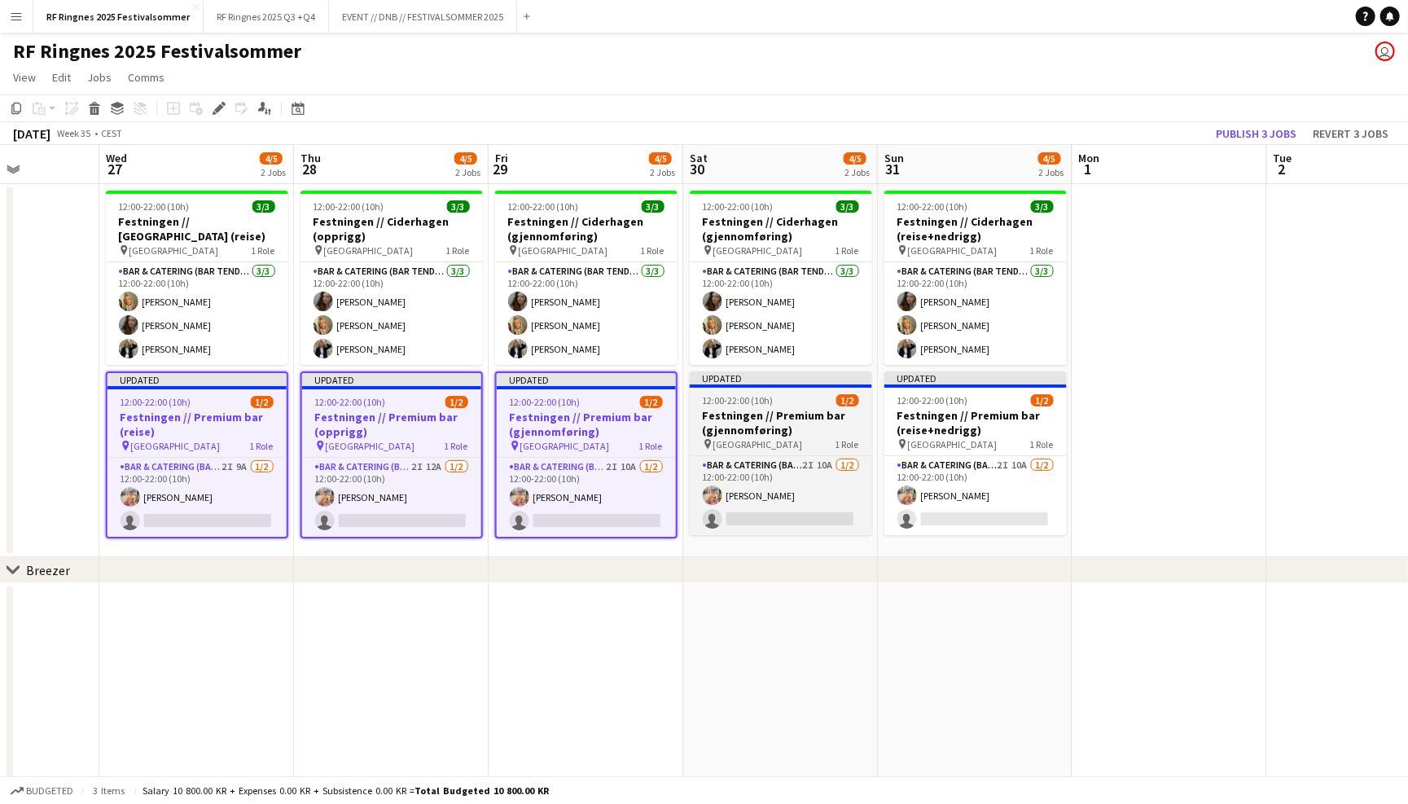
click at [756, 415] on h3 "Festningen // Premium bar (gjennomføring)" at bounding box center [781, 422] width 182 height 29
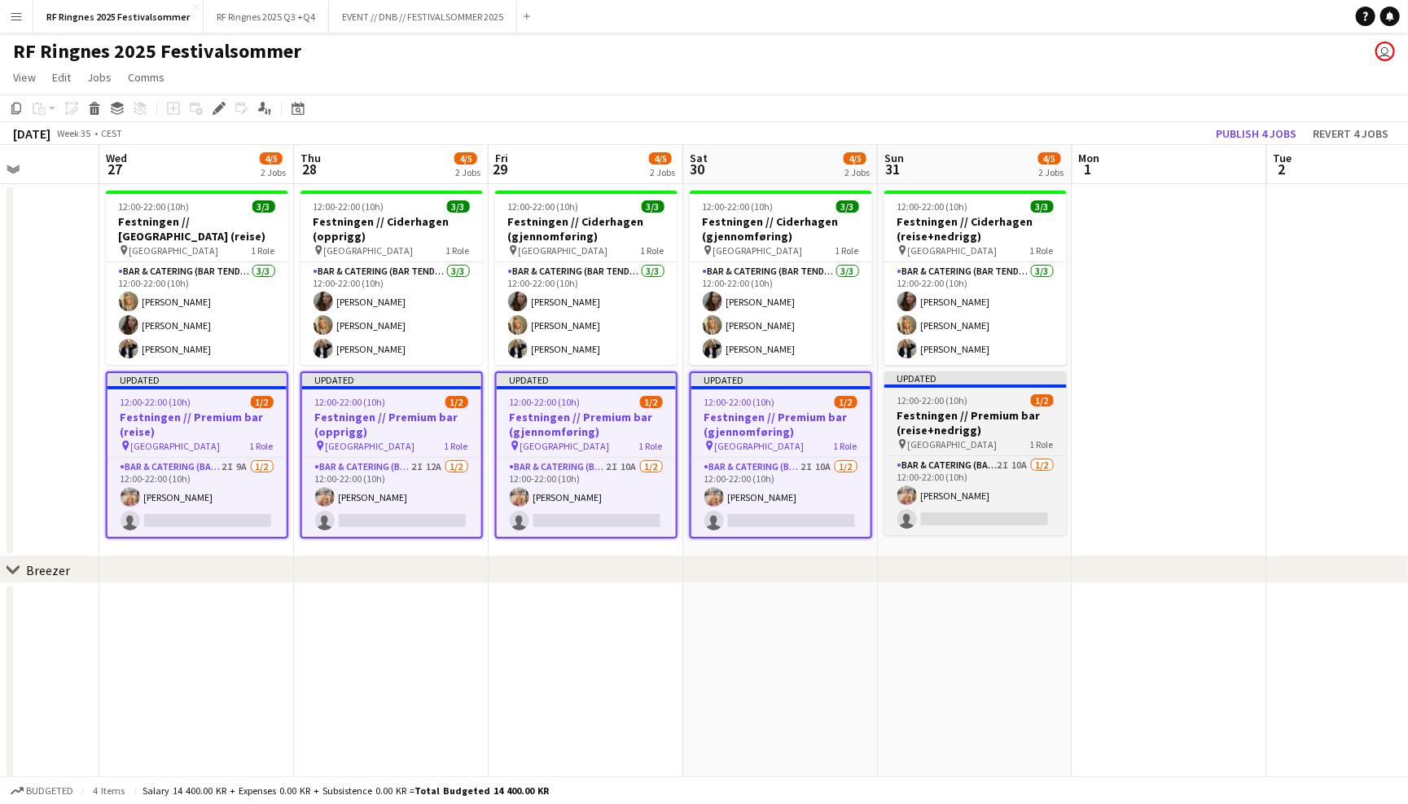
click at [959, 419] on h3 "Festningen // Premium bar (reise+nedrigg)" at bounding box center [976, 422] width 182 height 29
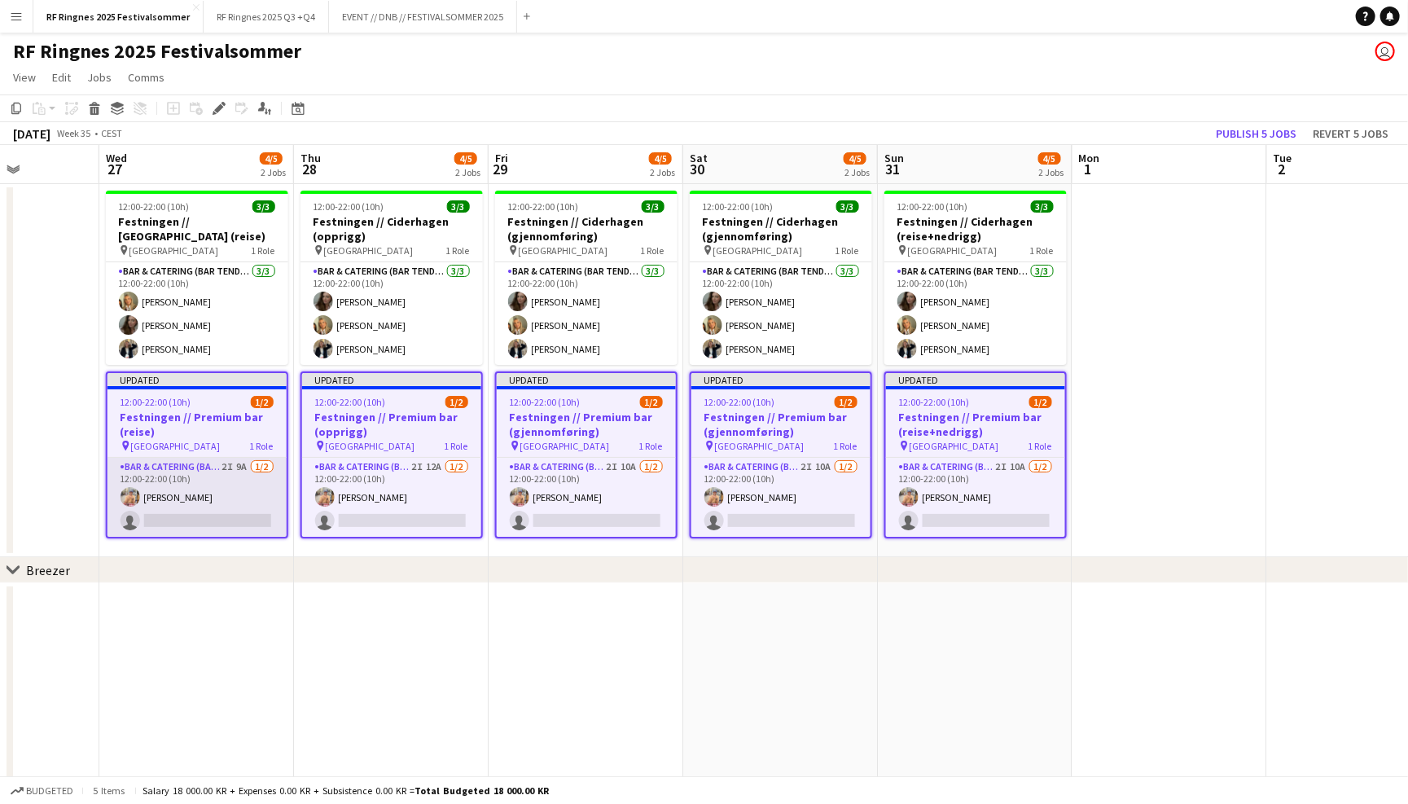
click at [177, 523] on app-card-role "Bar & Catering (Bar Tender) 2I 9A [DATE] 12:00-22:00 (10h) [PERSON_NAME] single…" at bounding box center [197, 497] width 179 height 79
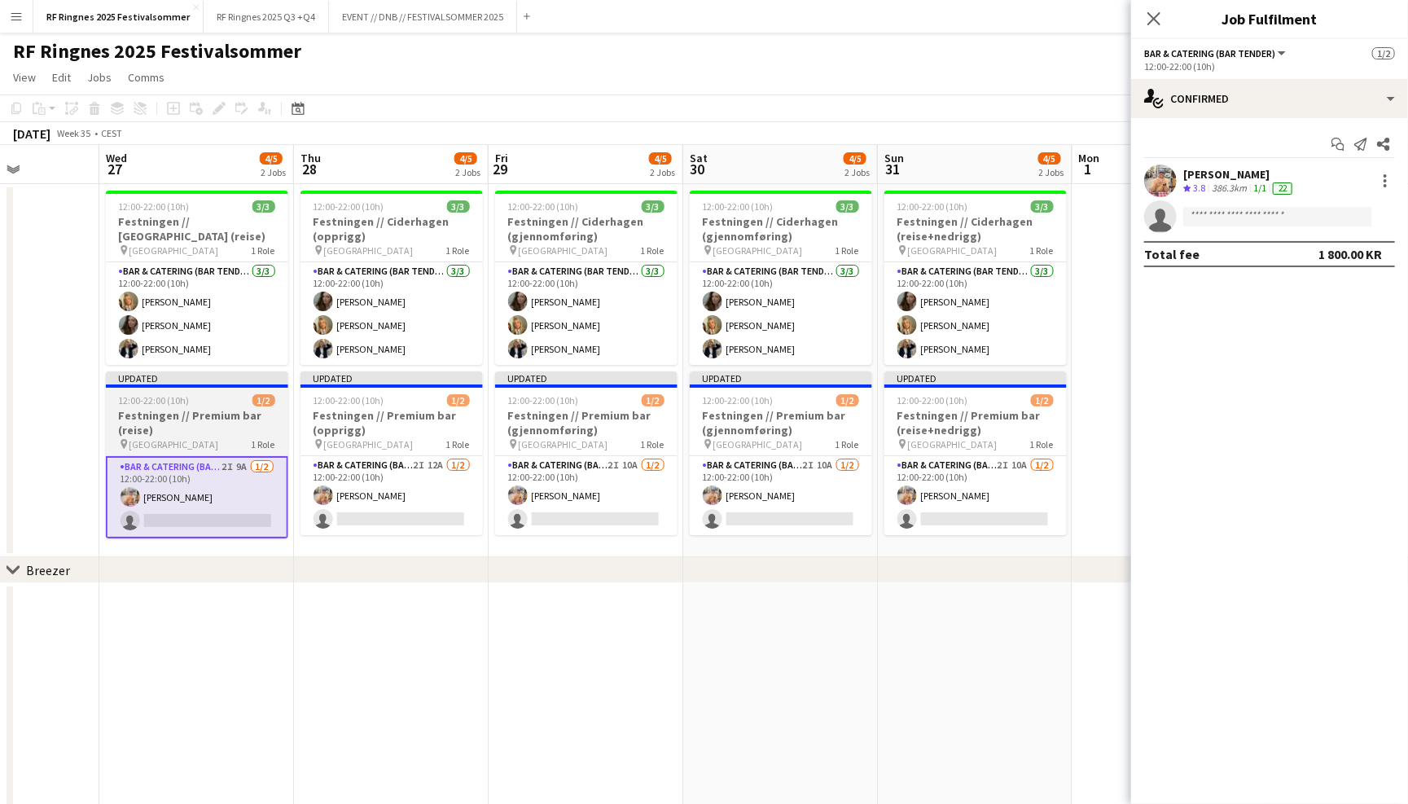
click at [191, 430] on h3 "Festningen // Premium bar (reise)" at bounding box center [197, 422] width 182 height 29
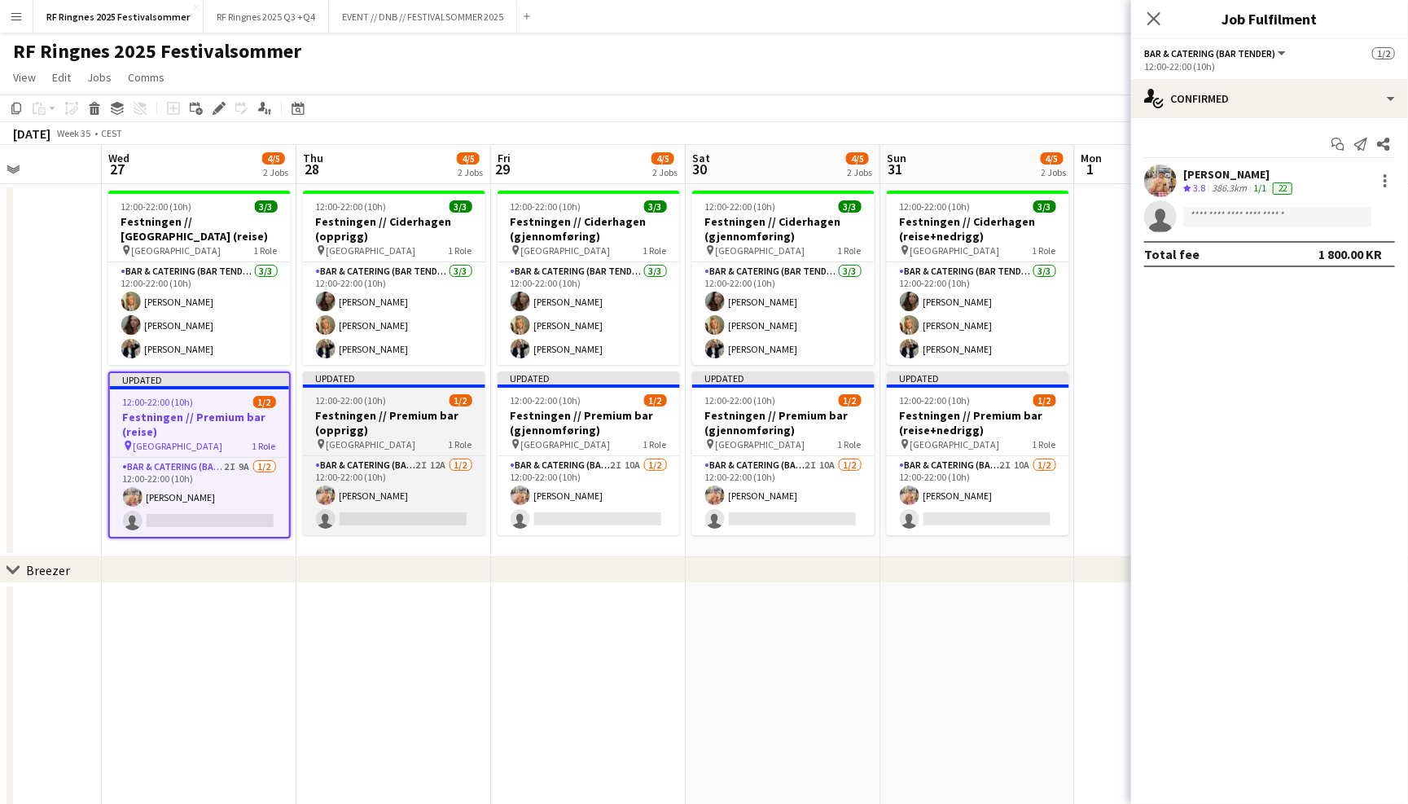
click at [393, 427] on h3 "Festningen // Premium bar (opprigg)" at bounding box center [394, 422] width 182 height 29
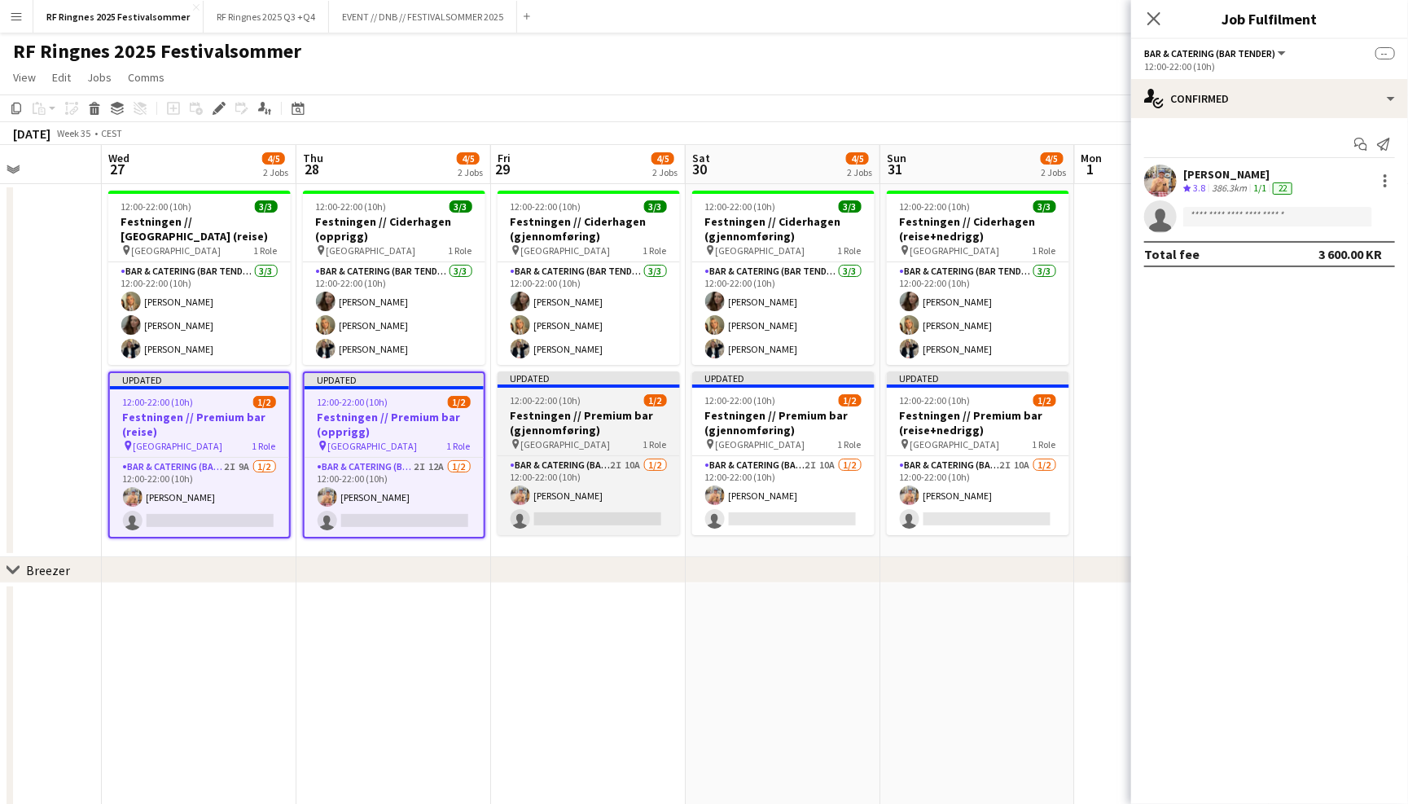
click at [595, 427] on h3 "Festningen // Premium bar (gjennomføring)" at bounding box center [589, 422] width 182 height 29
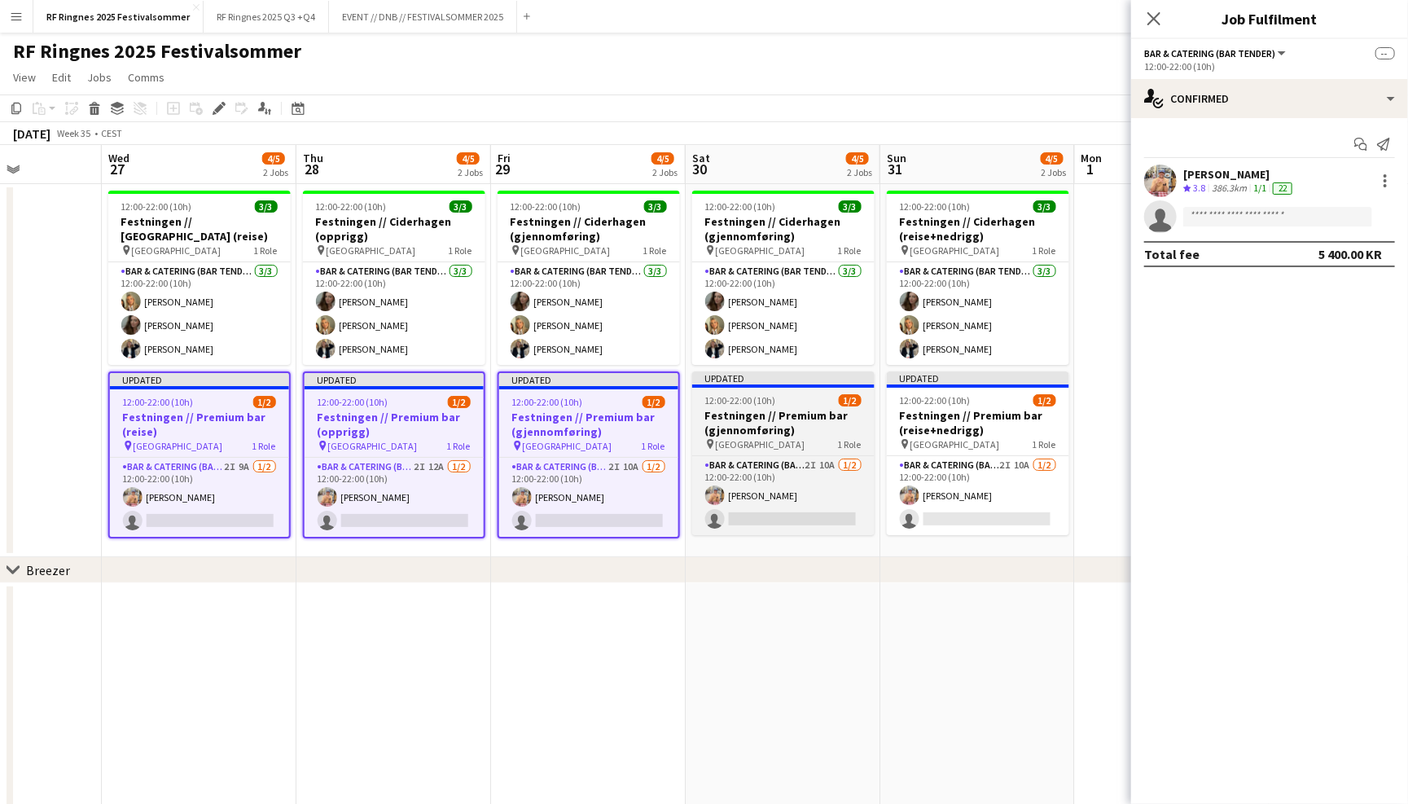
click at [748, 432] on h3 "Festningen // Premium bar (gjennomføring)" at bounding box center [783, 422] width 182 height 29
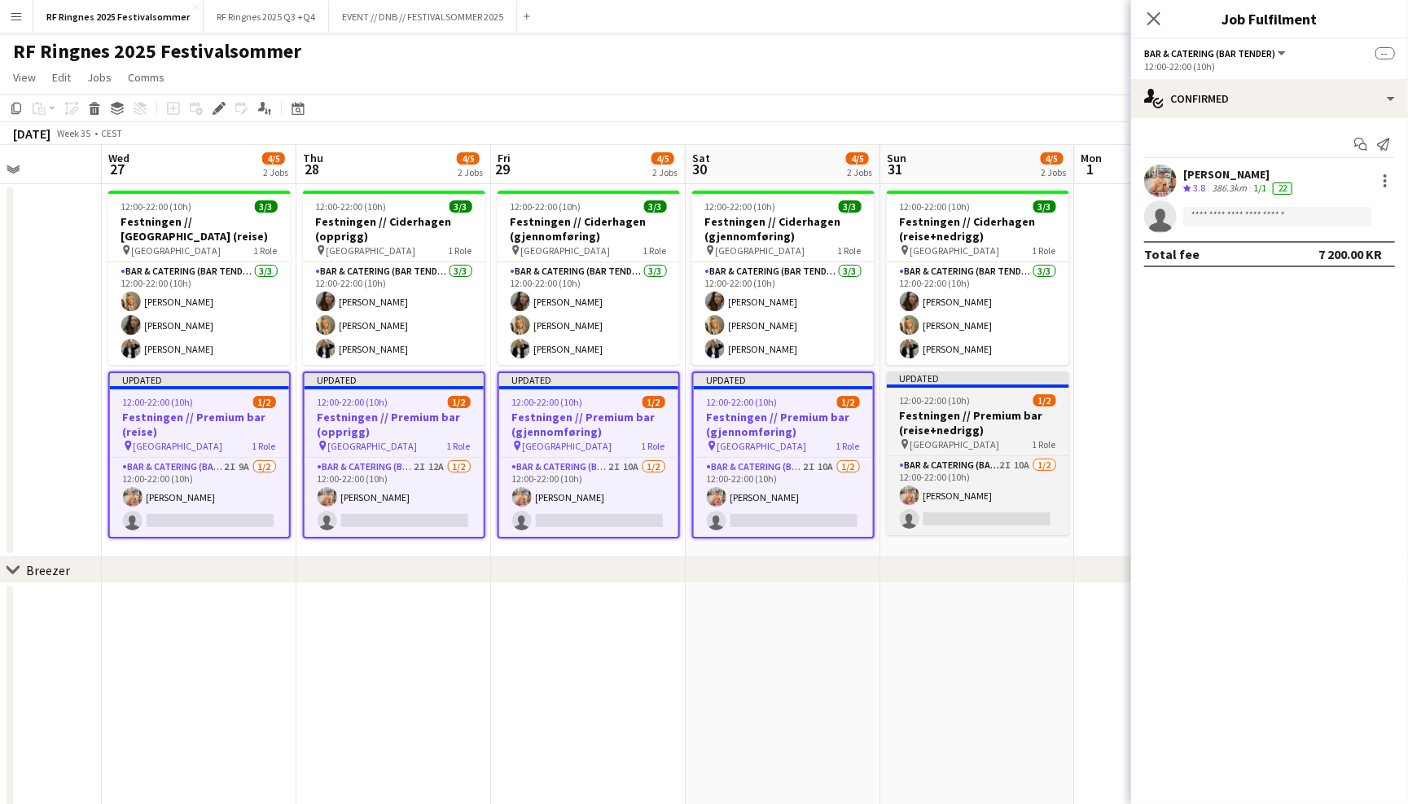
click at [943, 425] on h3 "Festningen // Premium bar (reise+nedrigg)" at bounding box center [978, 422] width 182 height 29
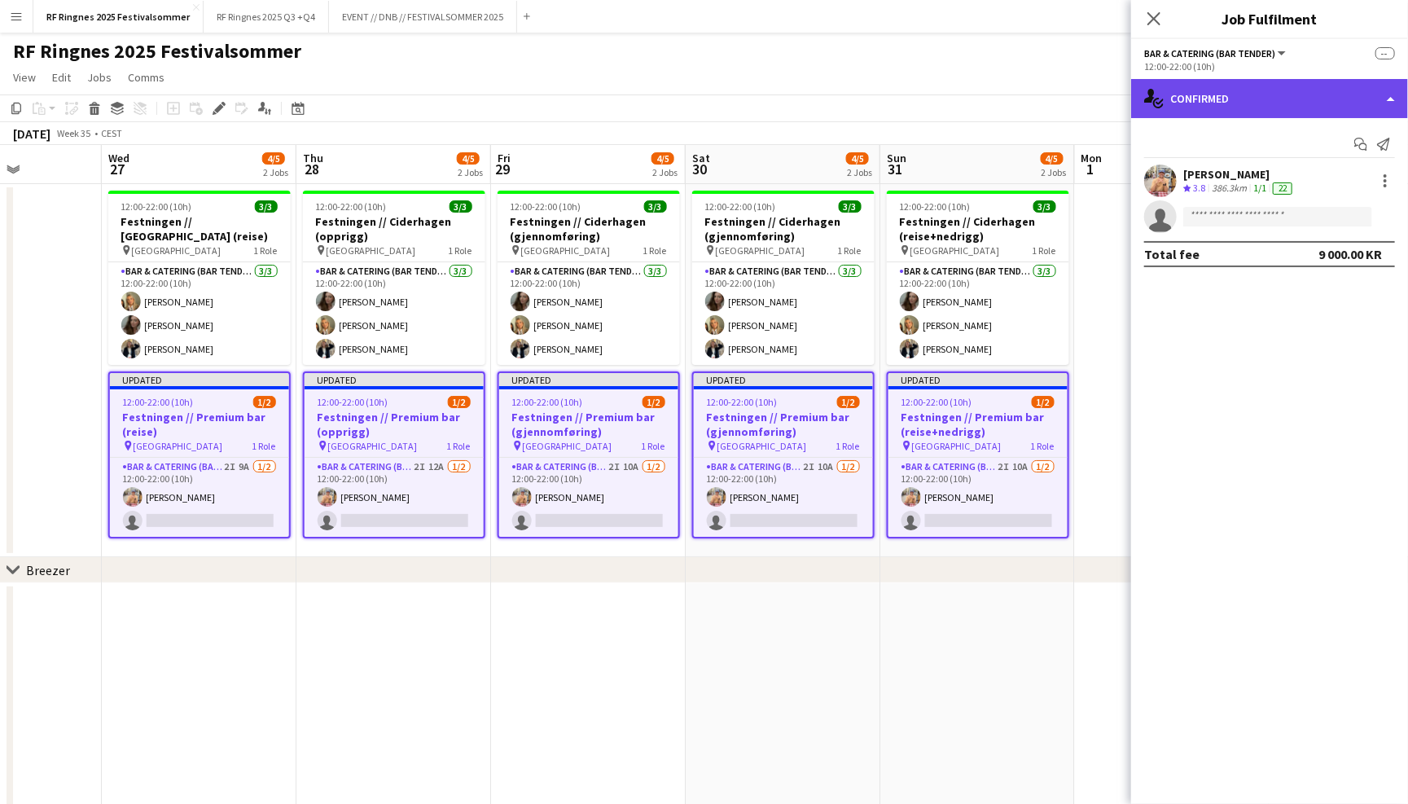
click at [1237, 94] on div "single-neutral-actions-check-2 Confirmed" at bounding box center [1269, 98] width 277 height 39
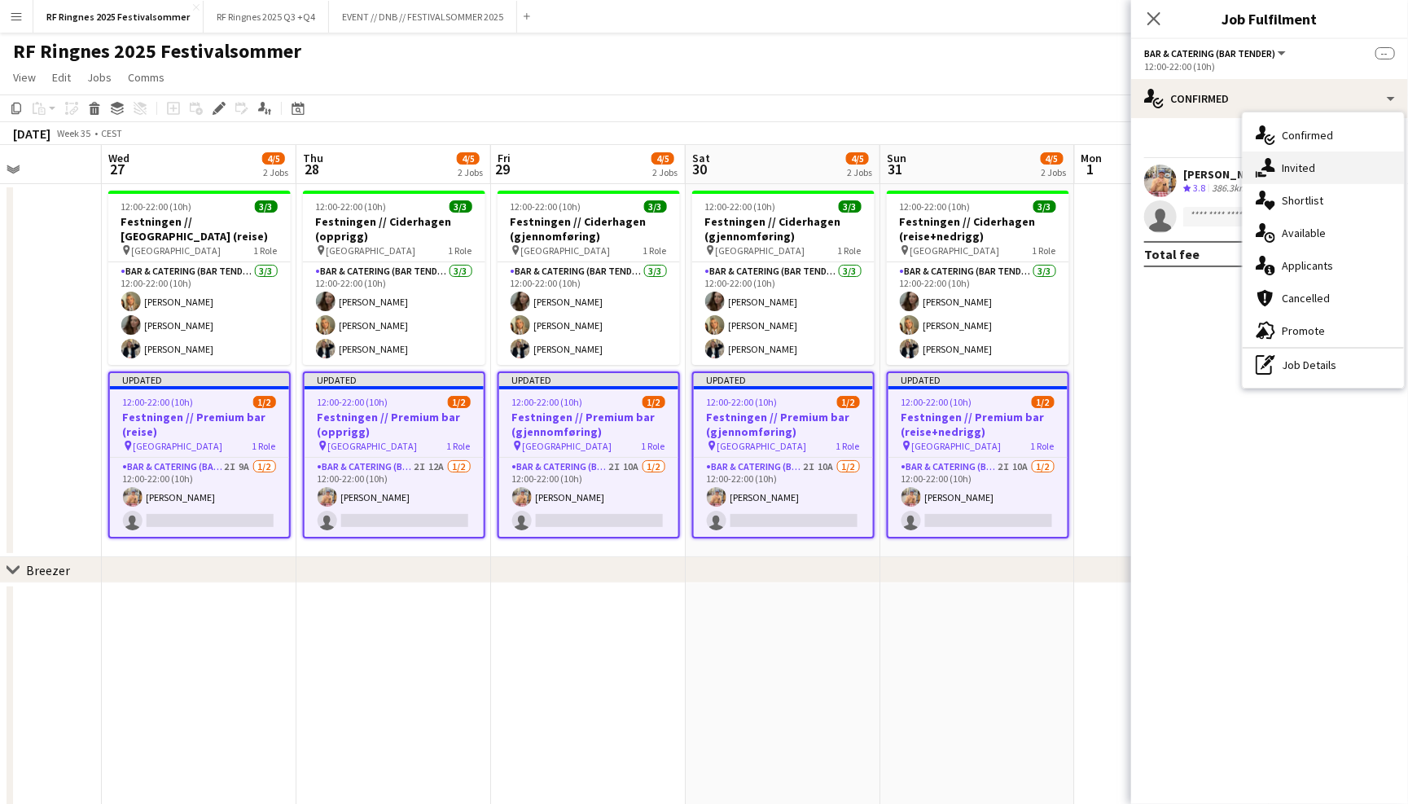
click at [1284, 162] on div "single-neutral-actions-share-1 Invited" at bounding box center [1323, 167] width 161 height 33
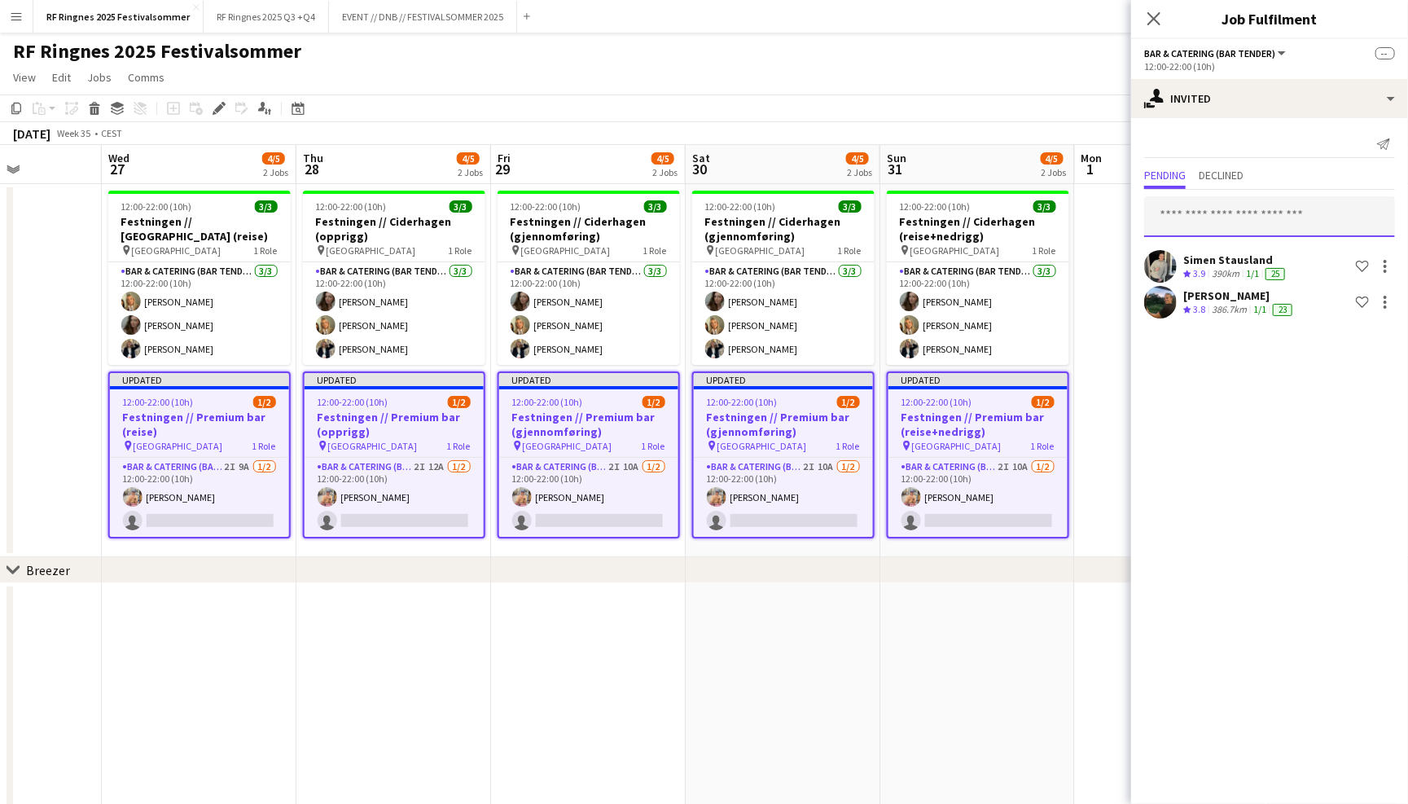
click at [1245, 209] on input "text" at bounding box center [1269, 216] width 251 height 41
click at [1248, 214] on input "text" at bounding box center [1269, 216] width 251 height 41
click at [1328, 178] on div "Pending Declined" at bounding box center [1269, 177] width 251 height 25
click at [1317, 200] on input "text" at bounding box center [1269, 216] width 251 height 41
type input "*"
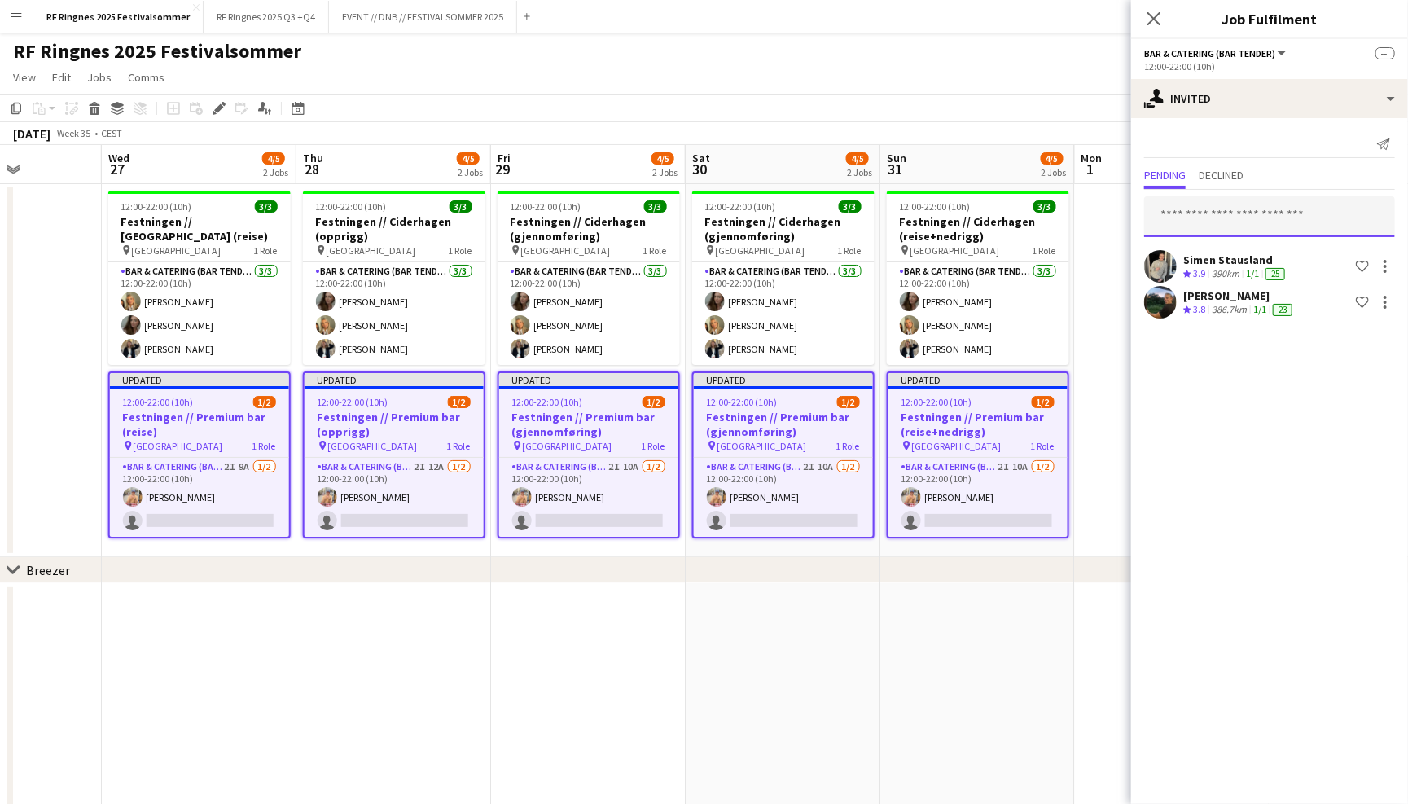
type input "*"
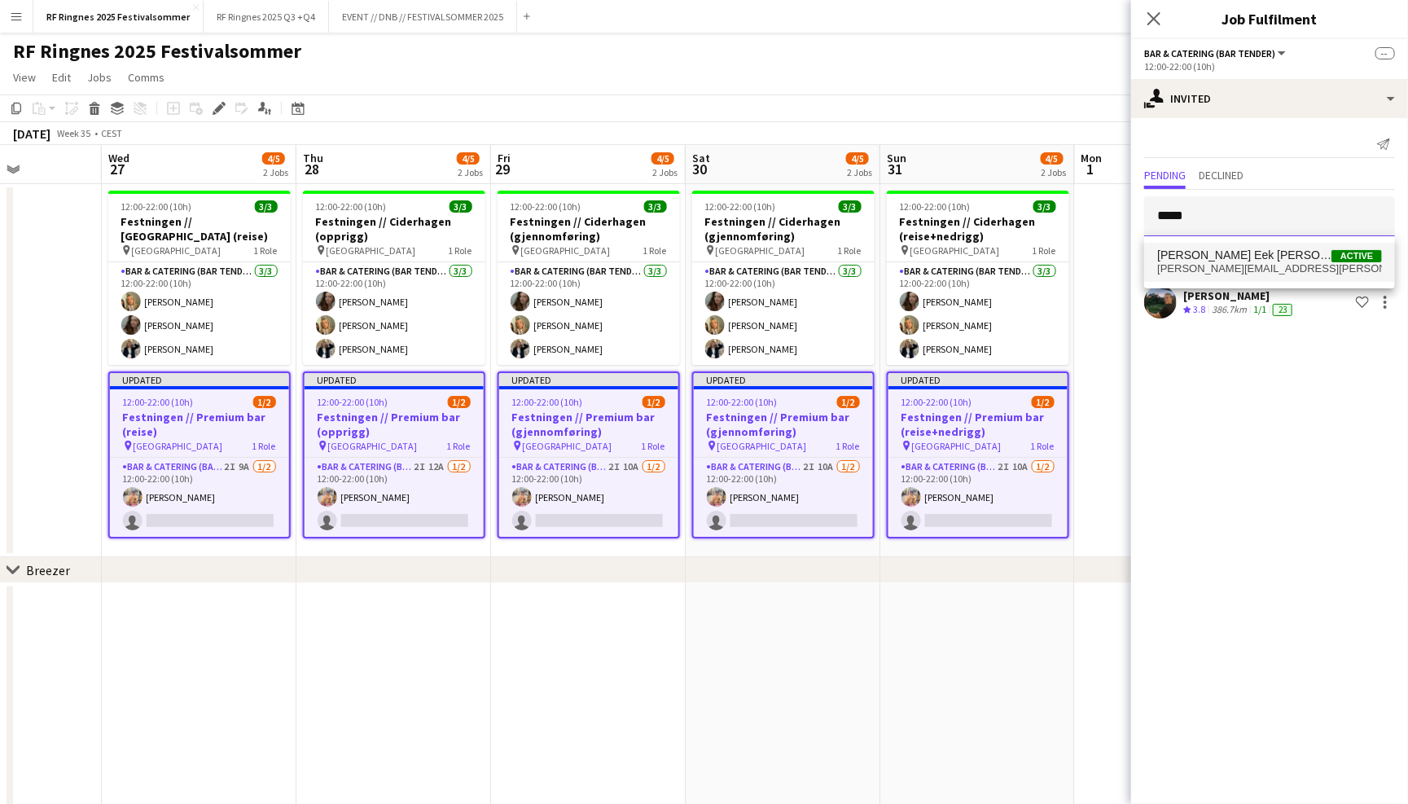
type input "*****"
click at [1293, 254] on span "[PERSON_NAME] Eek [PERSON_NAME] Active" at bounding box center [1269, 255] width 225 height 14
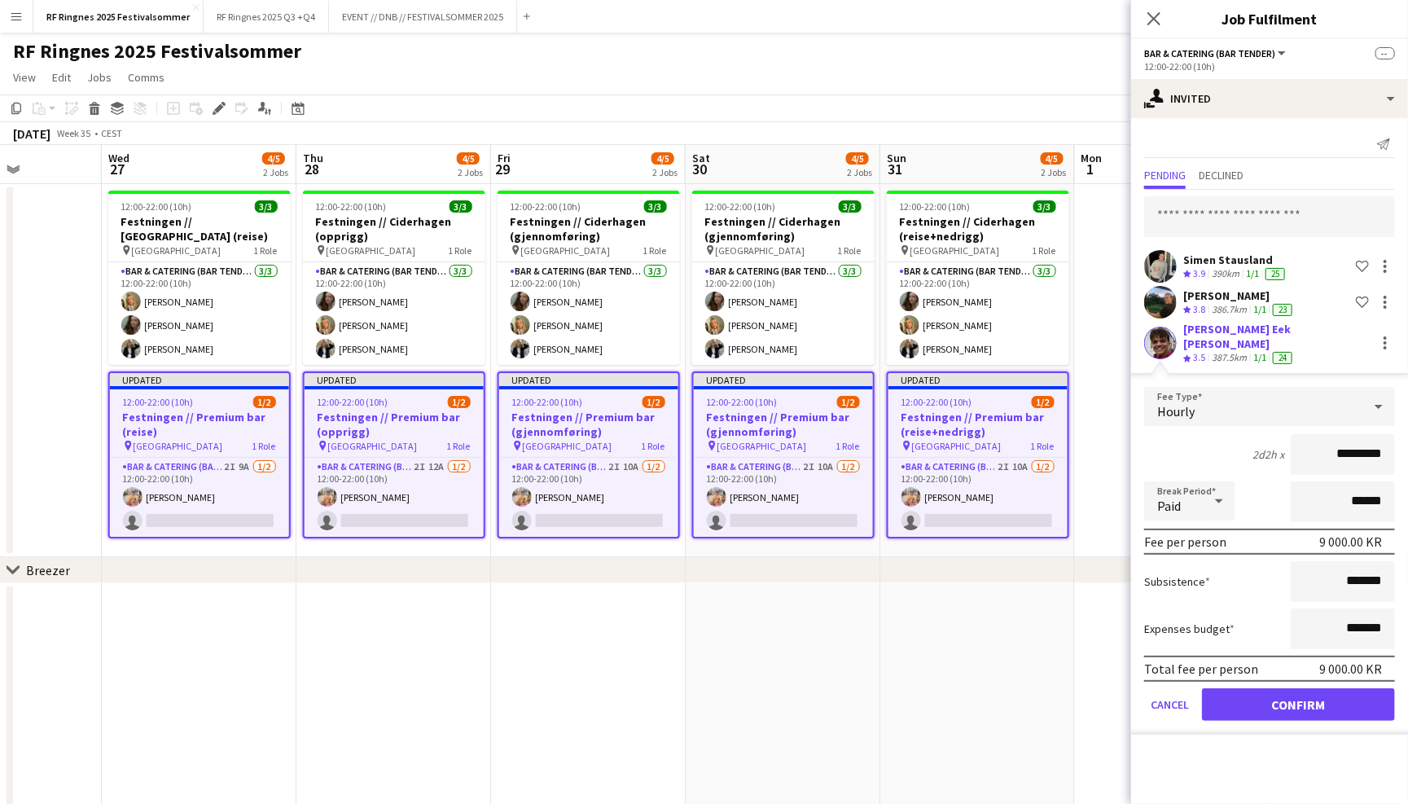
click at [1284, 694] on button "Confirm" at bounding box center [1298, 704] width 193 height 33
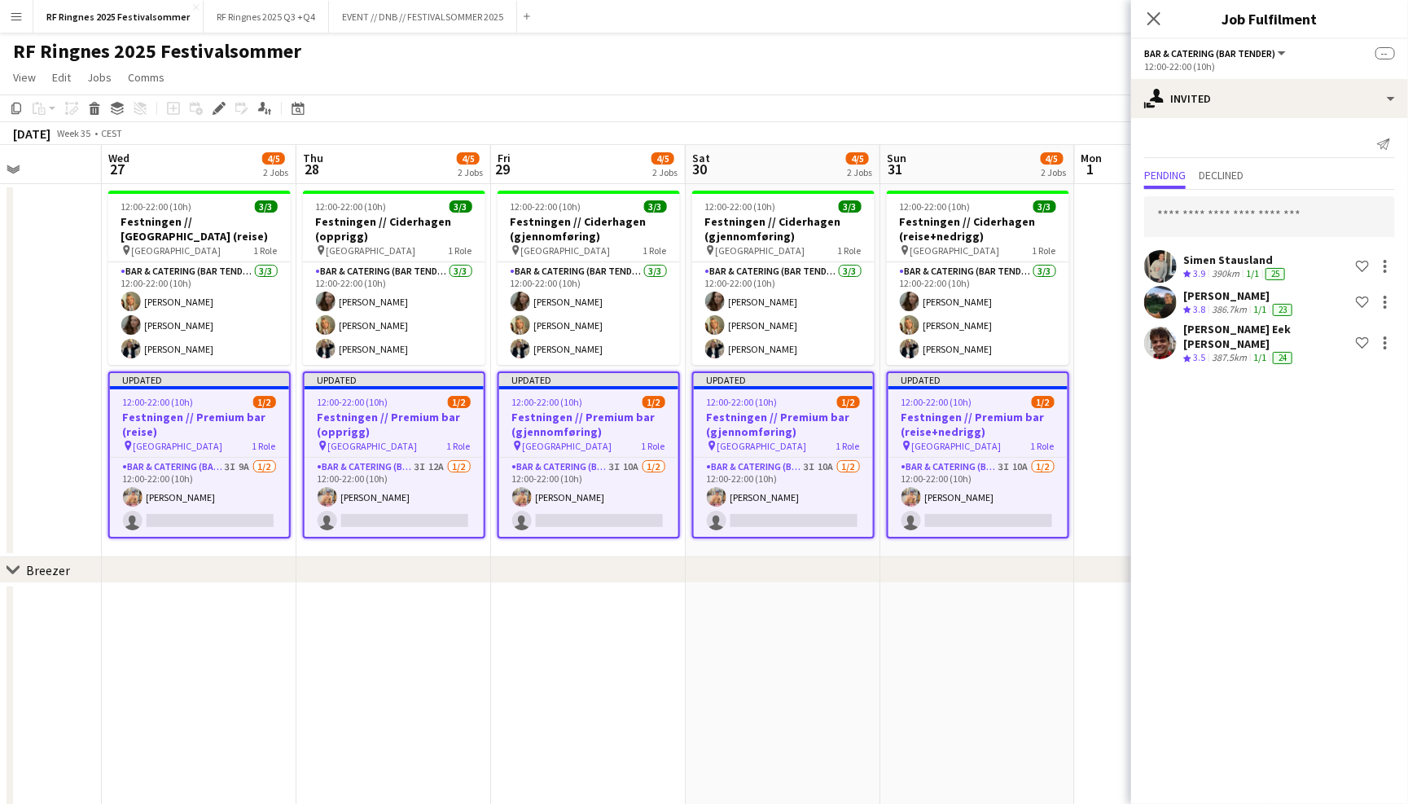
click at [1201, 327] on div "[PERSON_NAME] Eek [PERSON_NAME]" at bounding box center [1266, 336] width 166 height 29
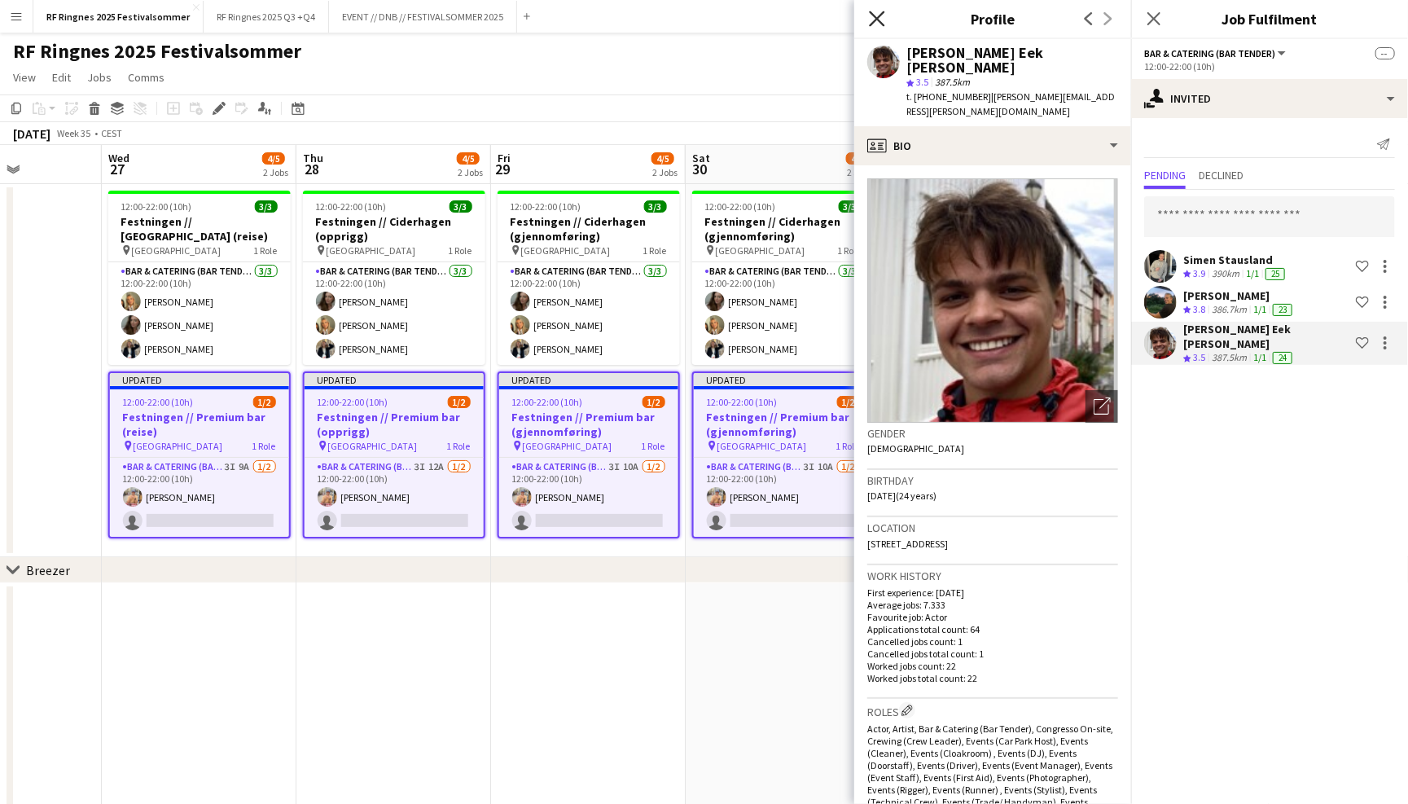
click at [882, 17] on icon "Close pop-in" at bounding box center [876, 18] width 15 height 15
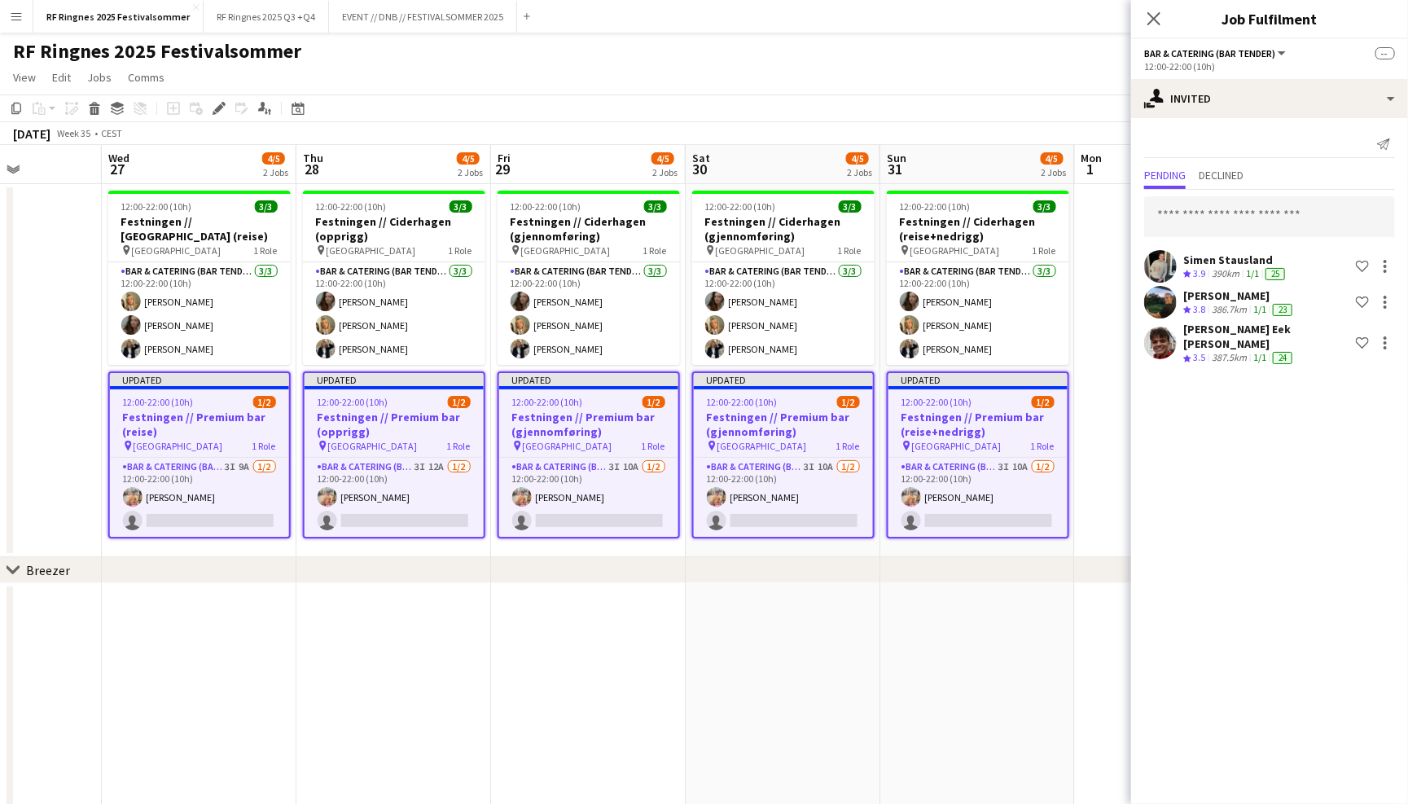
click at [905, 37] on div "RF Ringnes 2025 Festivalsommer user" at bounding box center [704, 48] width 1408 height 31
